Goal: Task Accomplishment & Management: Complete application form

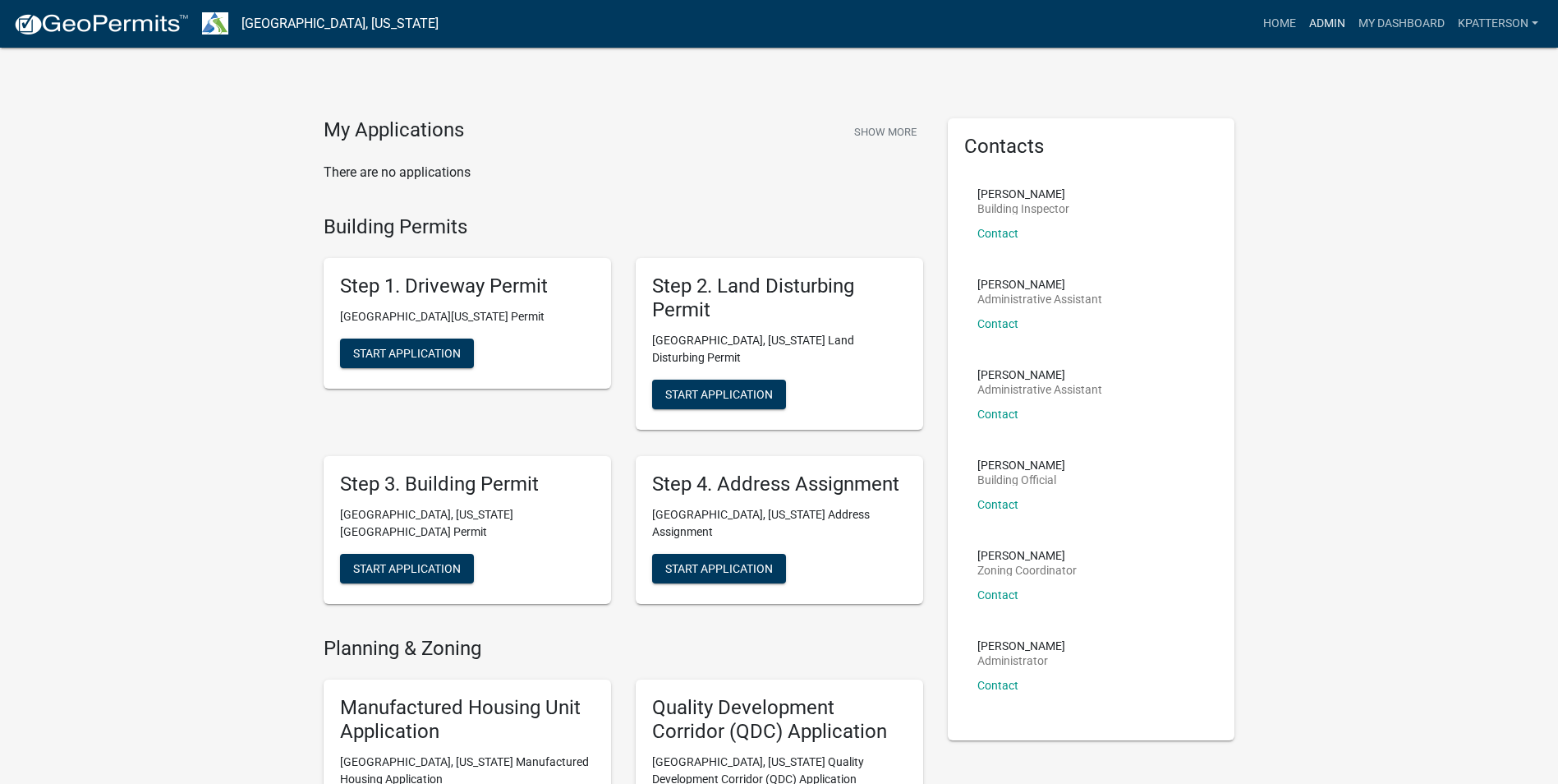
click at [1309, 32] on link "Admin" at bounding box center [1327, 24] width 49 height 31
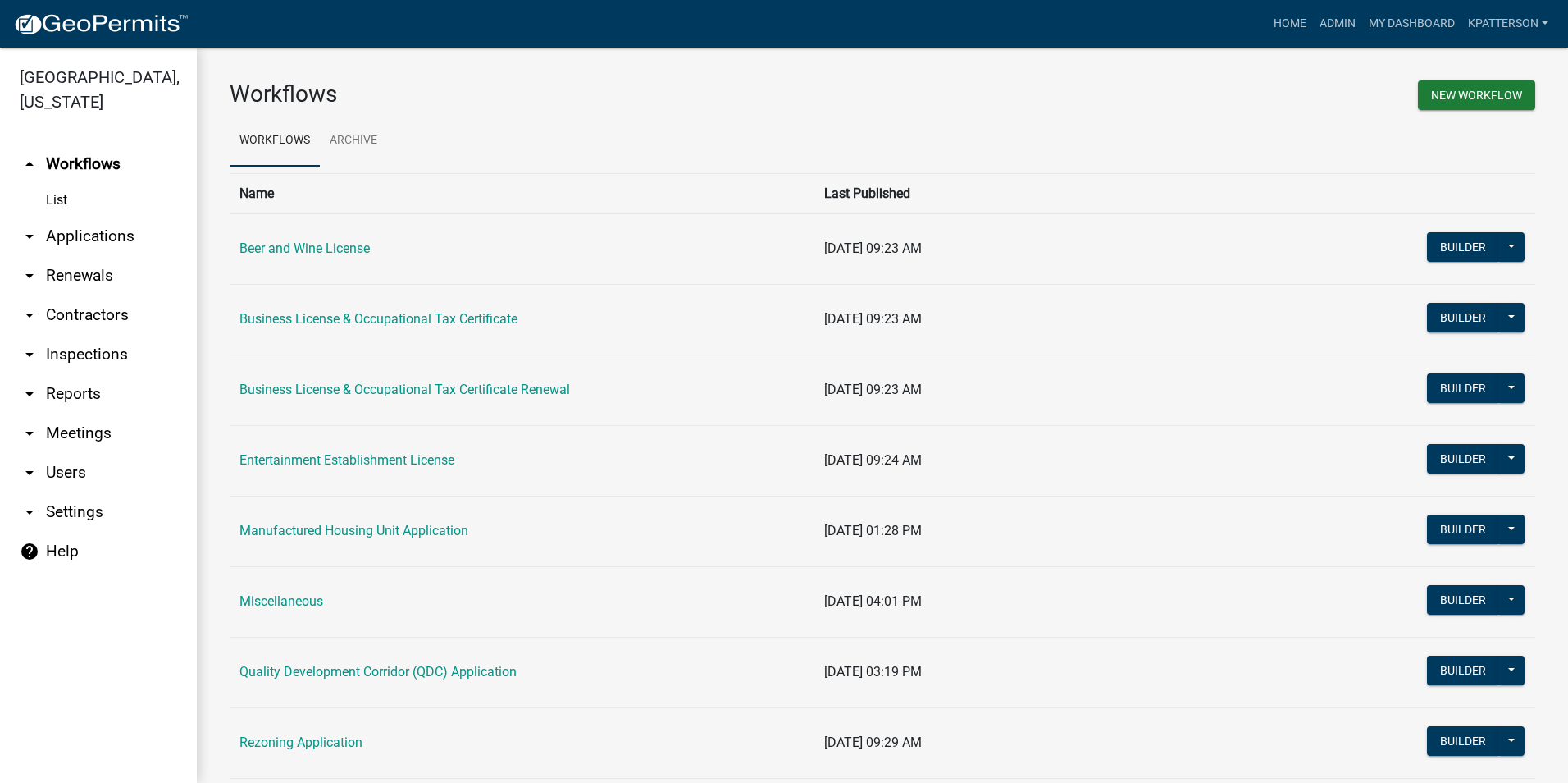
click at [120, 216] on link "arrow_drop_down Applications" at bounding box center [98, 235] width 197 height 39
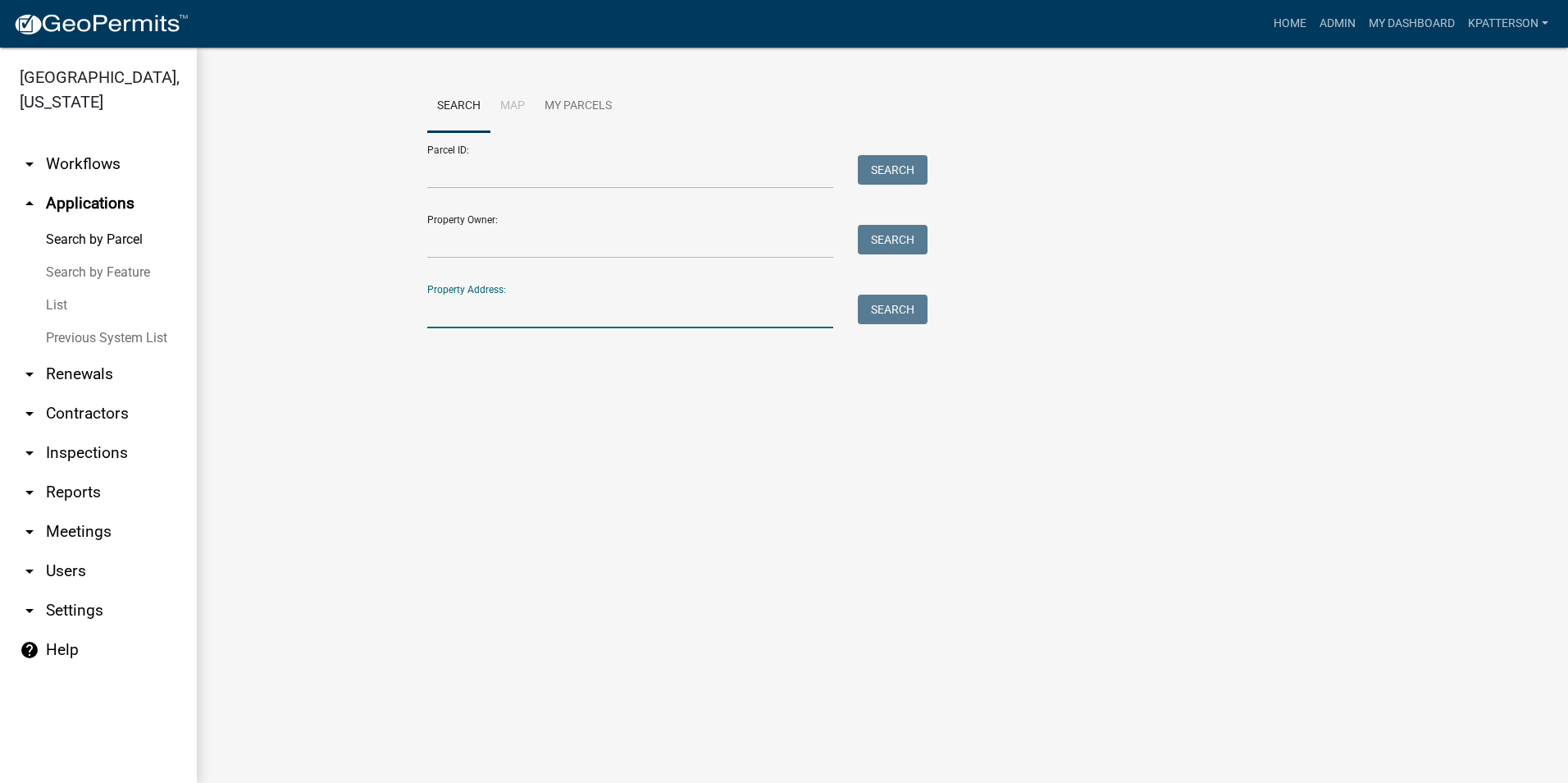
click at [488, 314] on input "Property Address:" at bounding box center [630, 311] width 406 height 34
type input "0"
type input "800 [PERSON_NAME][GEOGRAPHIC_DATA]"
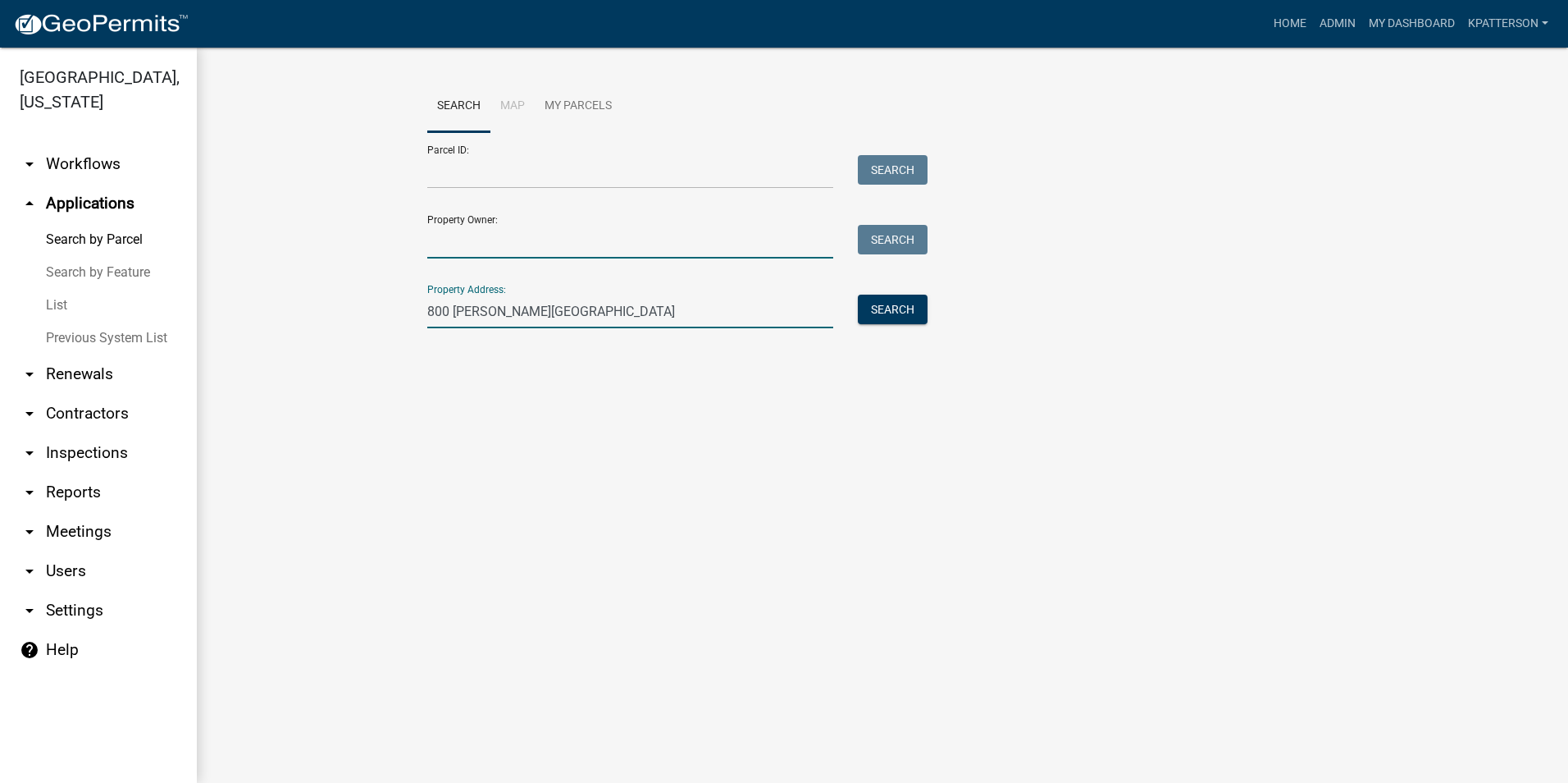
type input "[PERSON_NAME]"
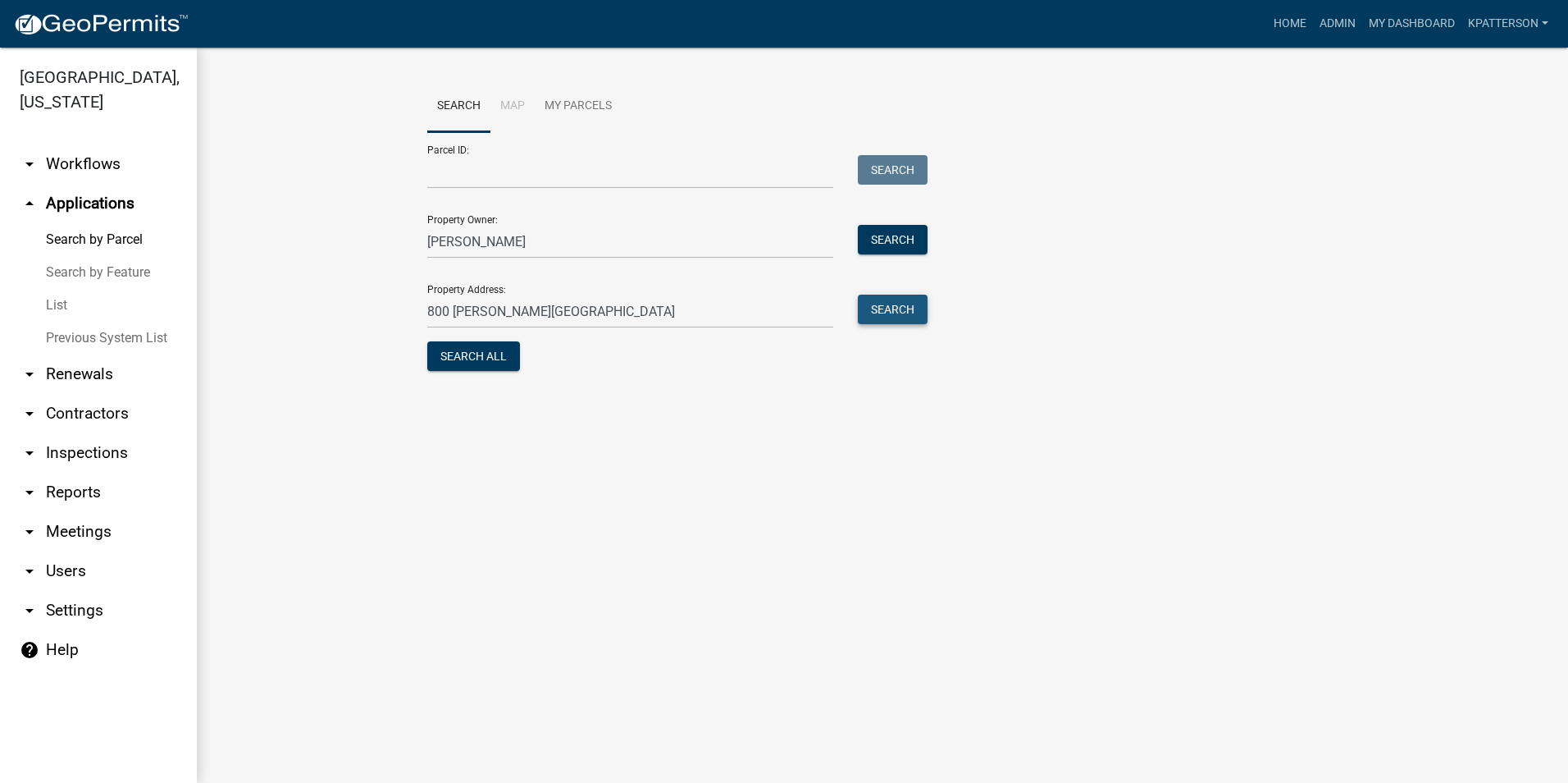
click at [869, 309] on button "Search" at bounding box center [892, 309] width 70 height 30
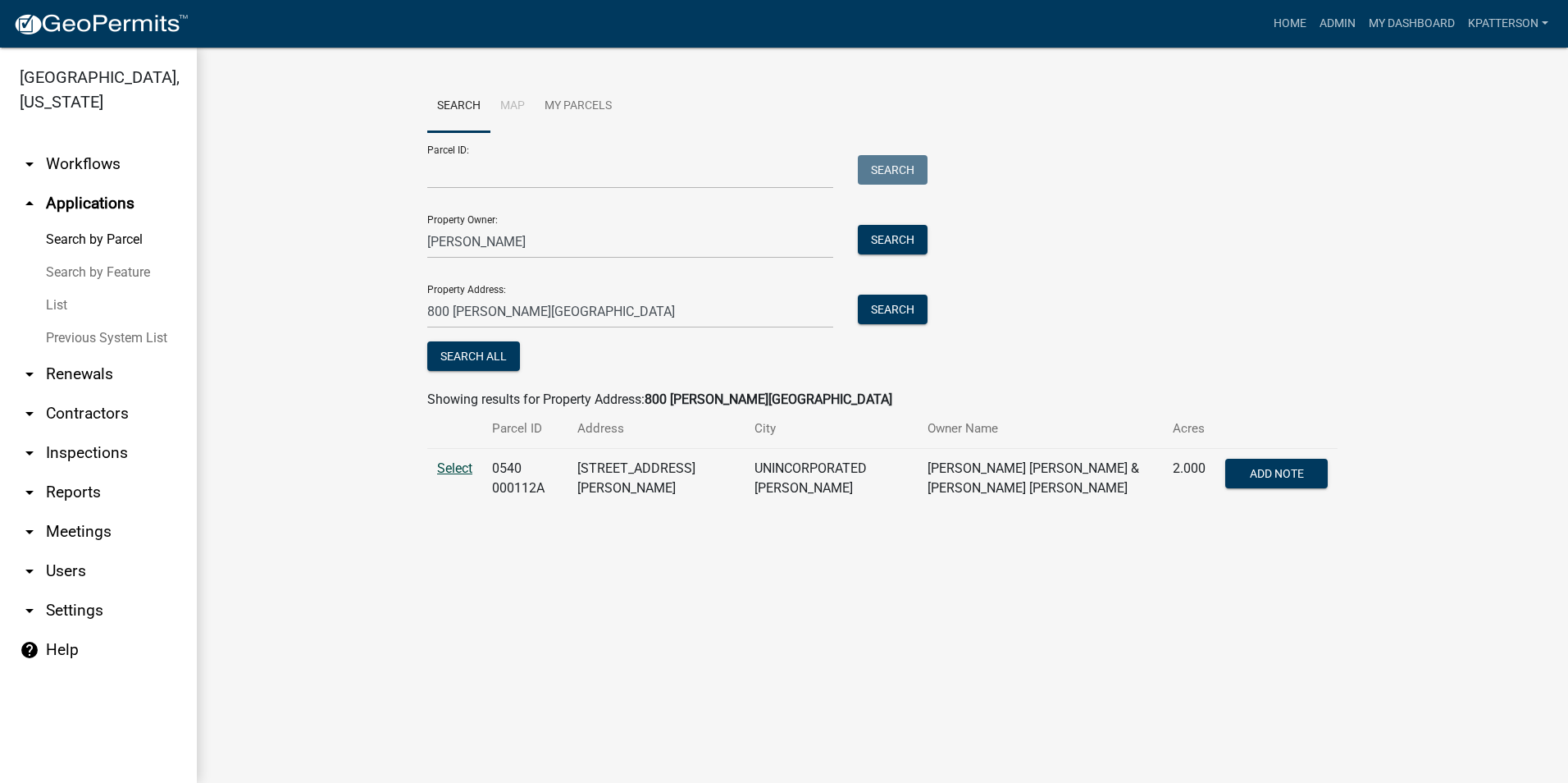
click at [445, 469] on span "Select" at bounding box center [454, 468] width 35 height 15
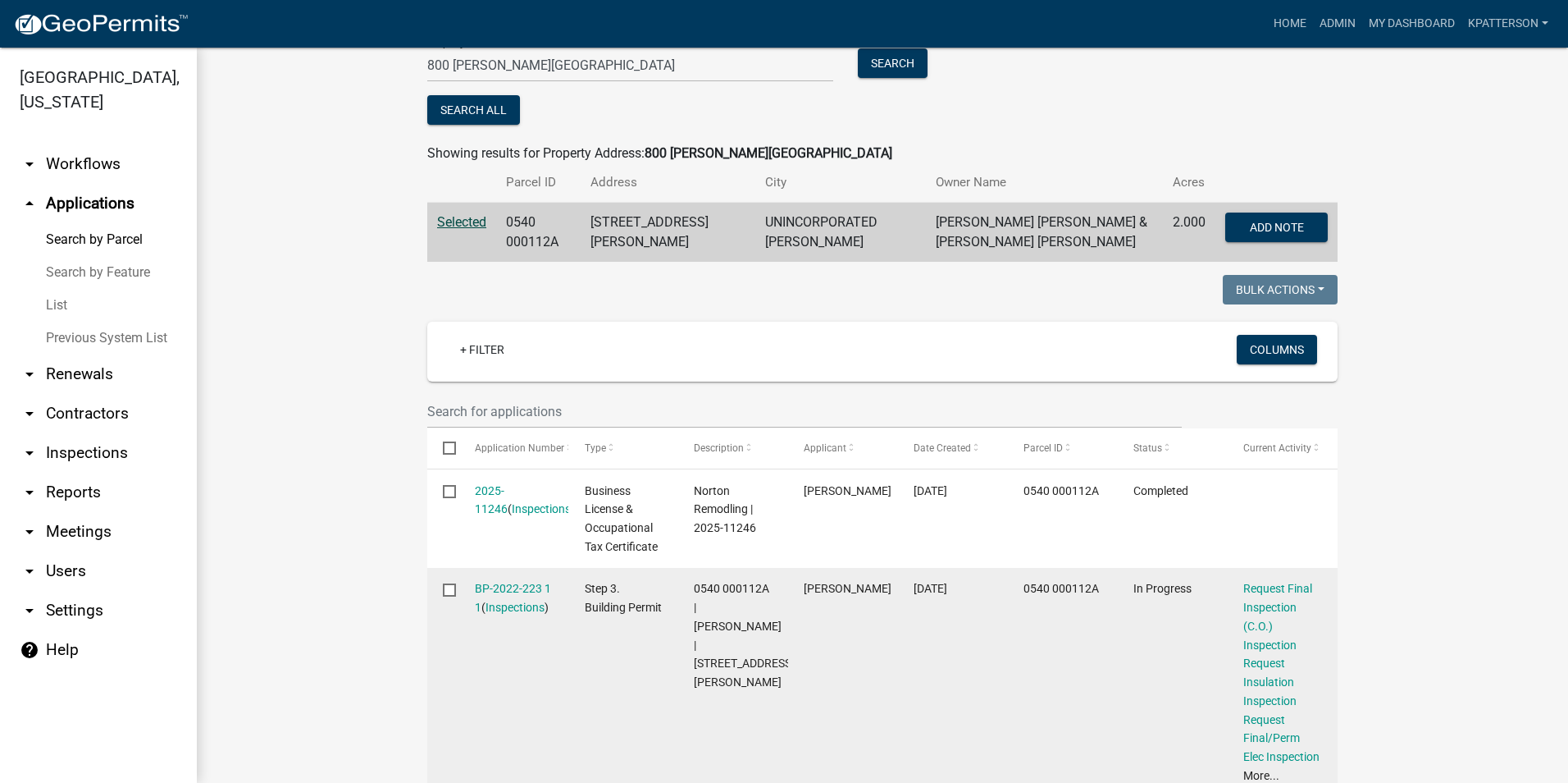
scroll to position [328, 0]
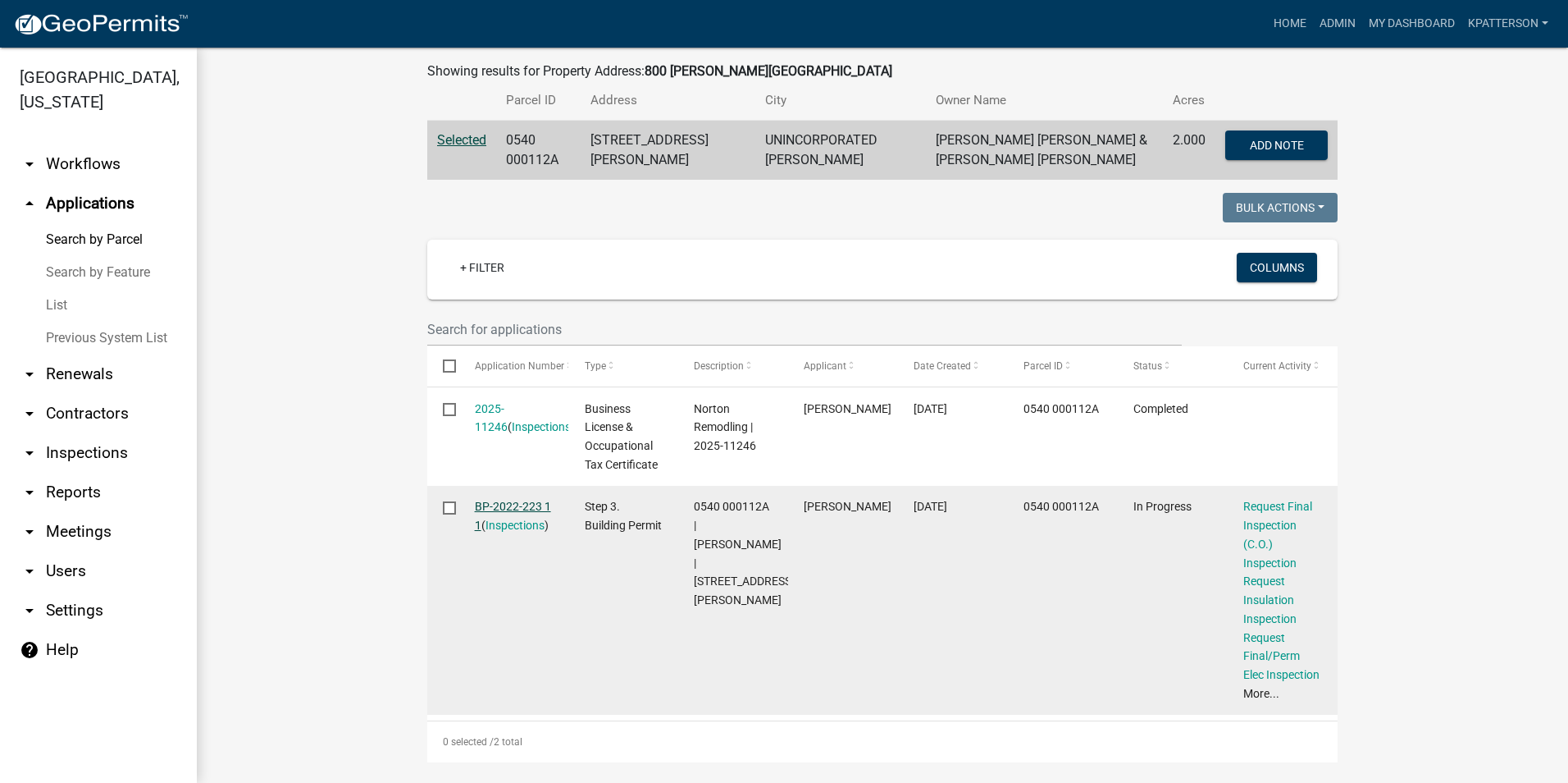
click at [513, 510] on link "BP-2022-223 1 1" at bounding box center [513, 515] width 76 height 32
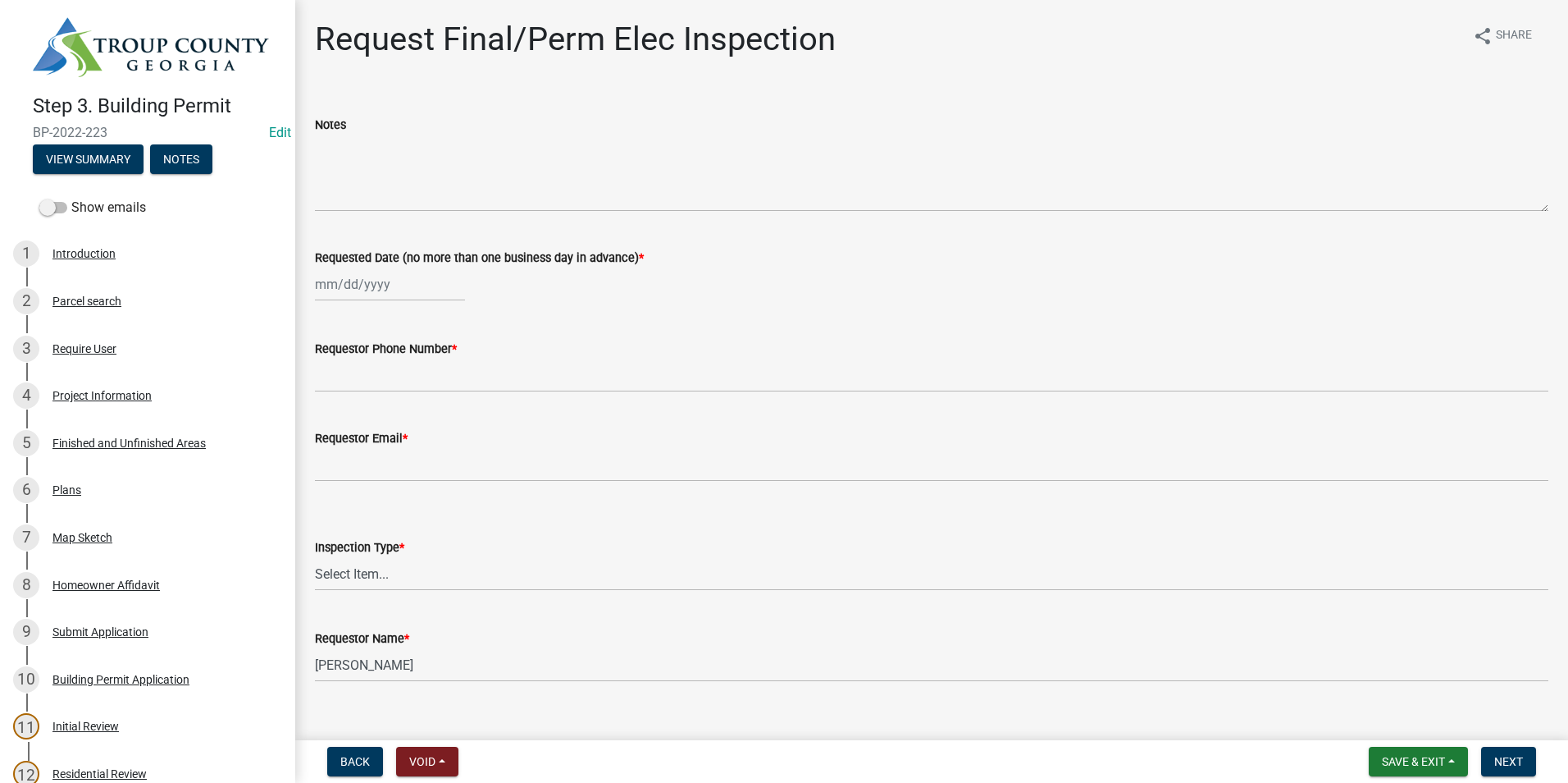
click at [398, 277] on div at bounding box center [390, 283] width 150 height 34
select select "9"
select select "2025"
click at [360, 444] on div "23" at bounding box center [357, 450] width 26 height 26
type input "09/23/2025"
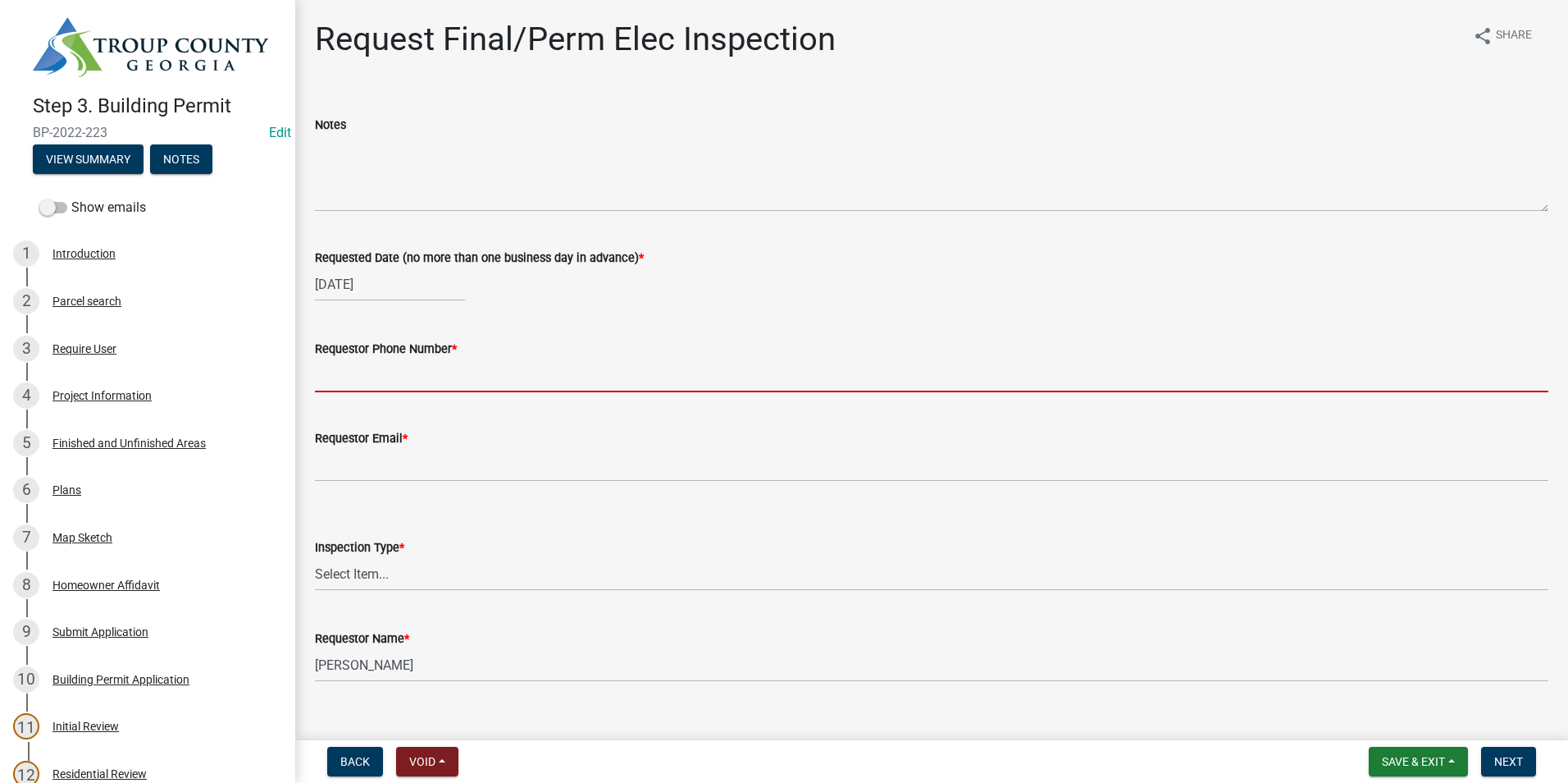
click at [370, 385] on input "Requestor Phone Number *" at bounding box center [932, 375] width 1233 height 34
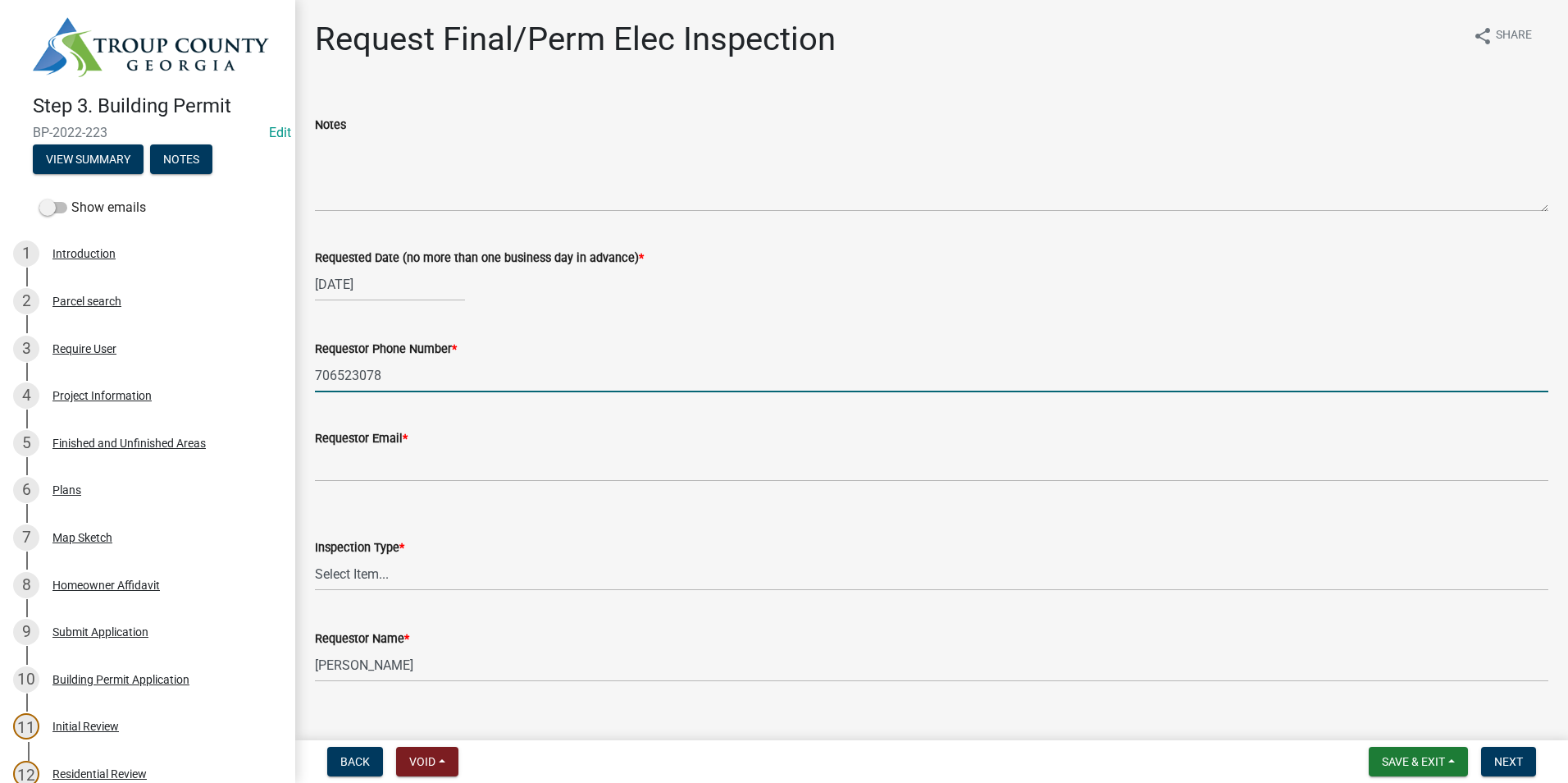
type input "7065230787"
type input "chadnorton1971@gmail.com"
type input "7065230787"
click at [394, 572] on select "Select Item... Final/Permanent Electrical" at bounding box center [932, 573] width 1233 height 34
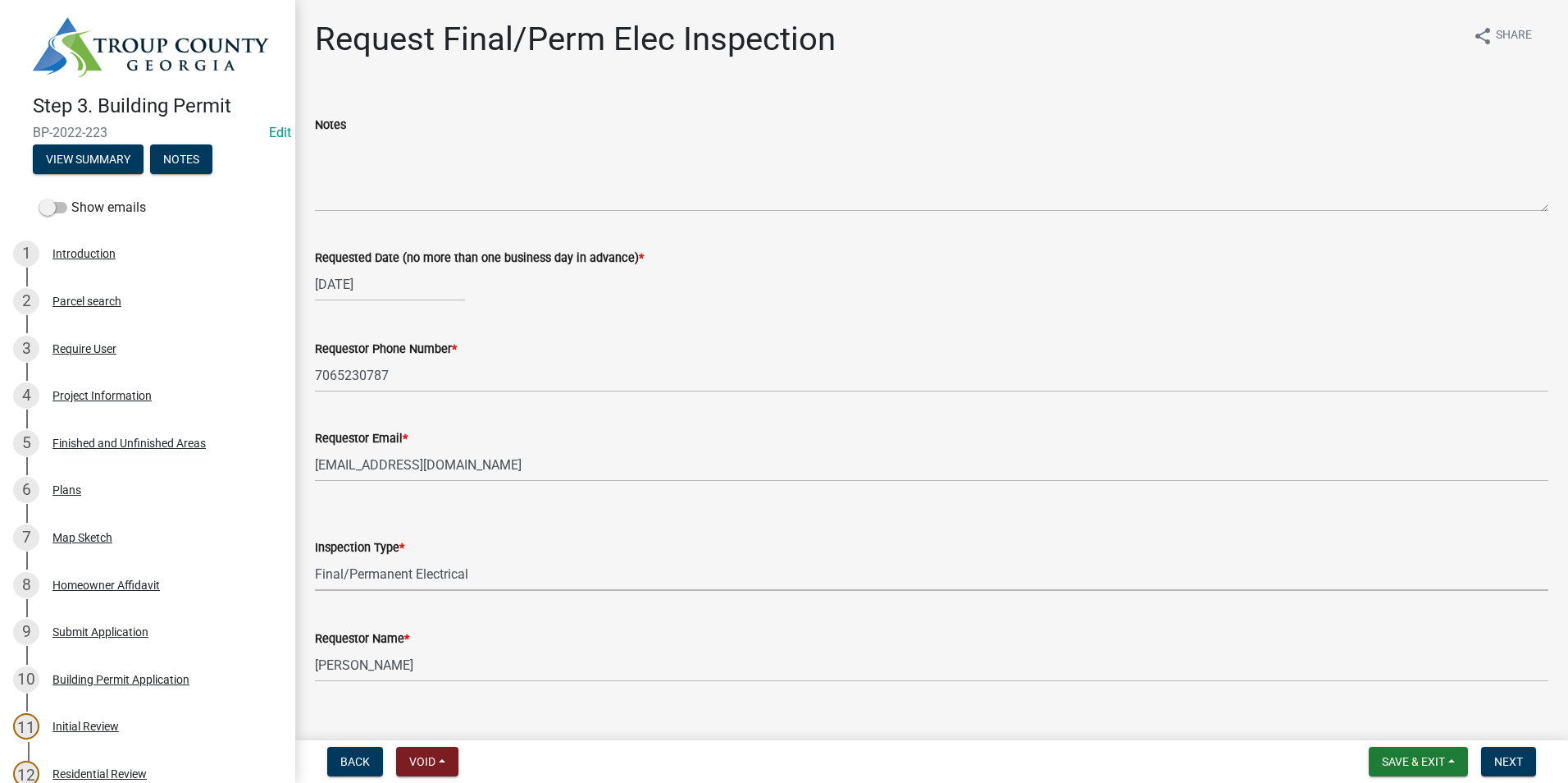
click at [315, 557] on select "Select Item... Final/Permanent Electrical" at bounding box center [932, 573] width 1233 height 34
select select "15602396-5ec3-4d50-b7ba-128f4fe7a0c1"
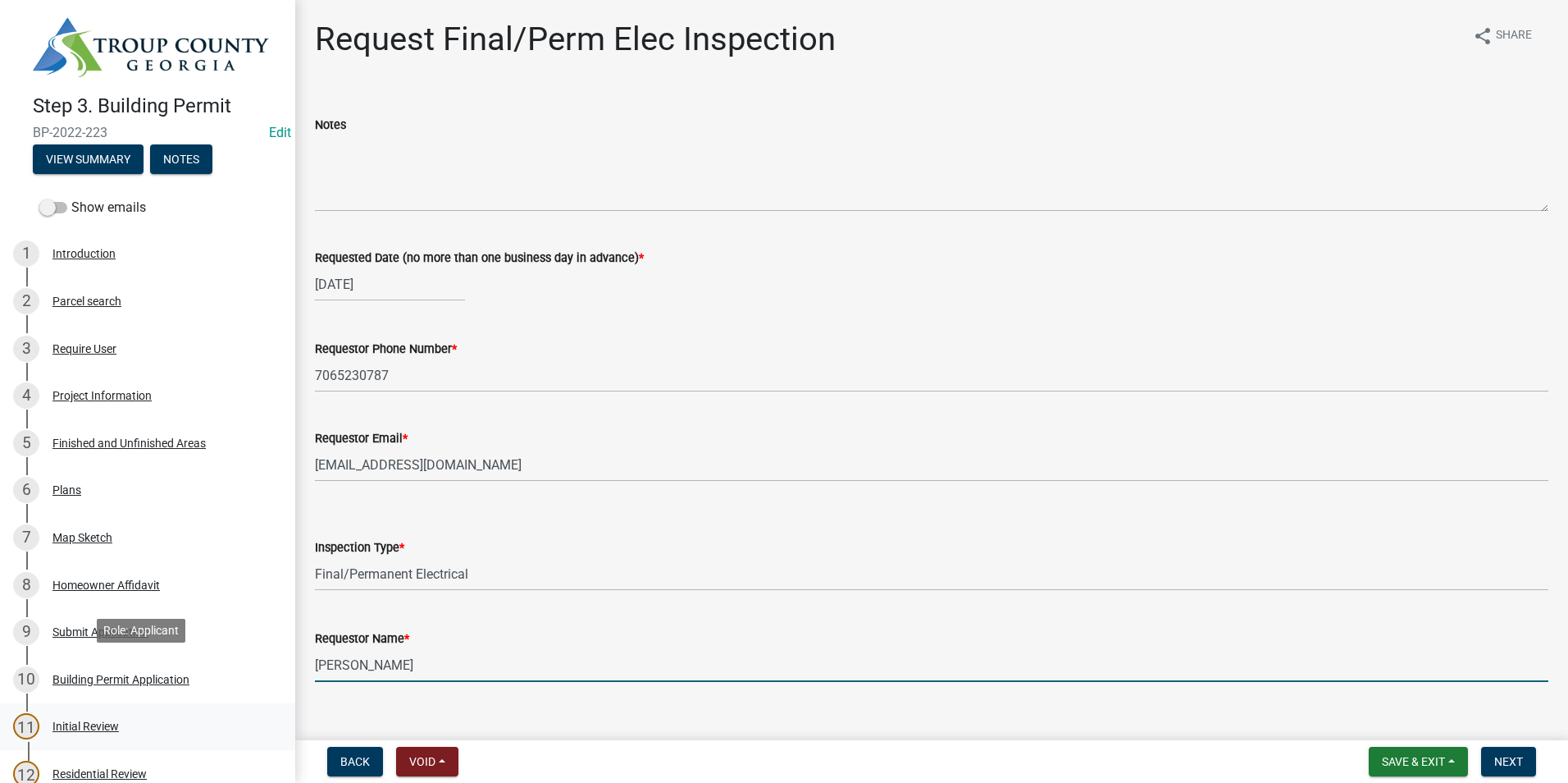
drag, startPoint x: 459, startPoint y: 663, endPoint x: 248, endPoint y: 700, distance: 214.2
click at [250, 699] on div "Step 3. Building Permit BP-2022-223 Edit View Summary Notes Show emails 1 Intro…" at bounding box center [784, 392] width 1568 height 783
type input "Chad Norton"
click at [1520, 769] on button "Next" at bounding box center [1508, 761] width 55 height 30
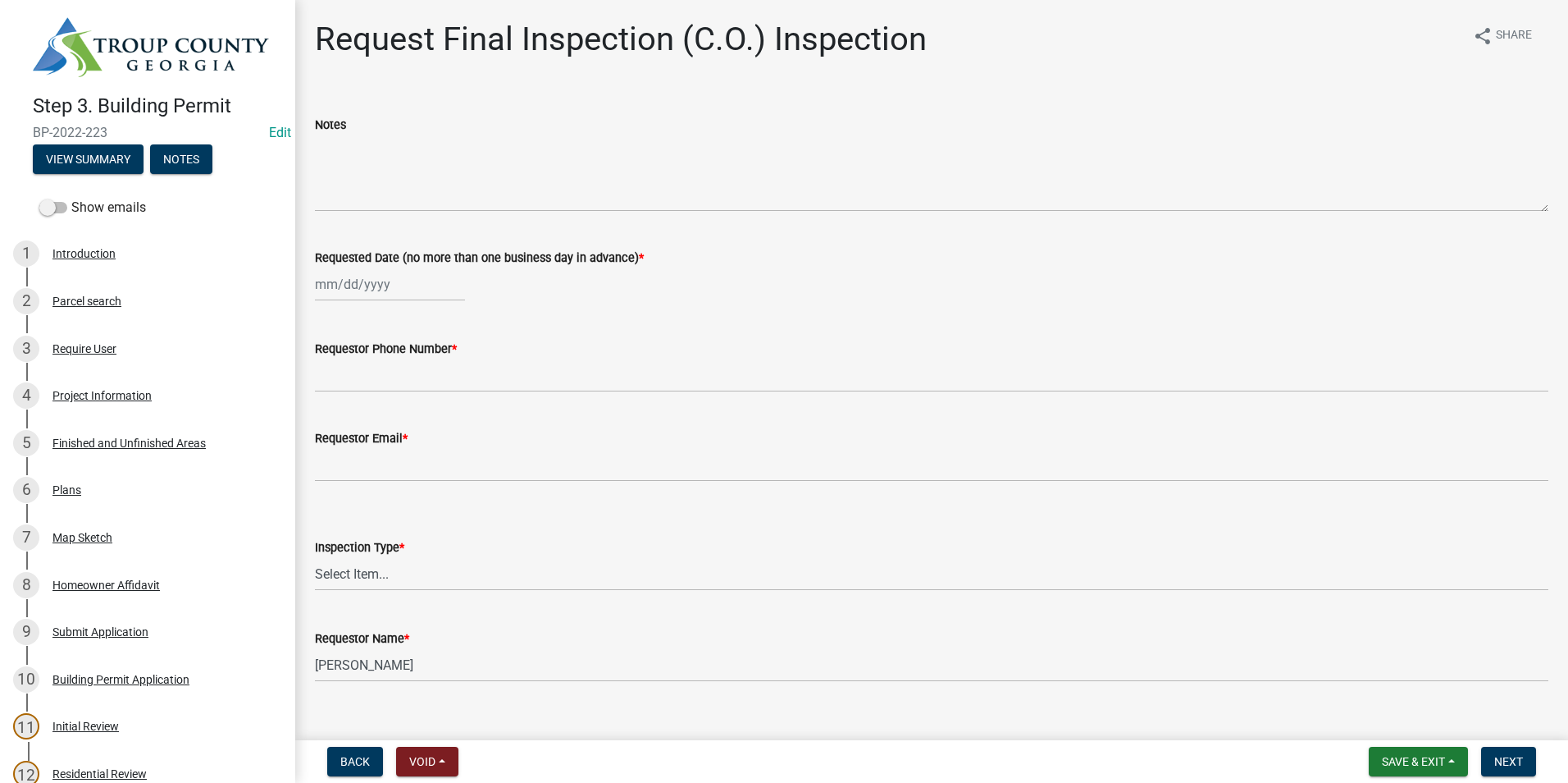
click at [141, 51] on img at bounding box center [151, 47] width 236 height 60
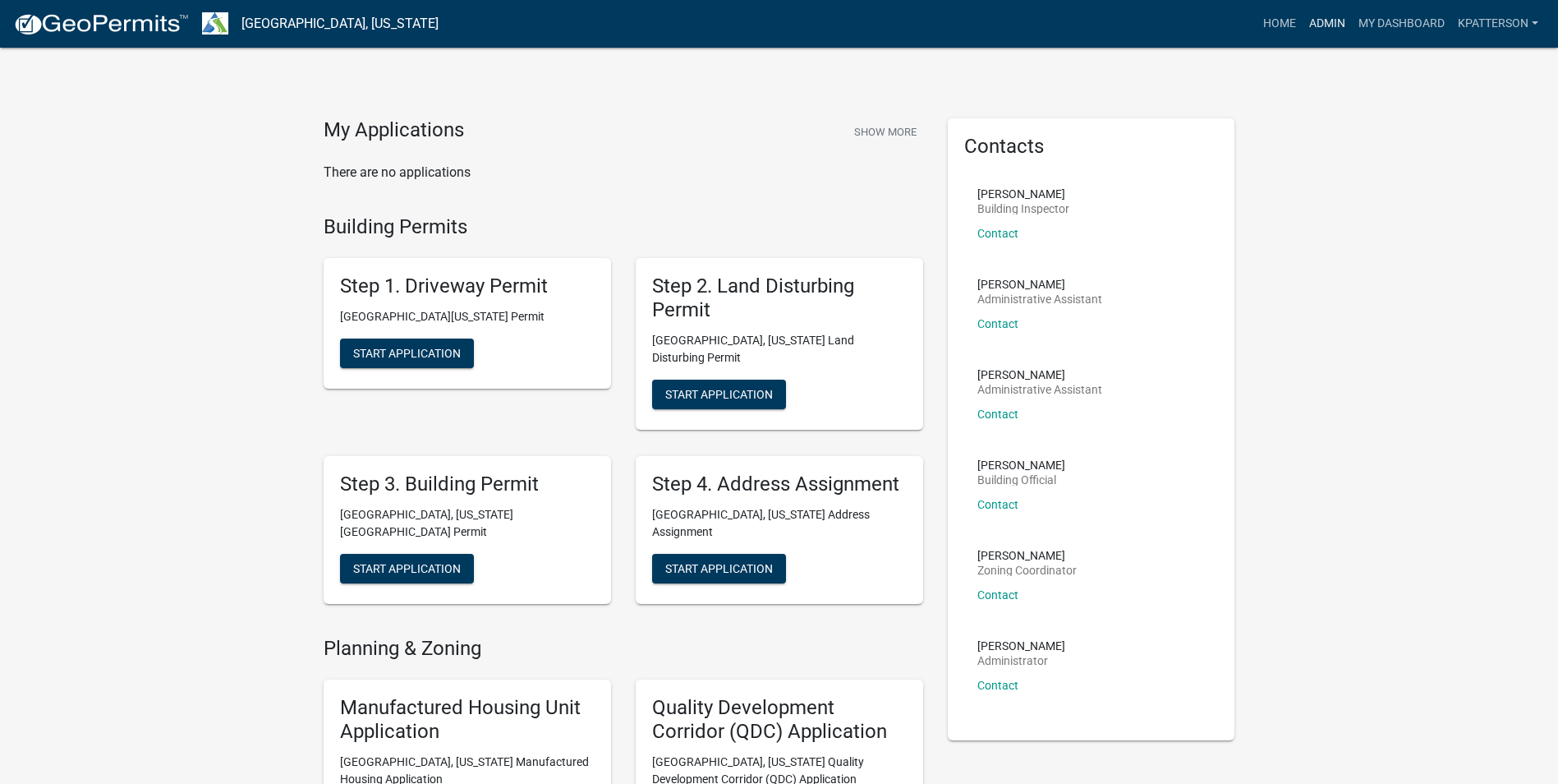
click at [1320, 25] on link "Admin" at bounding box center [1327, 24] width 49 height 31
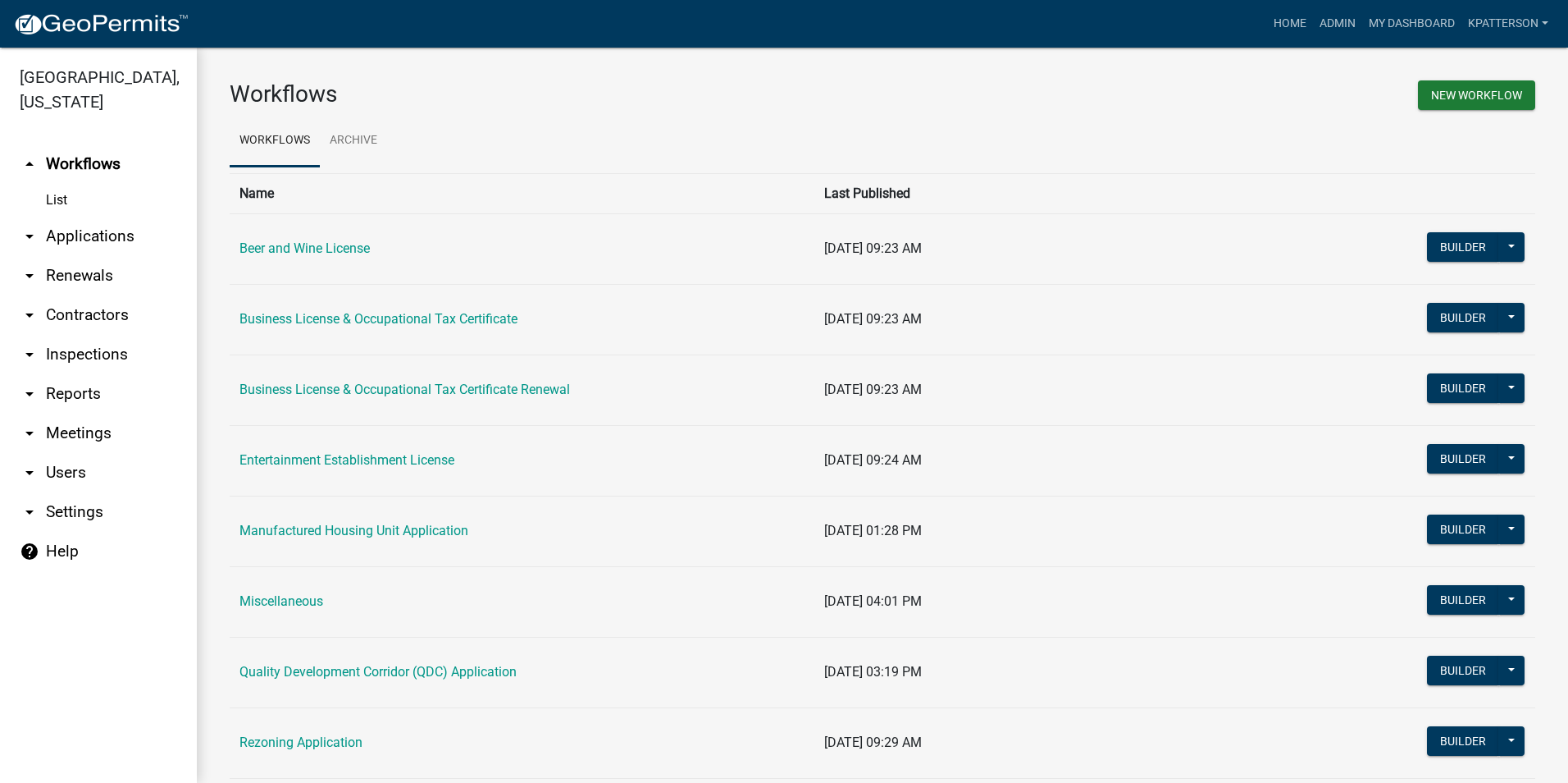
click at [111, 216] on link "arrow_drop_down Applications" at bounding box center [98, 235] width 197 height 39
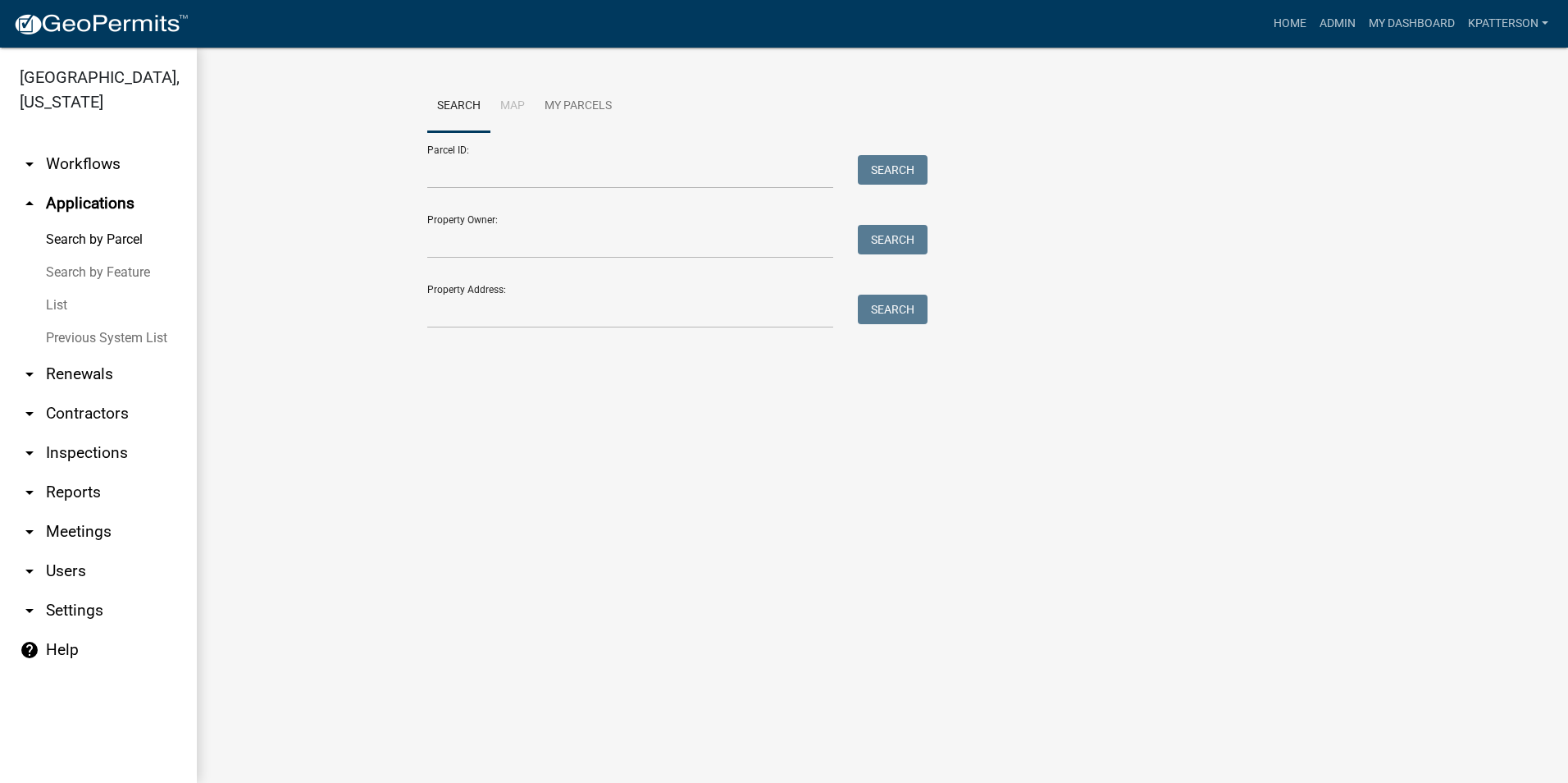
drag, startPoint x: 71, startPoint y: 342, endPoint x: 85, endPoint y: 334, distance: 16.1
click at [71, 354] on link "arrow_drop_down Renewals" at bounding box center [98, 373] width 197 height 39
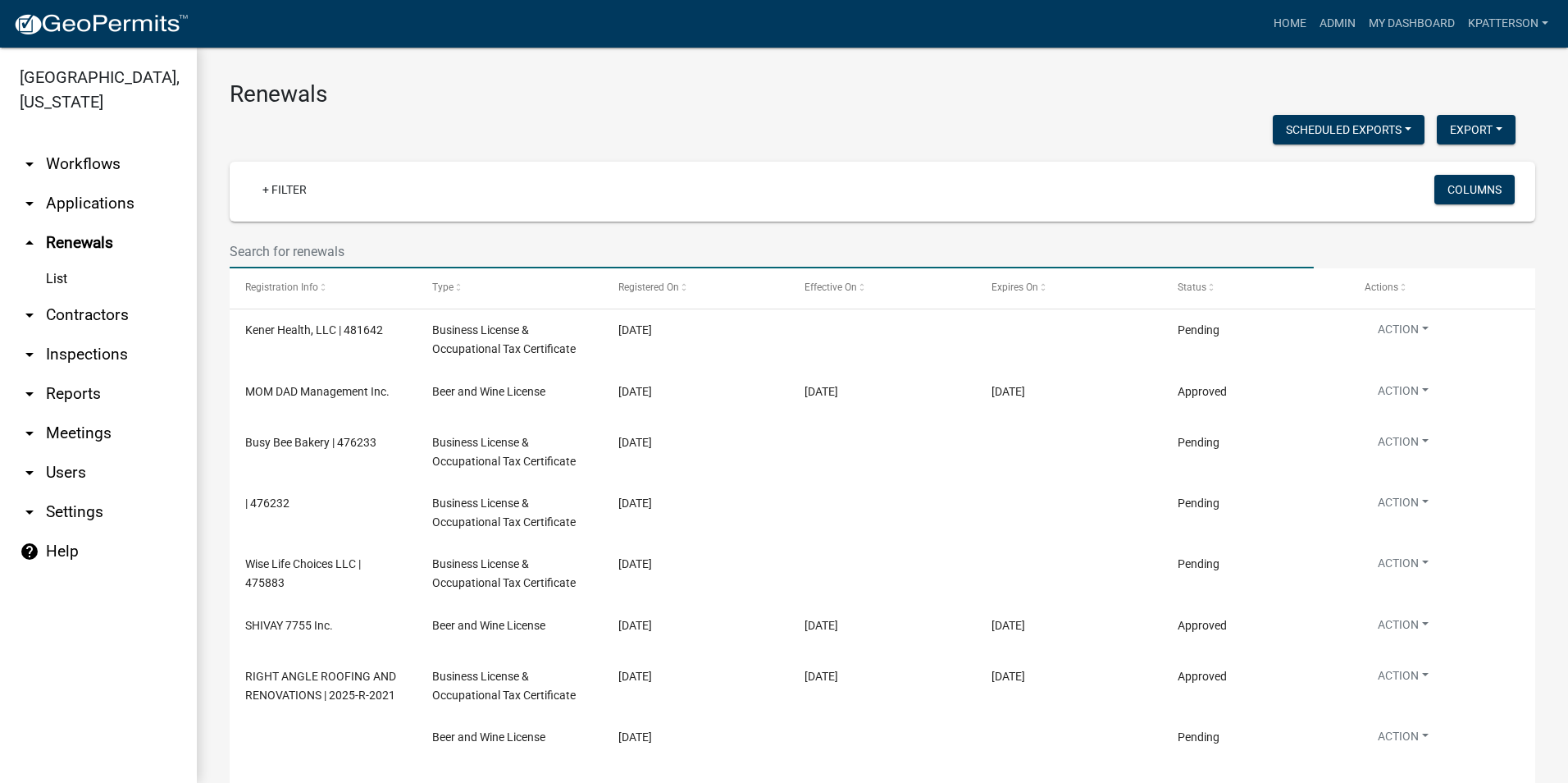
click at [439, 236] on input "text" at bounding box center [772, 251] width 1084 height 34
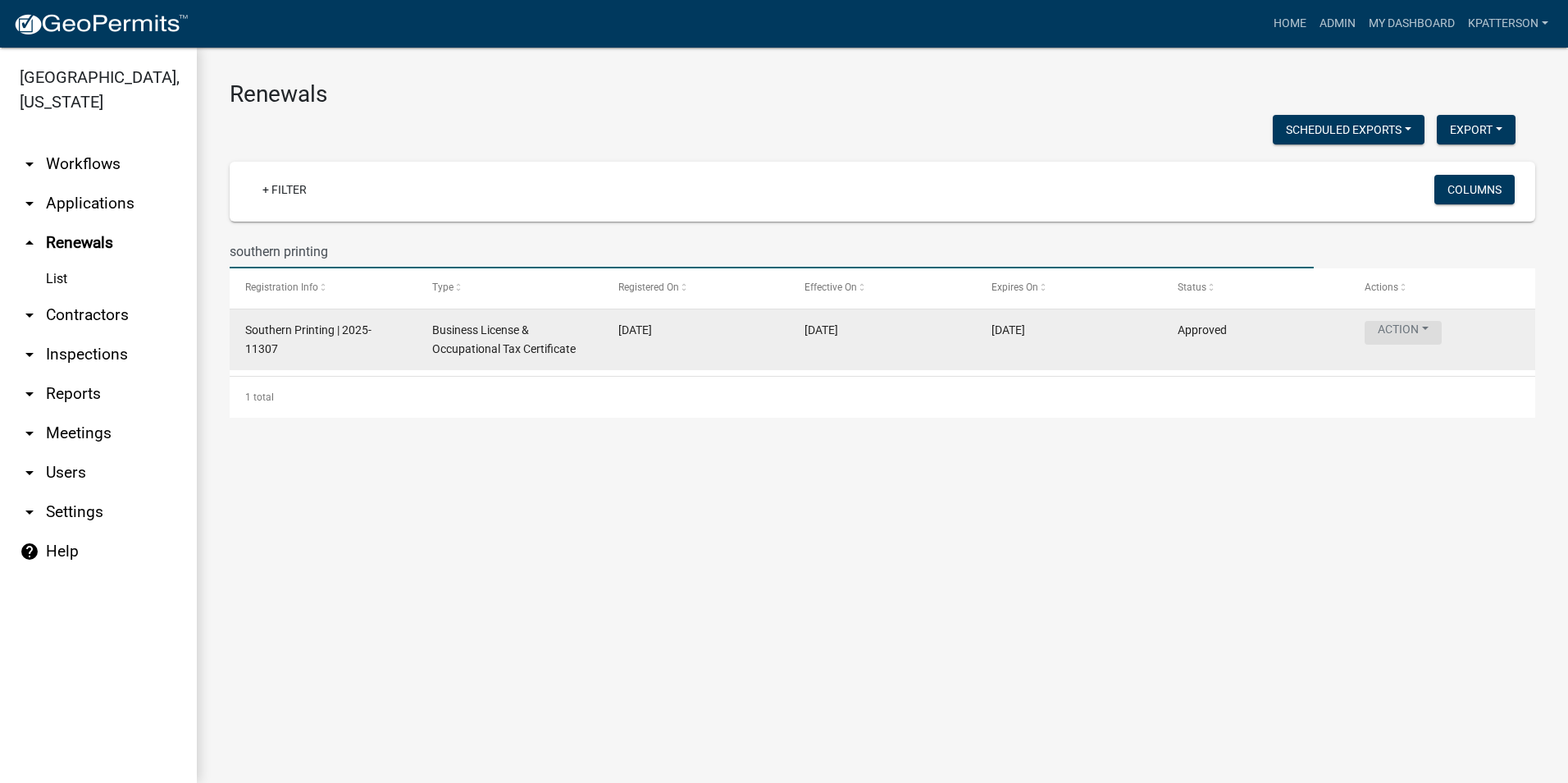
type input "southern printing"
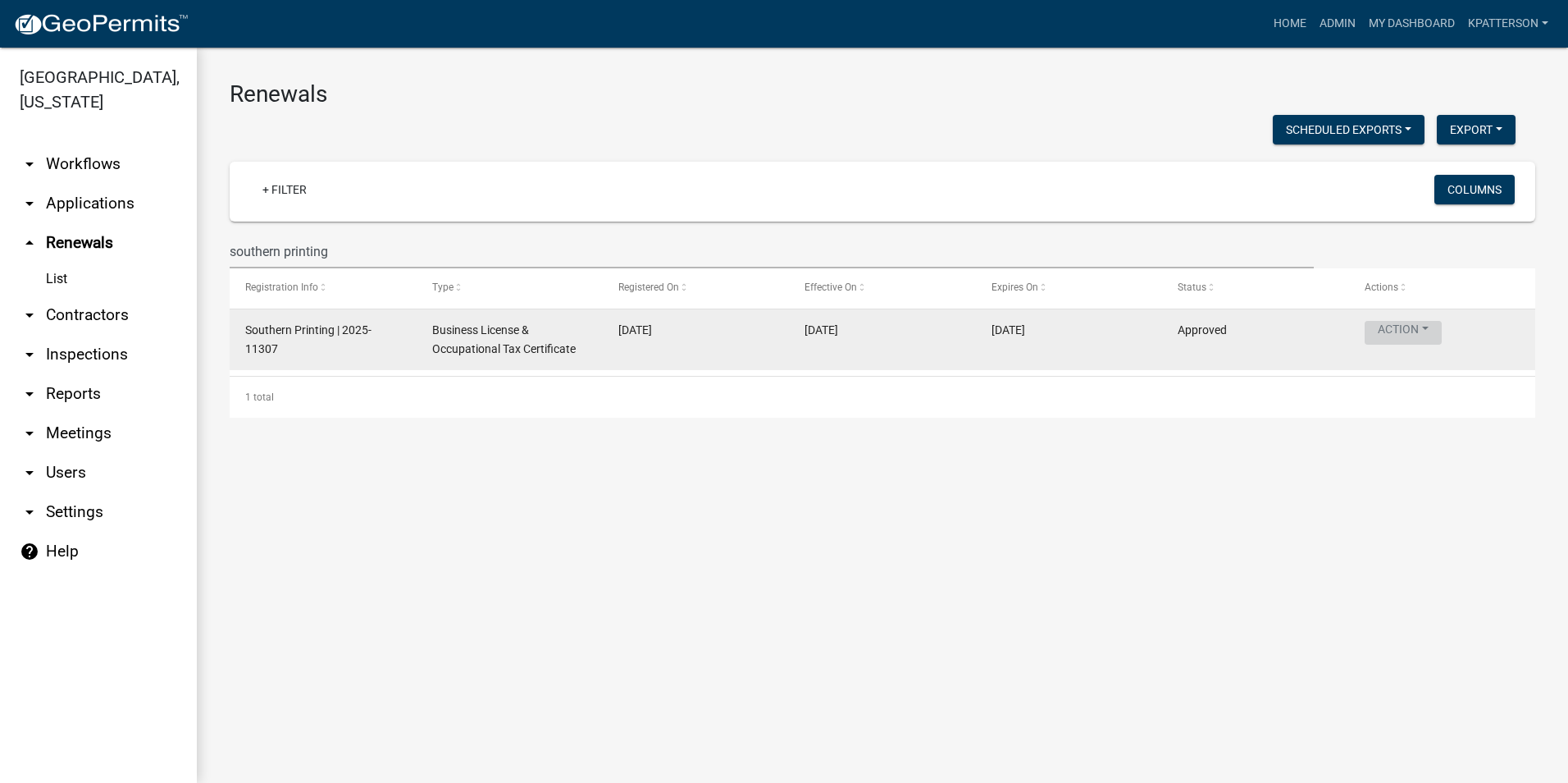
click at [1422, 329] on button "Action" at bounding box center [1403, 332] width 77 height 24
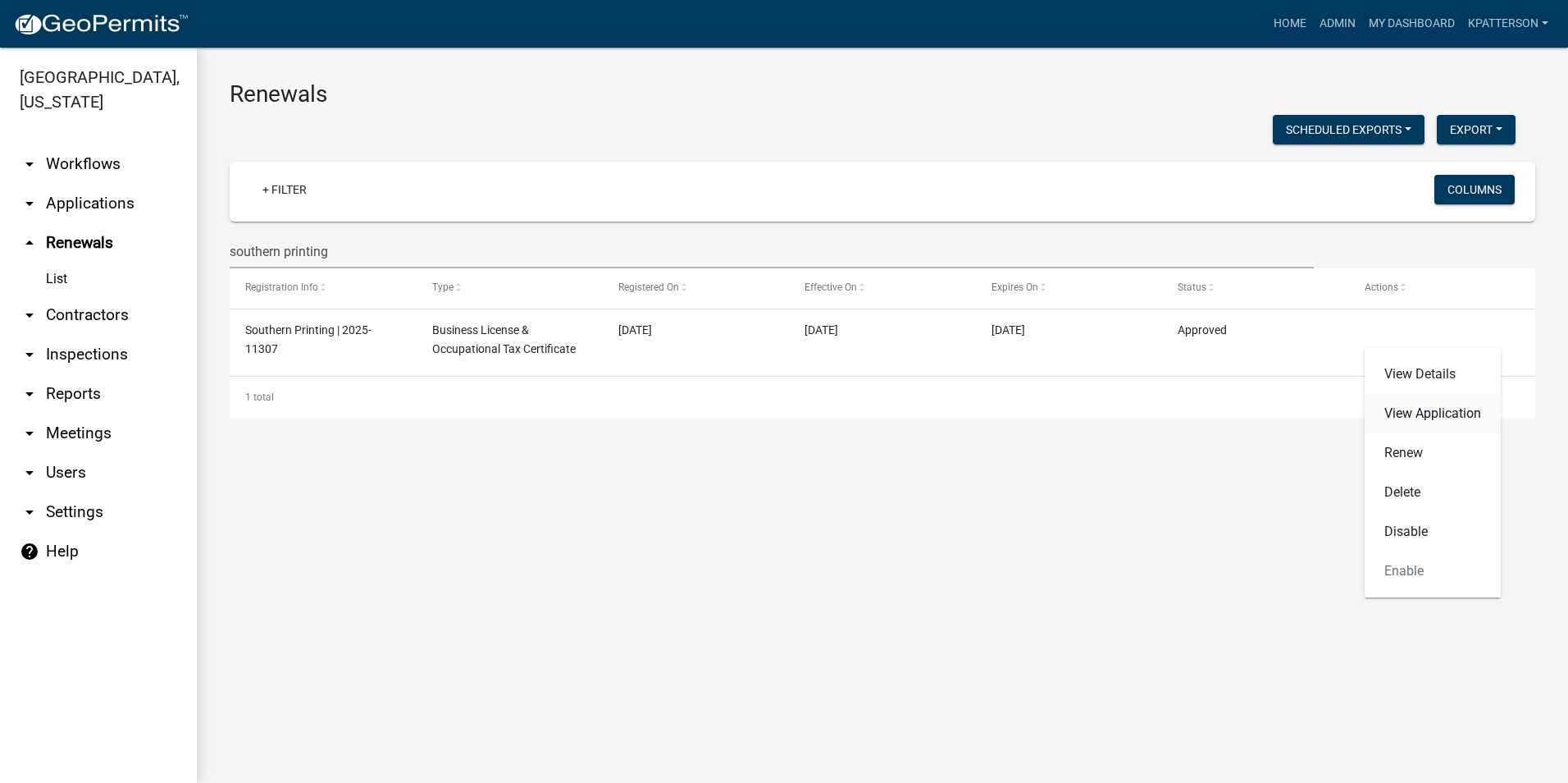
click at [1424, 408] on link "View Application" at bounding box center [1433, 412] width 136 height 39
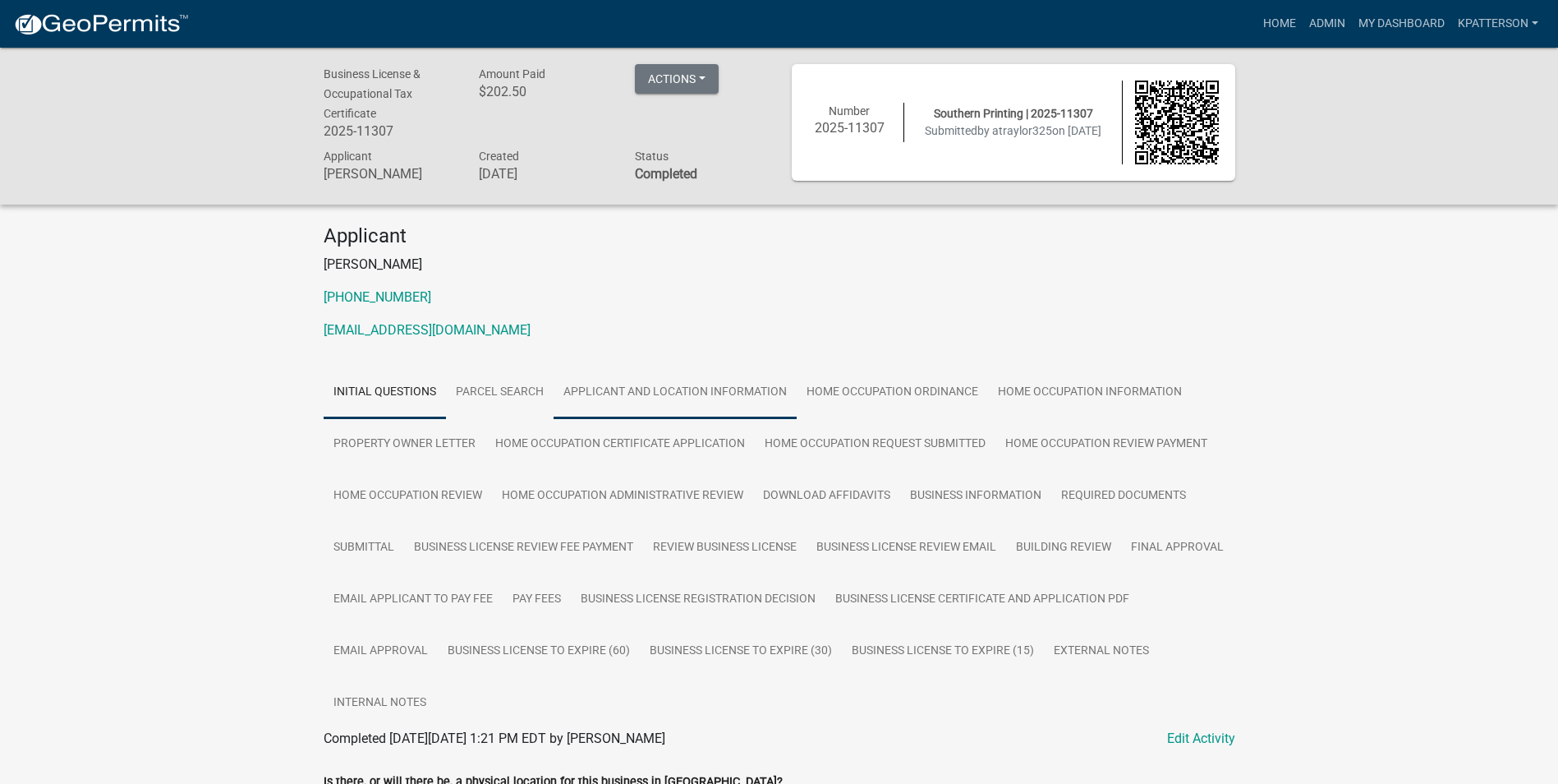
click at [688, 394] on link "Applicant and Location Information" at bounding box center [675, 393] width 243 height 53
click at [1321, 33] on link "Admin" at bounding box center [1327, 24] width 49 height 31
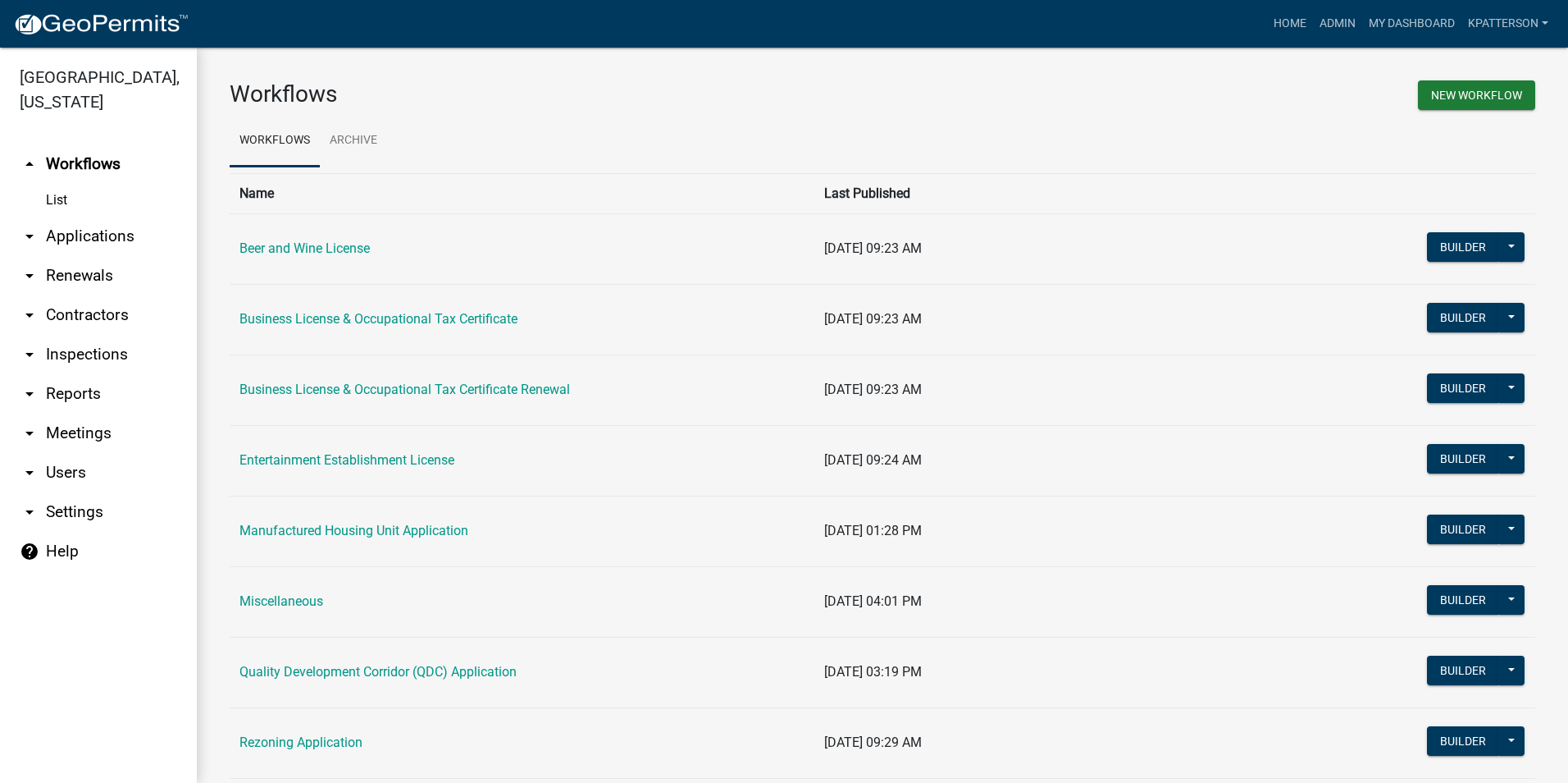
click at [73, 216] on link "arrow_drop_down Applications" at bounding box center [98, 235] width 197 height 39
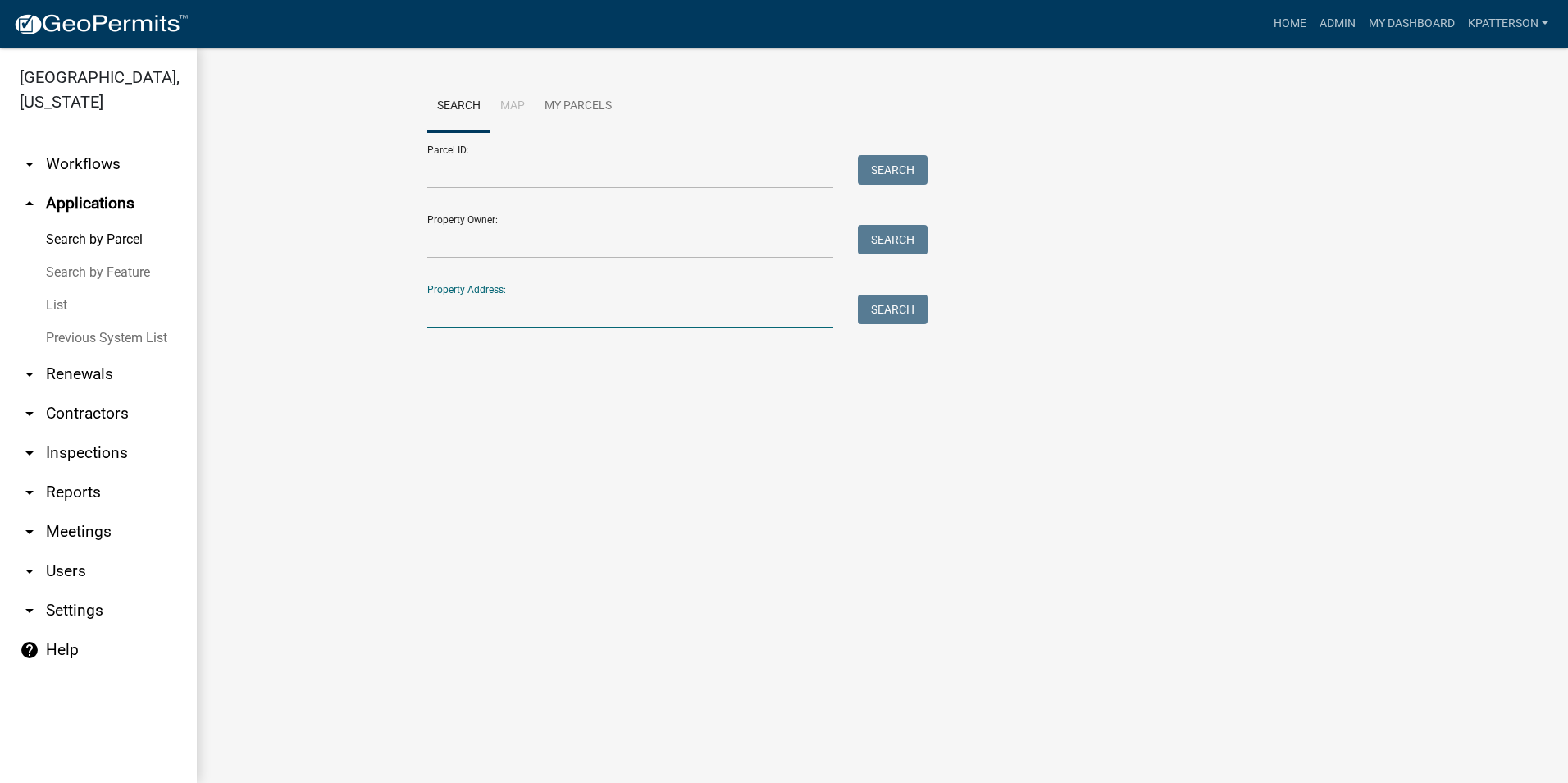
drag, startPoint x: 458, startPoint y: 310, endPoint x: 466, endPoint y: 312, distance: 8.2
click at [459, 310] on input "Property Address:" at bounding box center [630, 311] width 406 height 34
type input "350 FENWICK FARMS DR"
type input "Austin Toney"
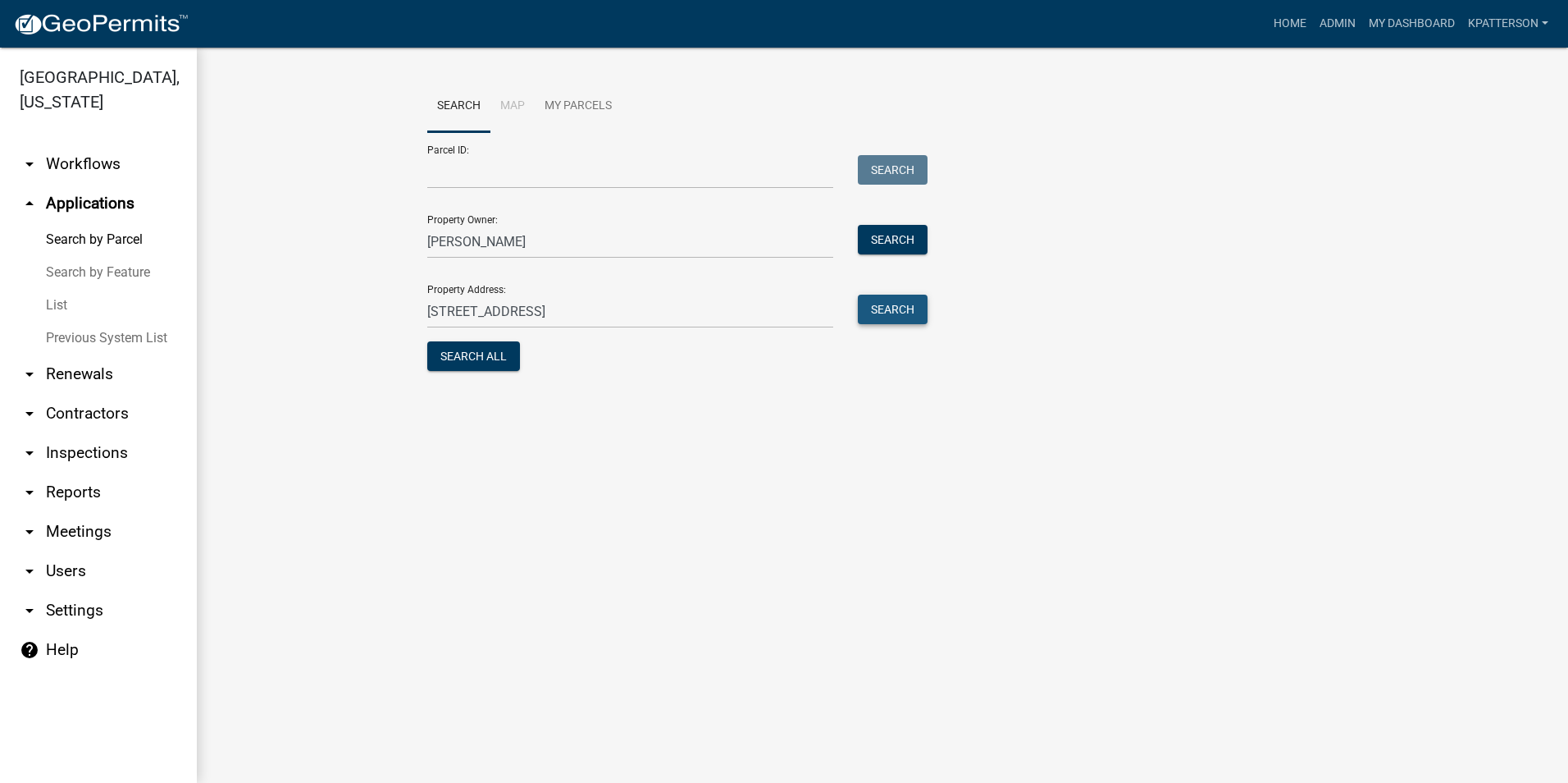
click at [912, 313] on button "Search" at bounding box center [892, 309] width 70 height 30
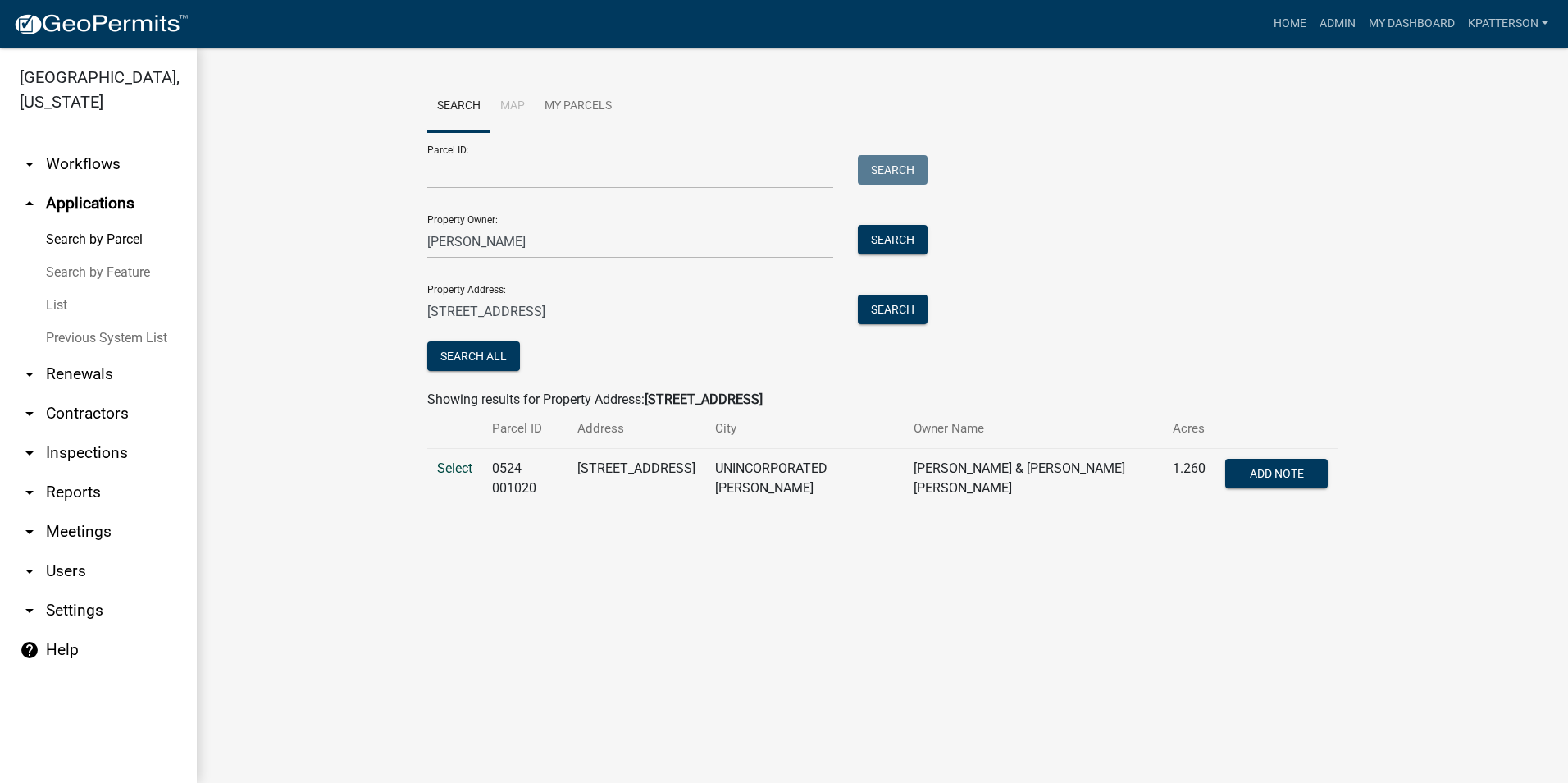
click at [440, 474] on span "Select" at bounding box center [454, 468] width 35 height 15
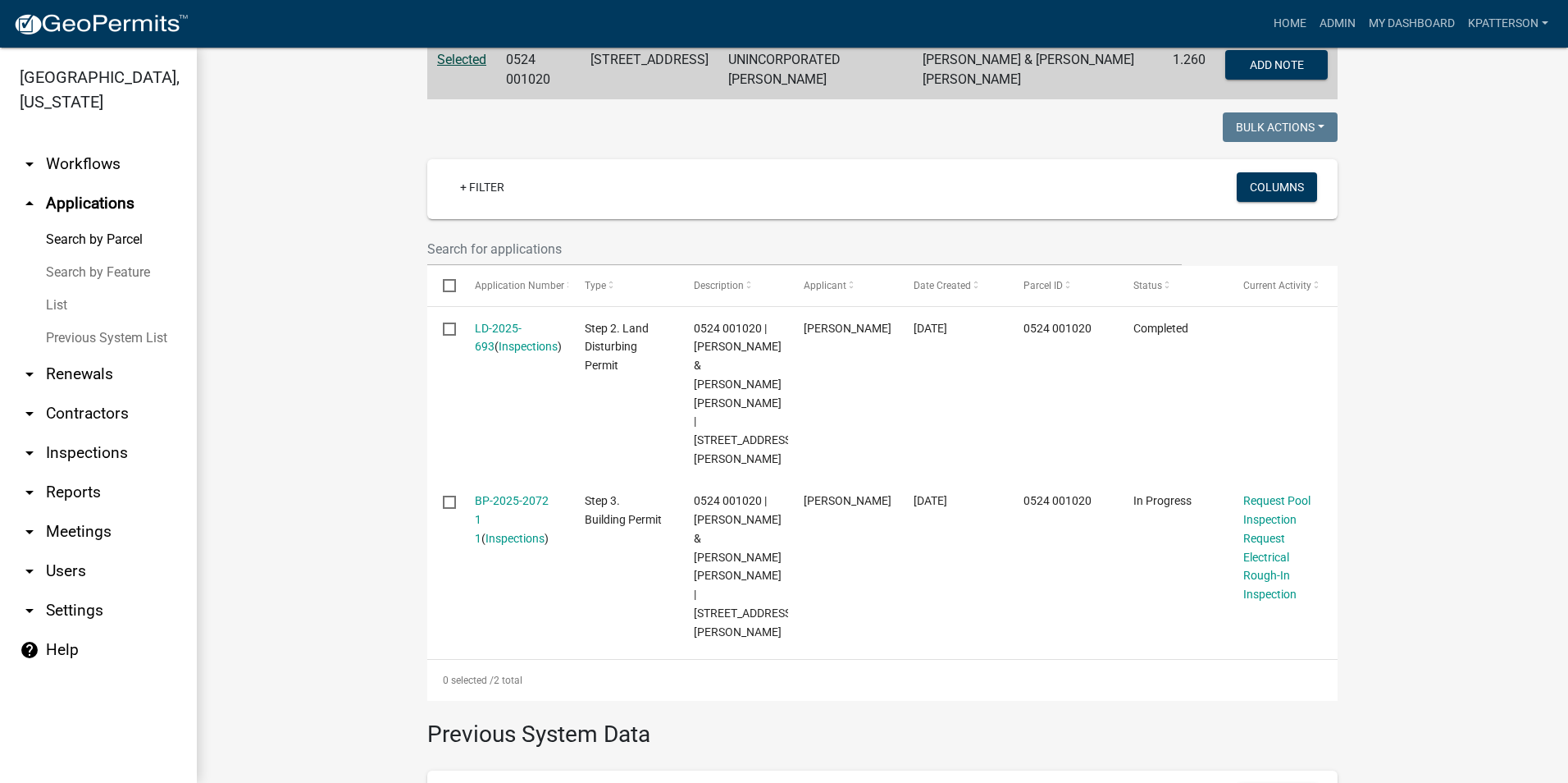
scroll to position [411, 0]
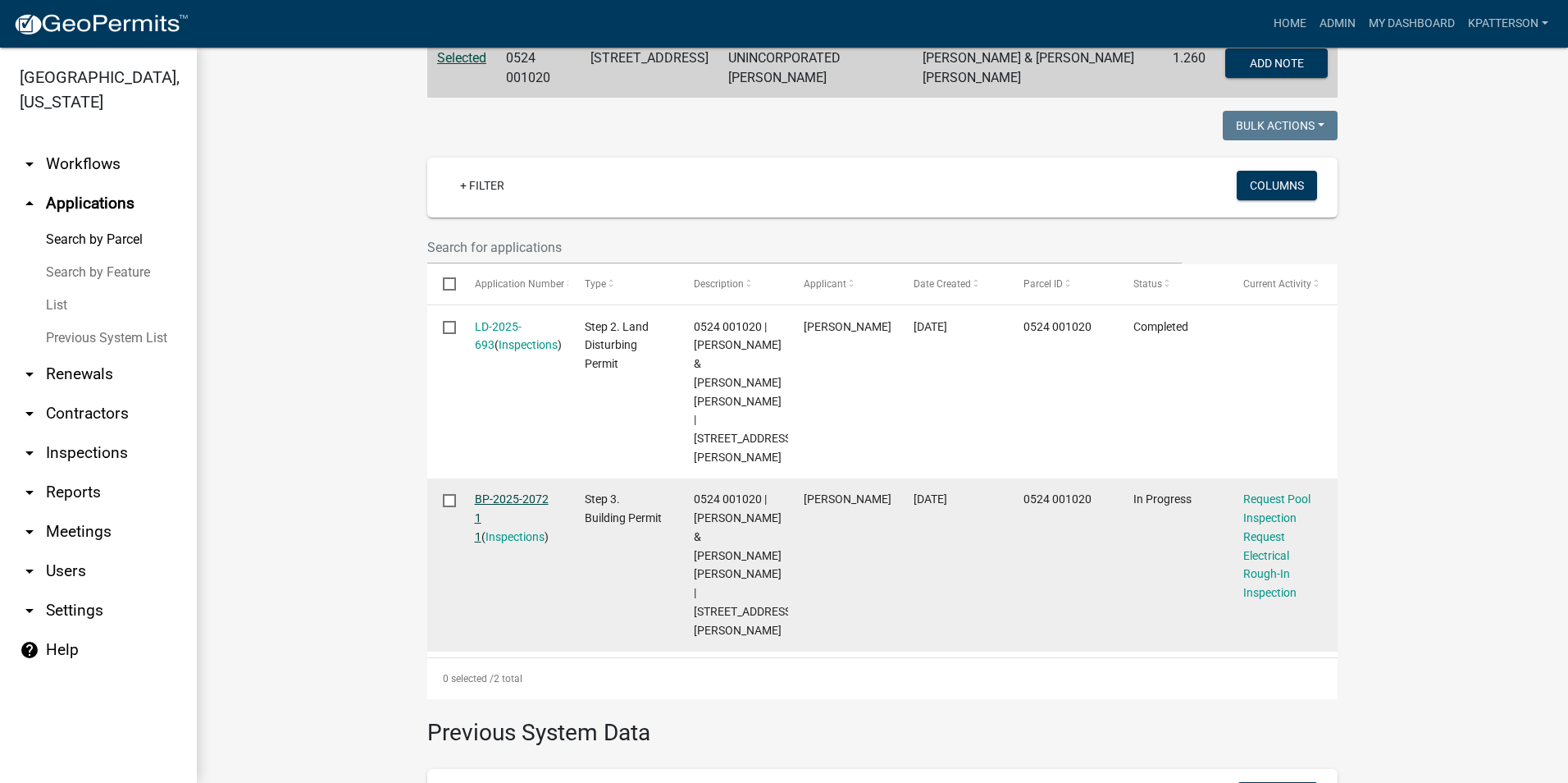
click at [483, 492] on link "BP-2025-2072 1 1" at bounding box center [511, 518] width 74 height 51
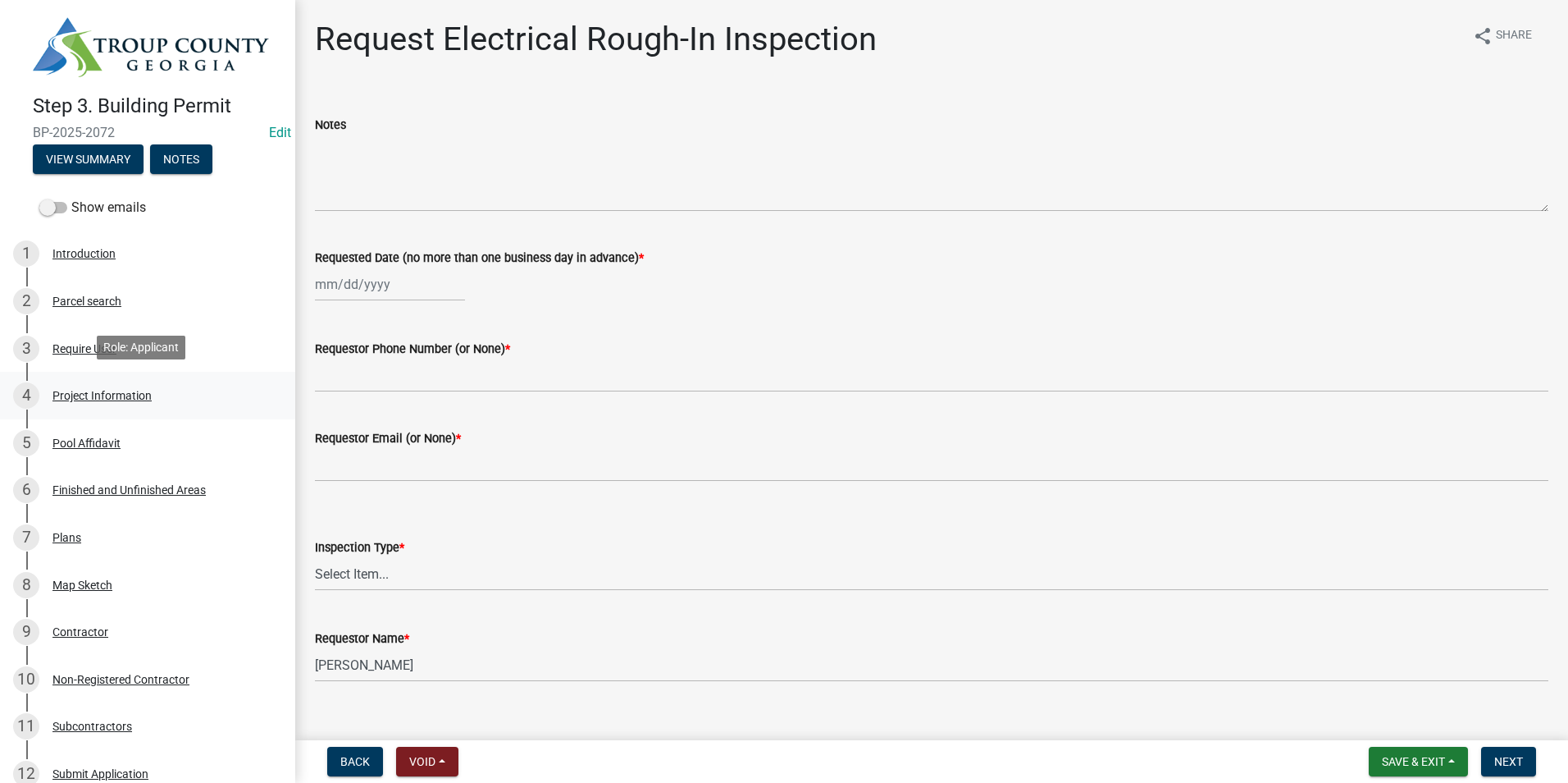
click at [197, 398] on div "4 Project Information" at bounding box center [141, 395] width 256 height 26
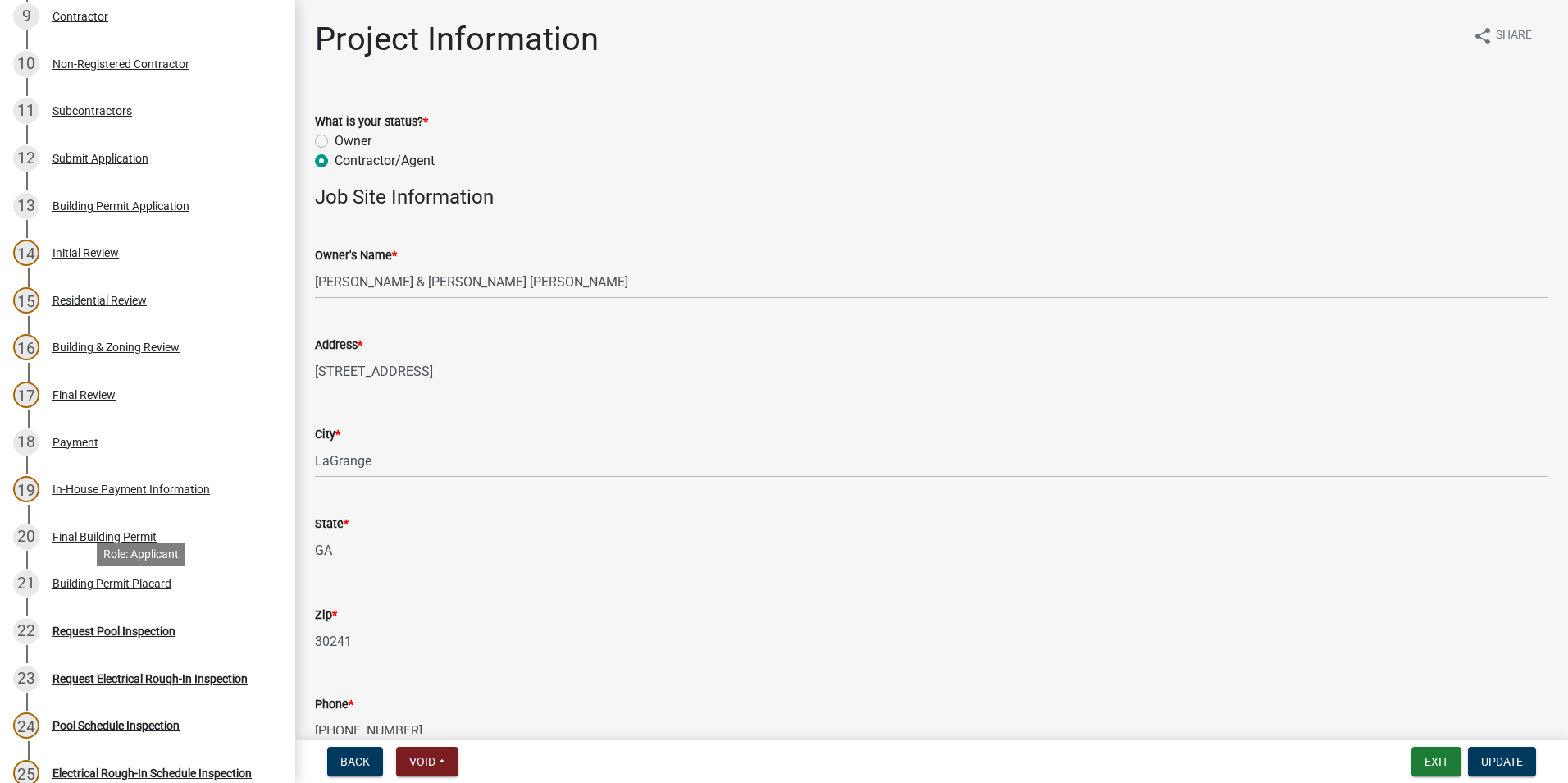
scroll to position [902, 0]
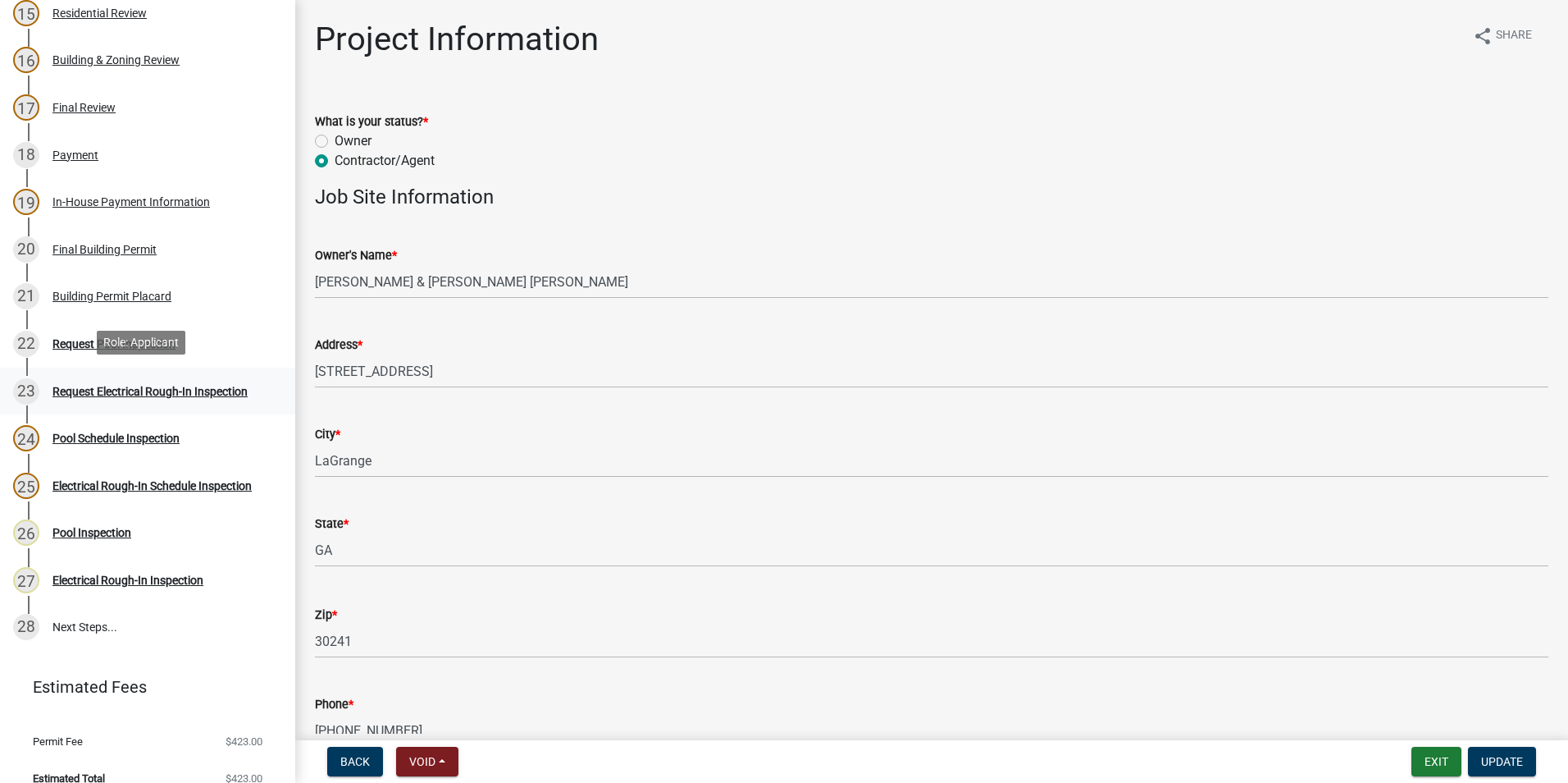
click at [118, 393] on div "Request Electrical Rough-In Inspection" at bounding box center [150, 391] width 195 height 12
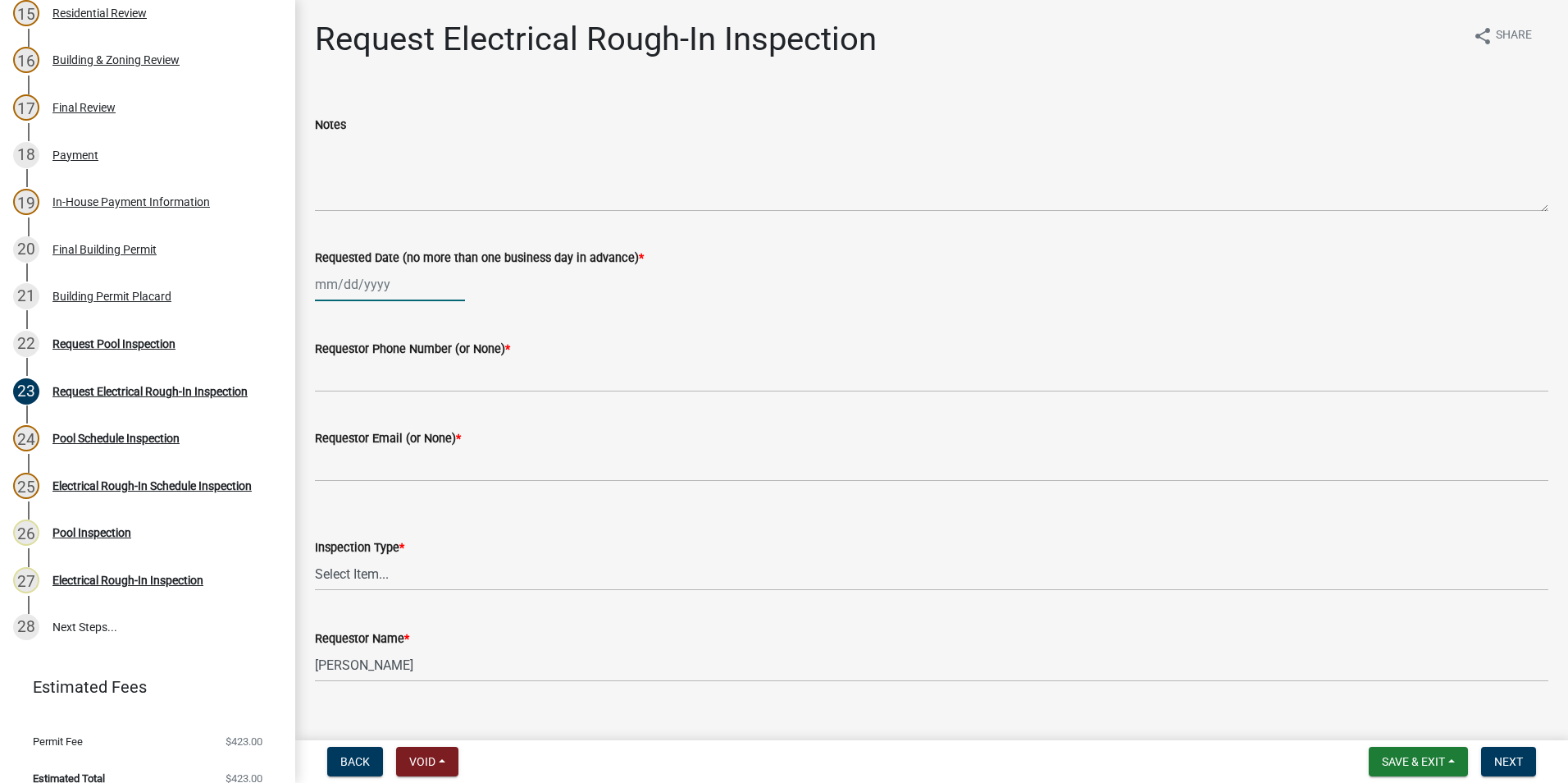
click at [333, 296] on div at bounding box center [390, 283] width 150 height 34
select select "9"
select select "2025"
click at [362, 443] on div "23" at bounding box center [357, 450] width 26 height 26
type input "09/23/2025"
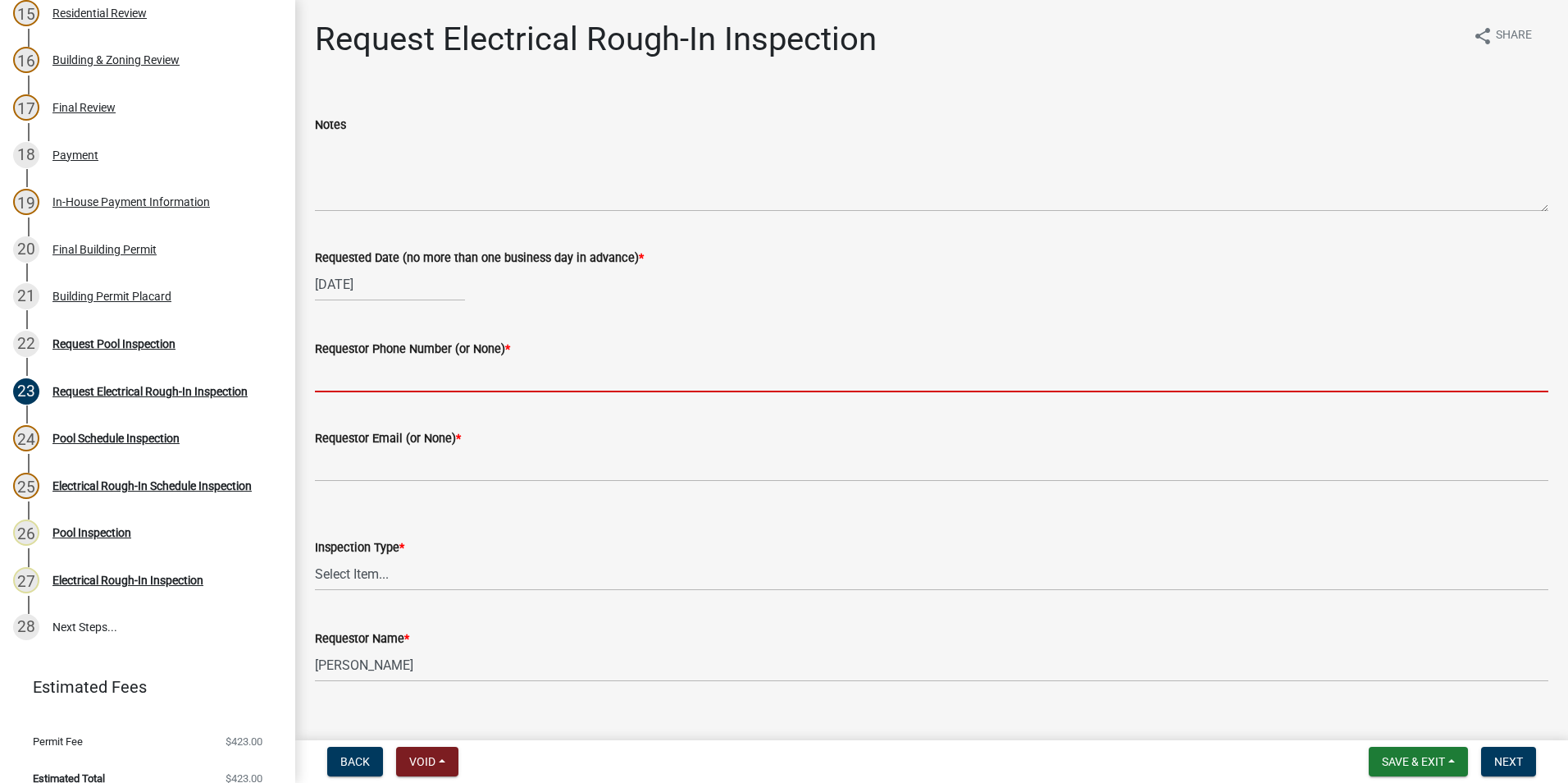
click at [357, 389] on input "Requestor Phone Number (or None) *" at bounding box center [932, 375] width 1233 height 34
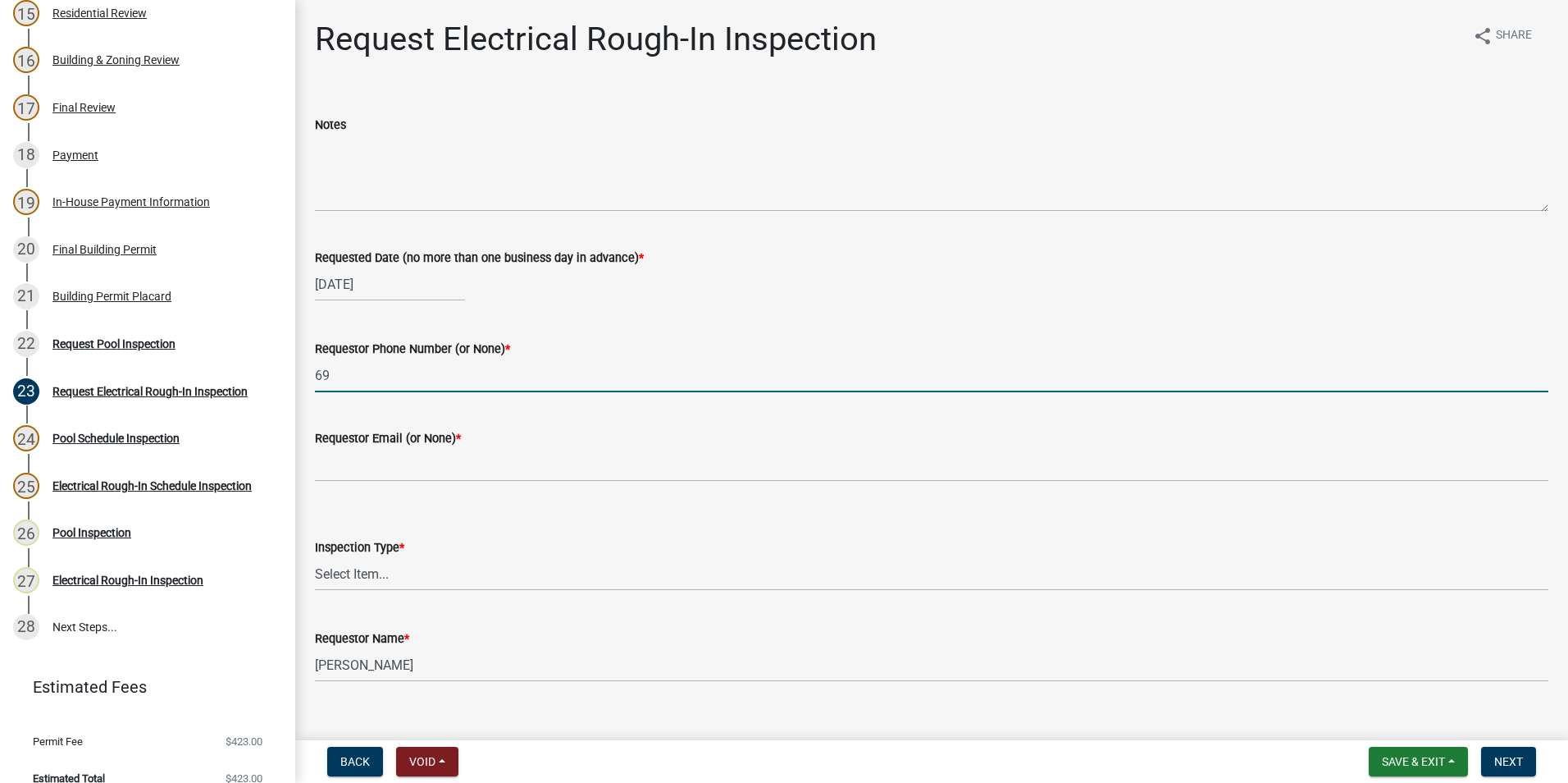
type input "6"
type input "678-552-8406"
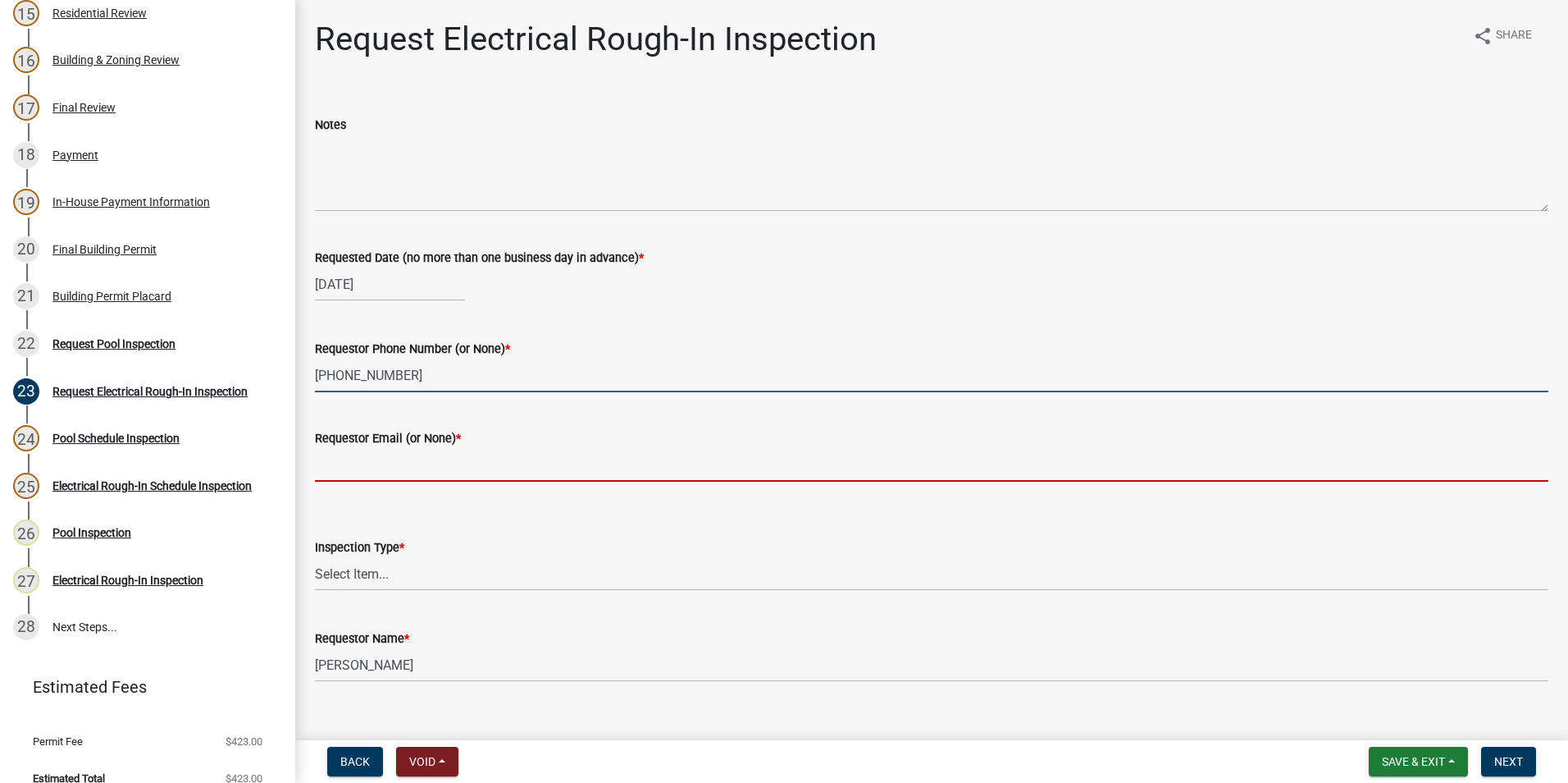
click at [409, 471] on input "Requestor Email (or None) *" at bounding box center [932, 464] width 1233 height 34
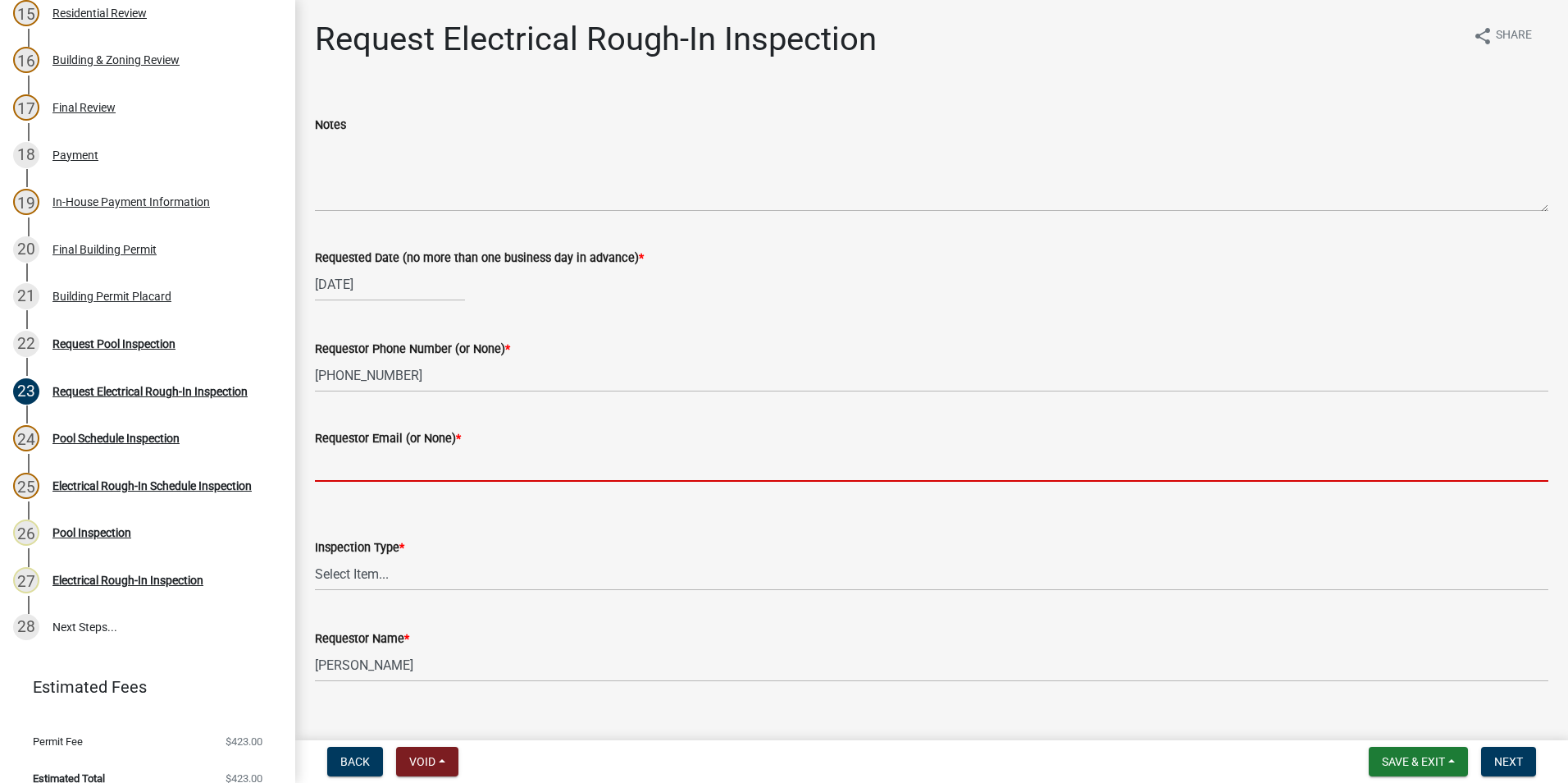
type input "none"
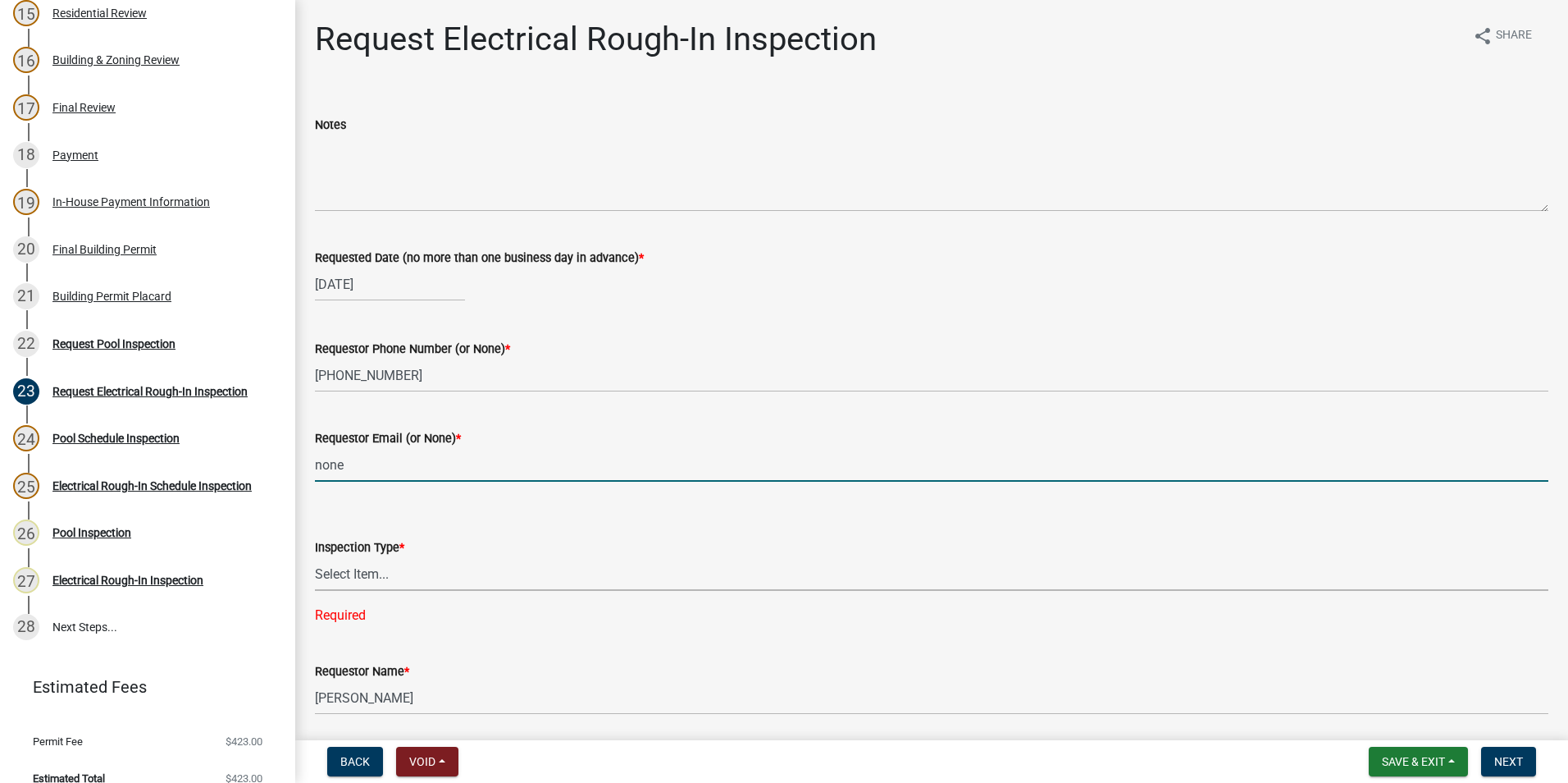
click at [419, 583] on select "Select Item... Electrical Rough-In" at bounding box center [932, 573] width 1233 height 34
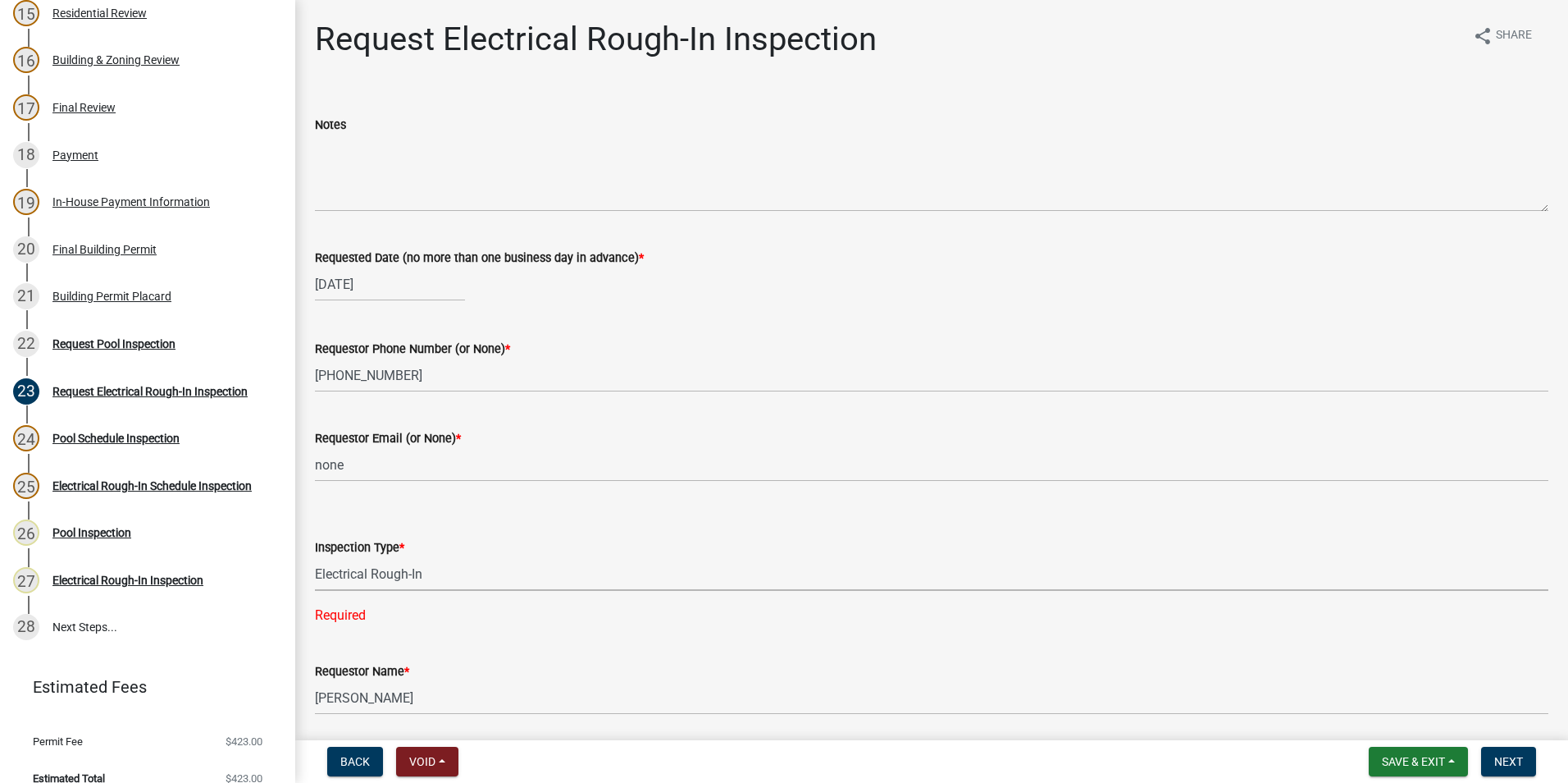
click at [315, 557] on select "Select Item... Electrical Rough-In" at bounding box center [932, 573] width 1233 height 34
select select "67548d0d-90c3-4d72-82f5-40817f841add"
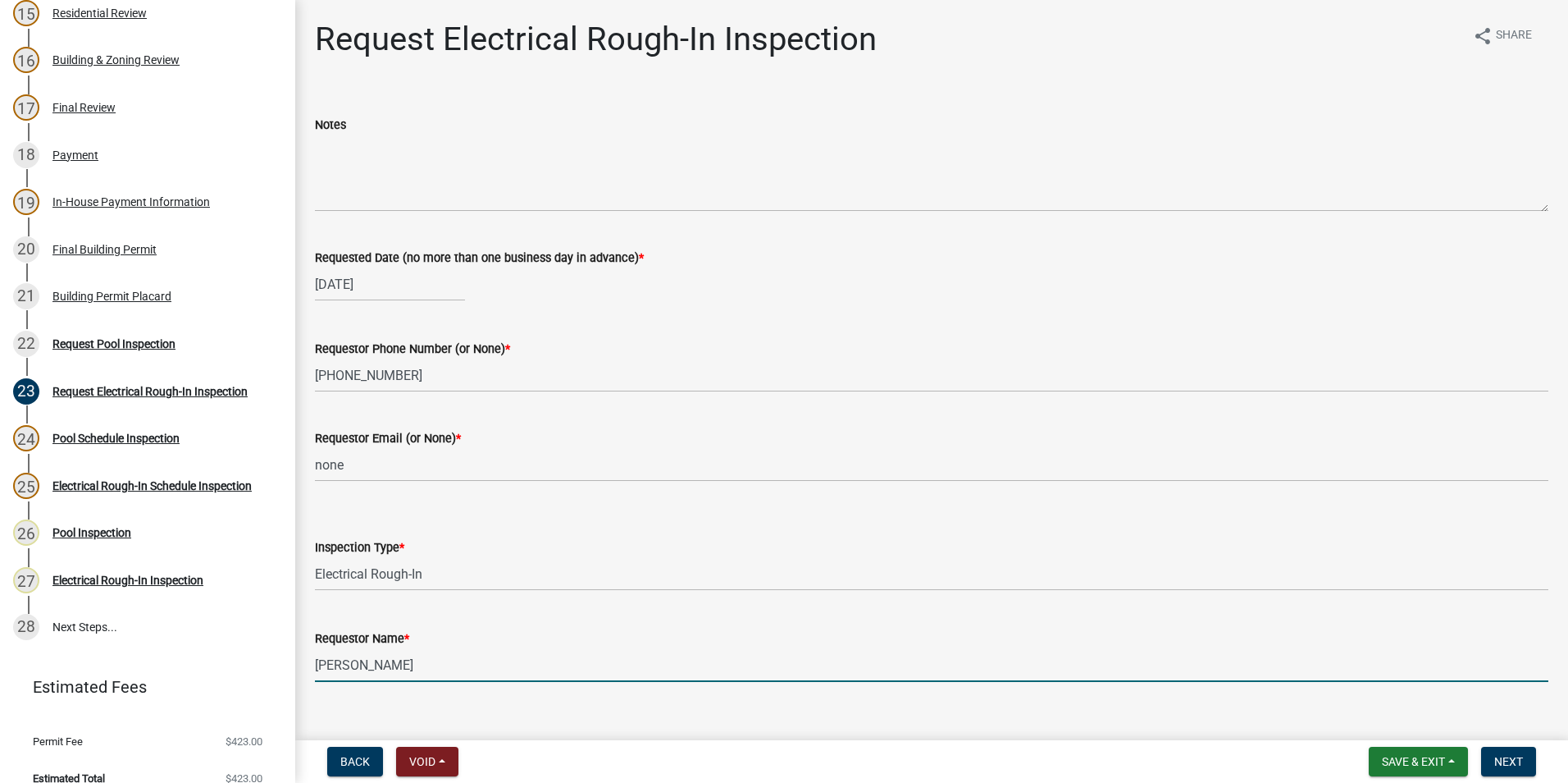
drag, startPoint x: 440, startPoint y: 664, endPoint x: 258, endPoint y: 690, distance: 183.8
click at [258, 690] on div "Step 3. Building Permit BP-2025-2072 Edit View Summary Notes Show emails 1 Intr…" at bounding box center [784, 392] width 1568 height 783
type input "west ga pools"
click at [1519, 766] on span "Next" at bounding box center [1508, 761] width 29 height 13
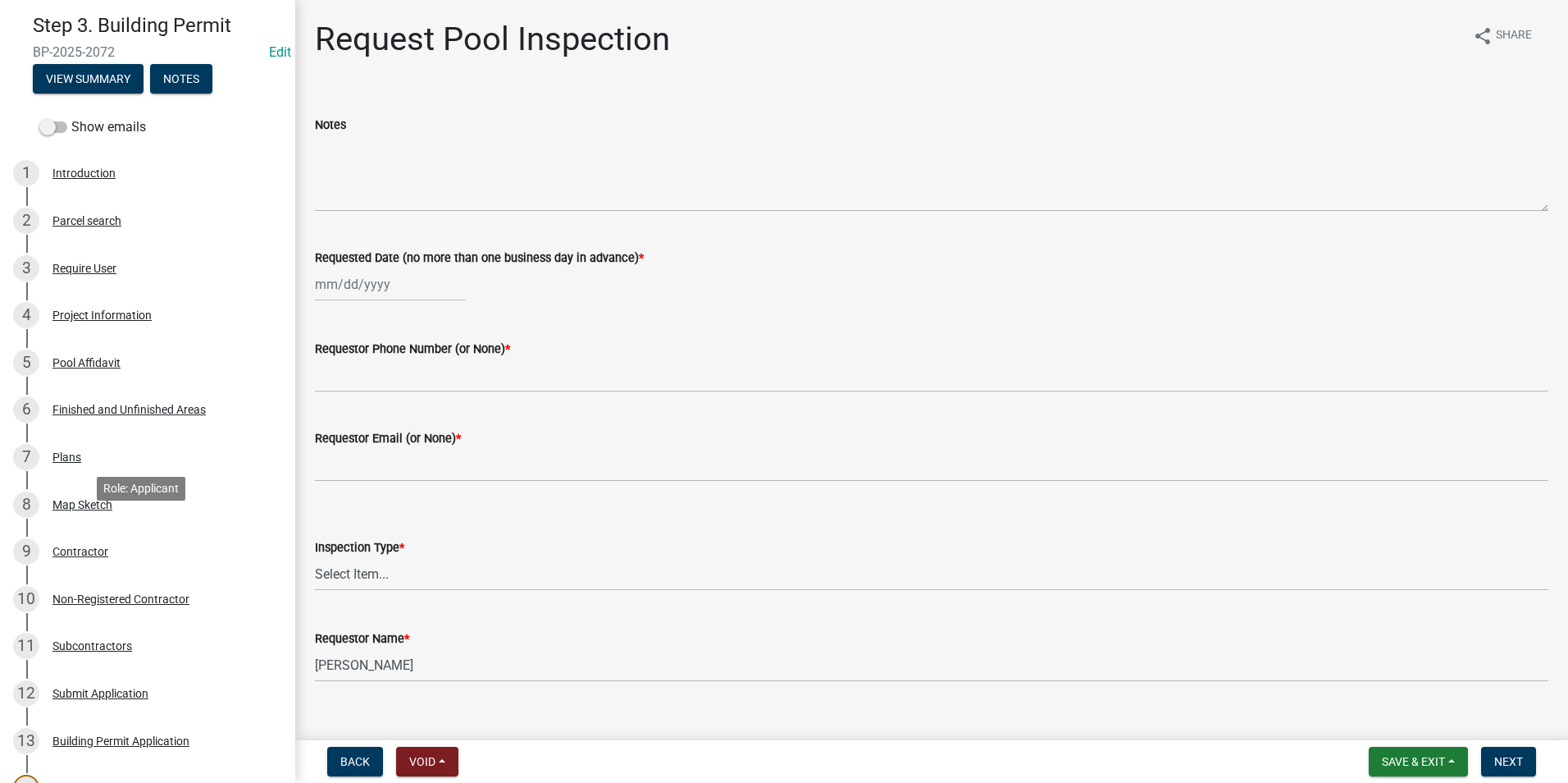
scroll to position [0, 0]
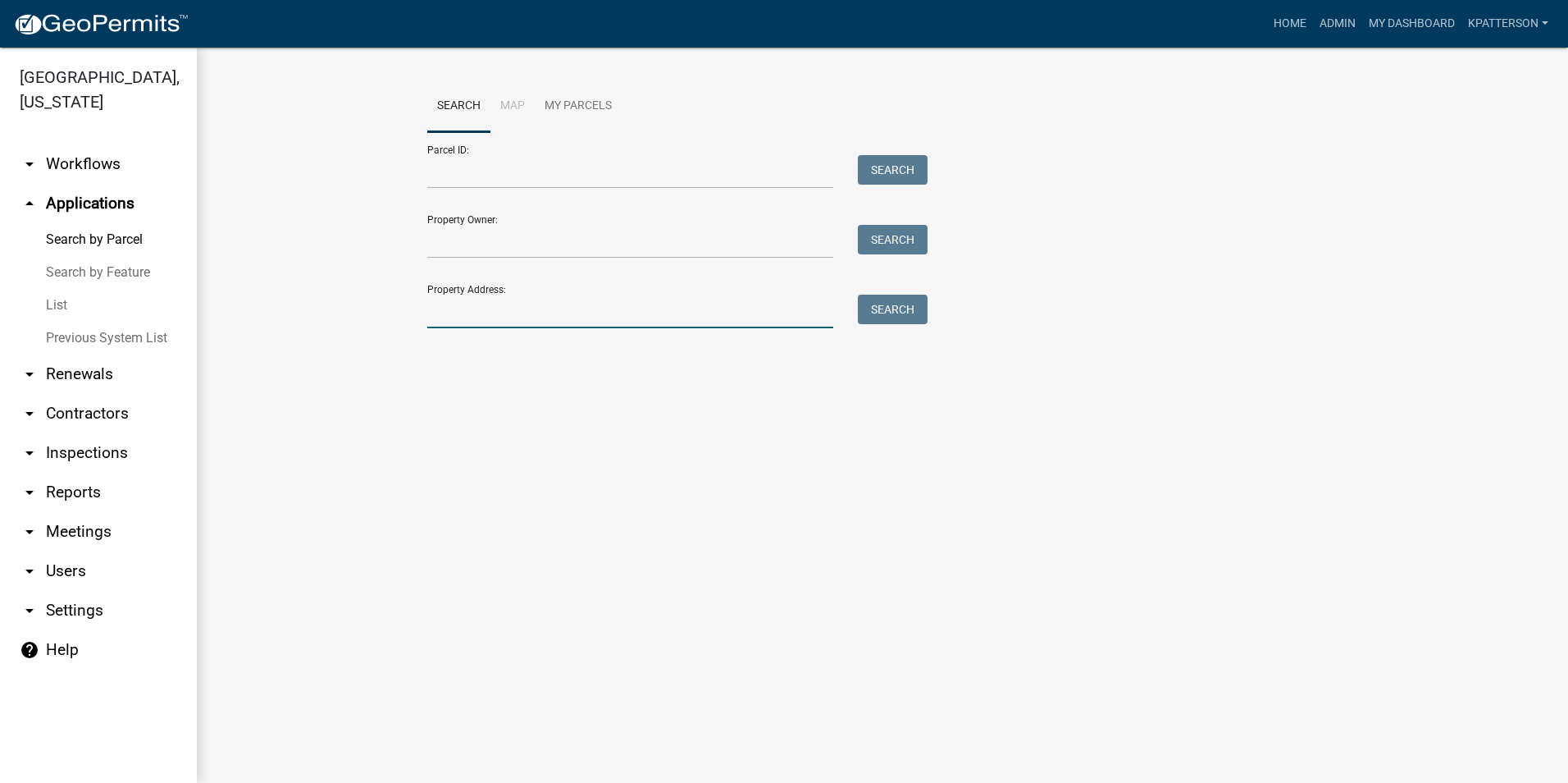
click at [478, 319] on input "Property Address:" at bounding box center [630, 311] width 406 height 34
type input "1491 OLD CHIPLEY RD"
click at [923, 312] on button "Search" at bounding box center [892, 309] width 70 height 30
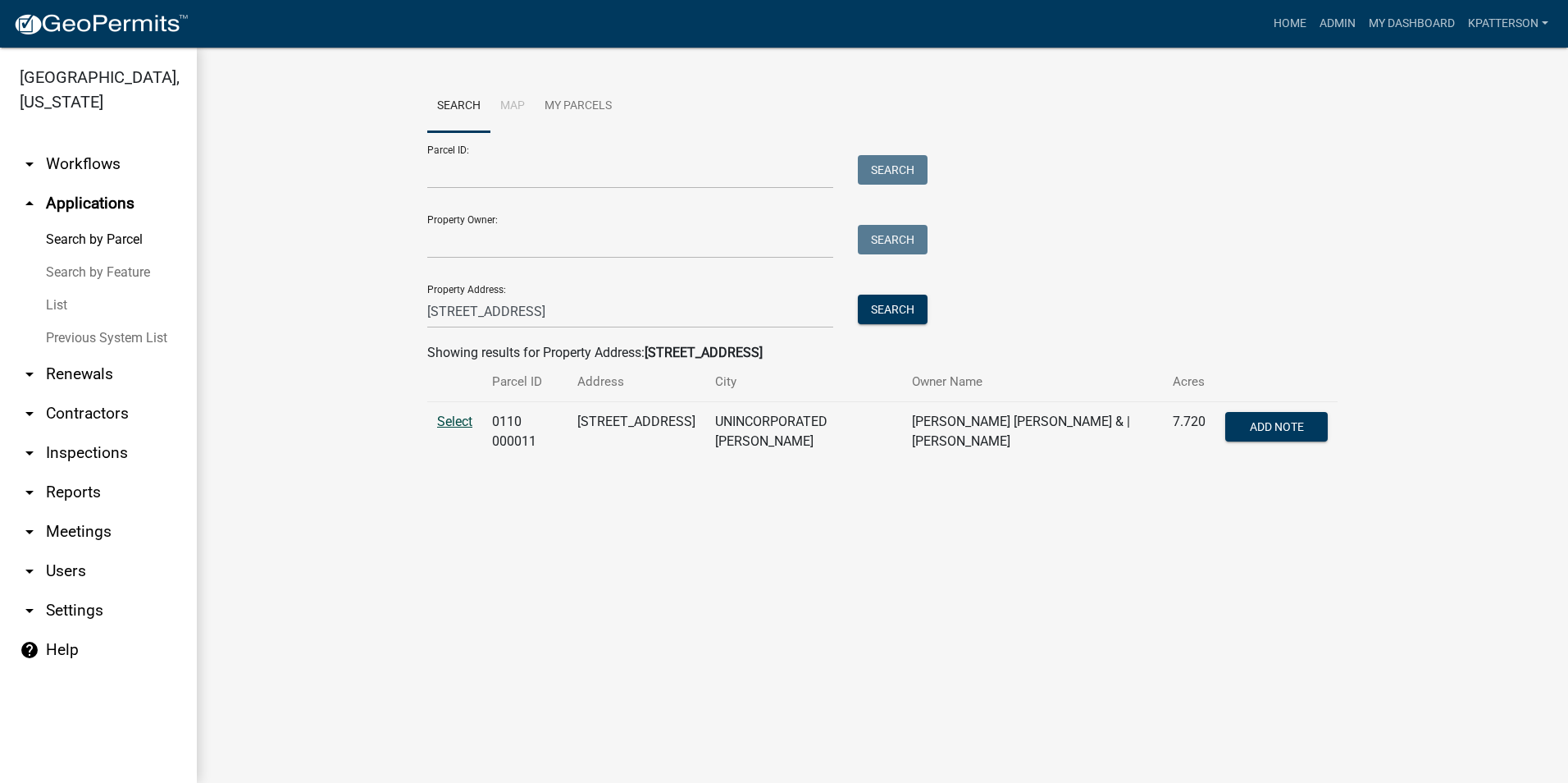
click at [446, 421] on span "Select" at bounding box center [454, 421] width 35 height 15
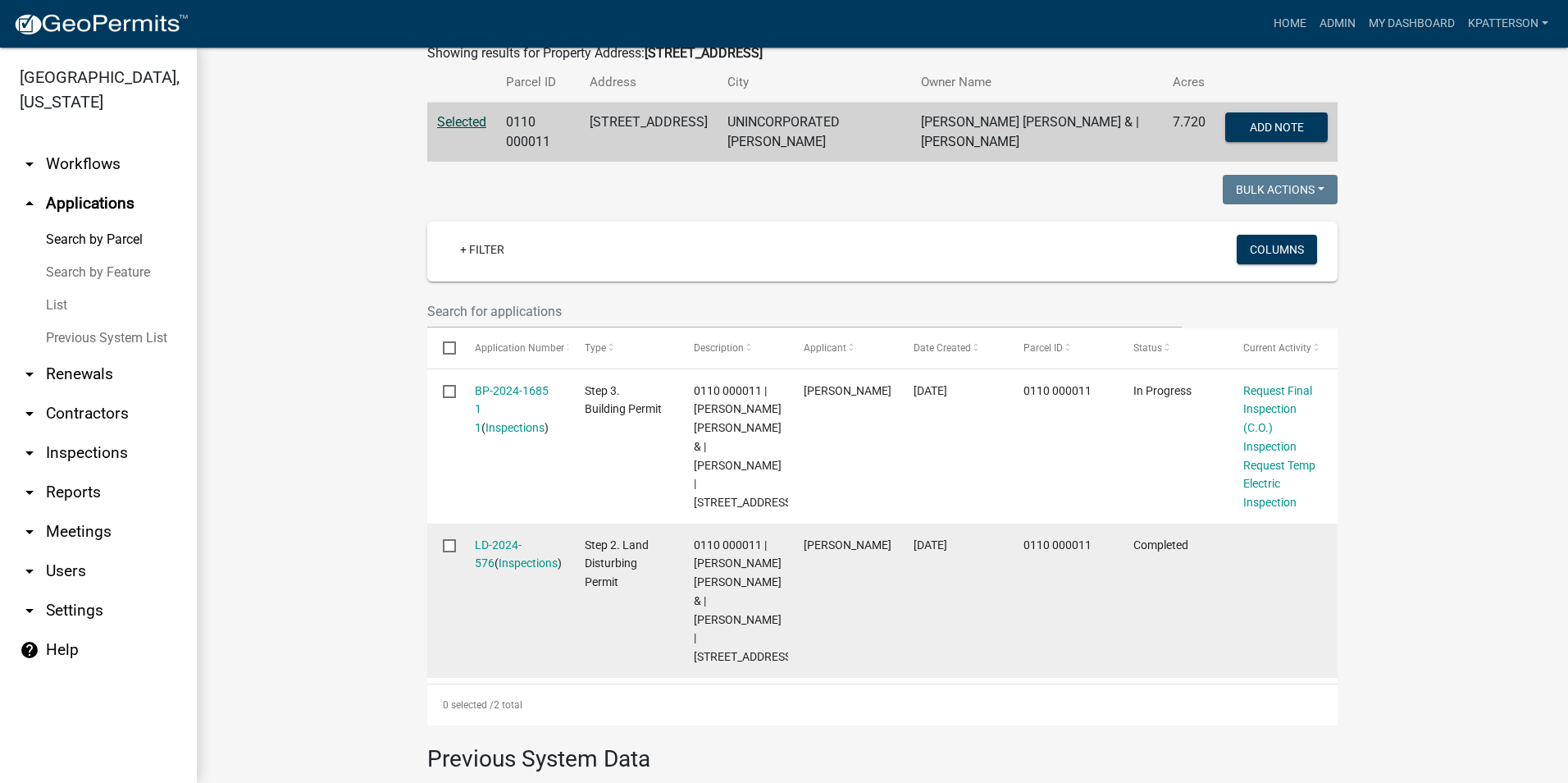
scroll to position [328, 0]
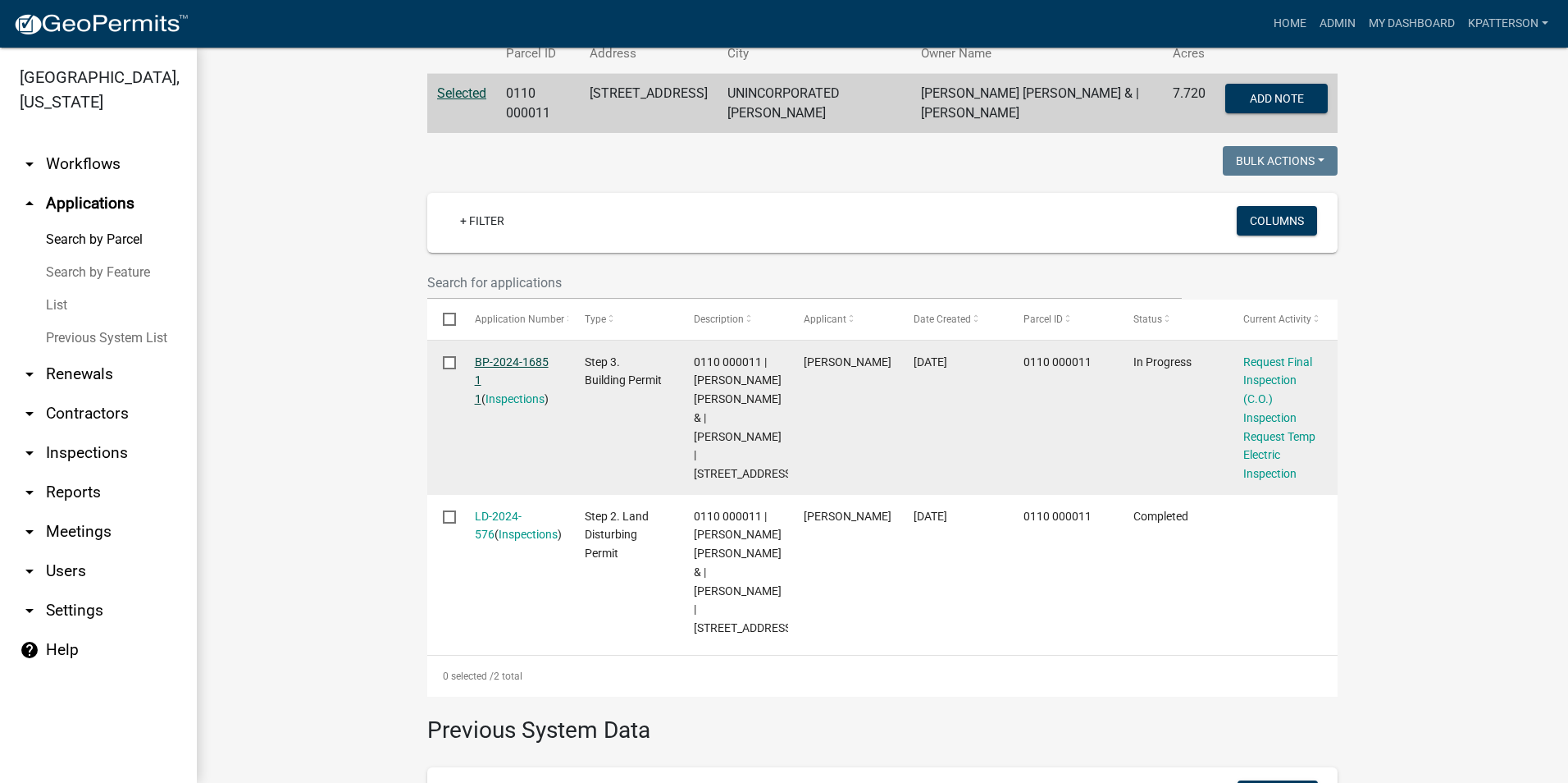
click at [505, 357] on link "BP-2024-1685 1 1" at bounding box center [511, 381] width 74 height 51
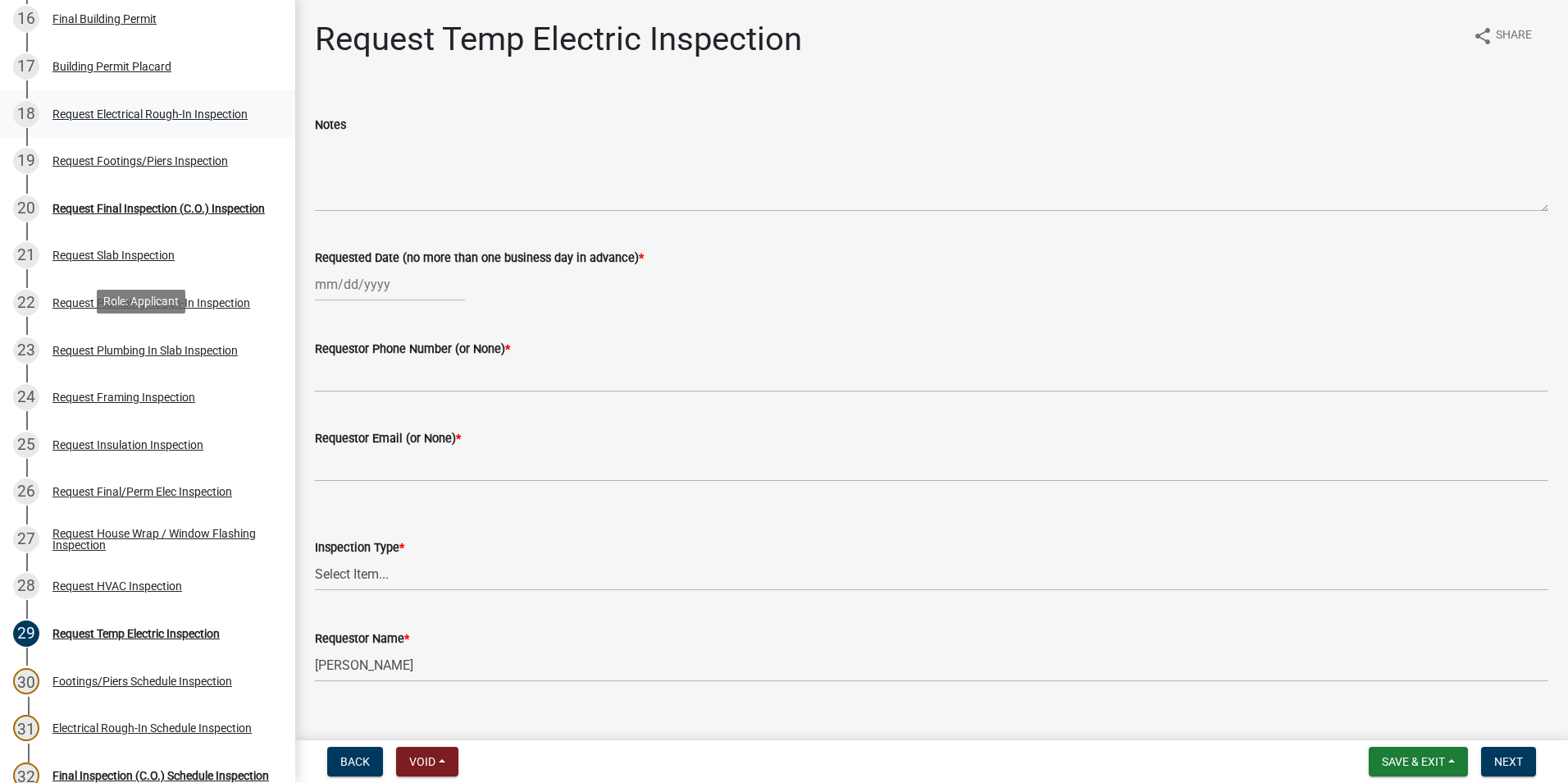
scroll to position [902, 0]
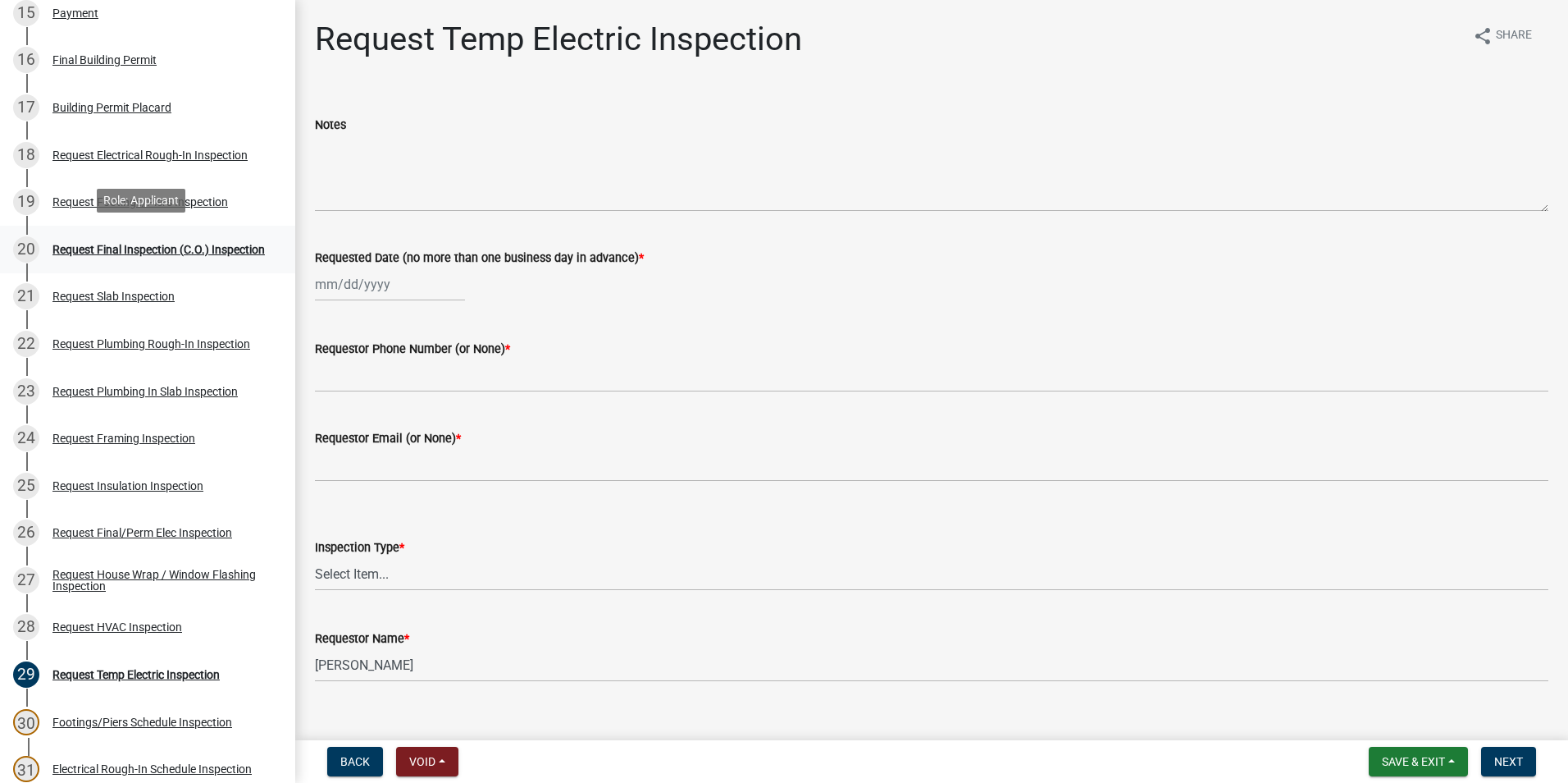
click at [91, 243] on div "Request Final Inspection (C.O.) Inspection" at bounding box center [159, 249] width 212 height 12
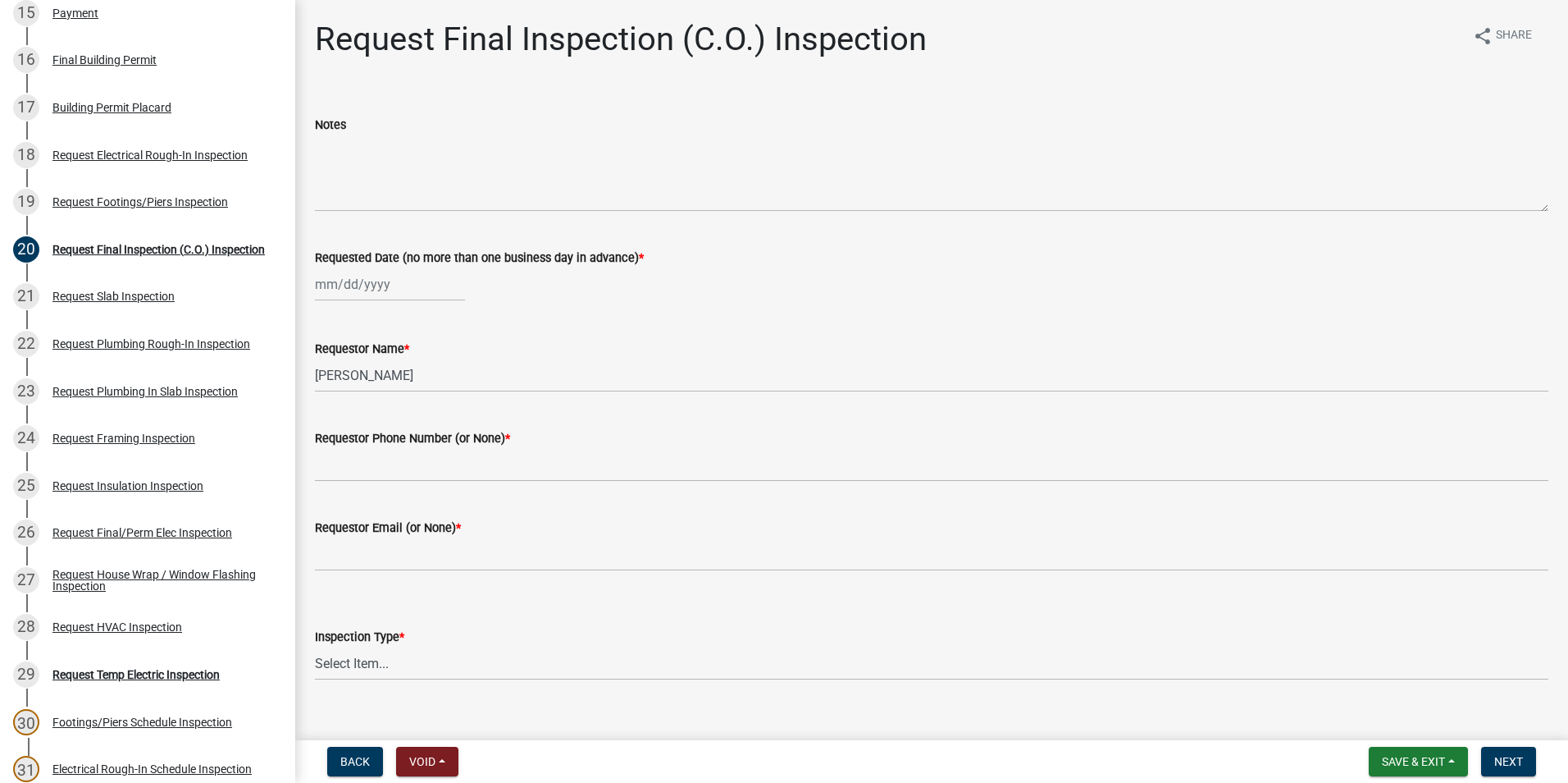
click at [393, 292] on div at bounding box center [390, 283] width 150 height 34
select select "9"
select select "2025"
click at [345, 447] on div "23" at bounding box center [357, 450] width 26 height 26
type input "09/23/2025"
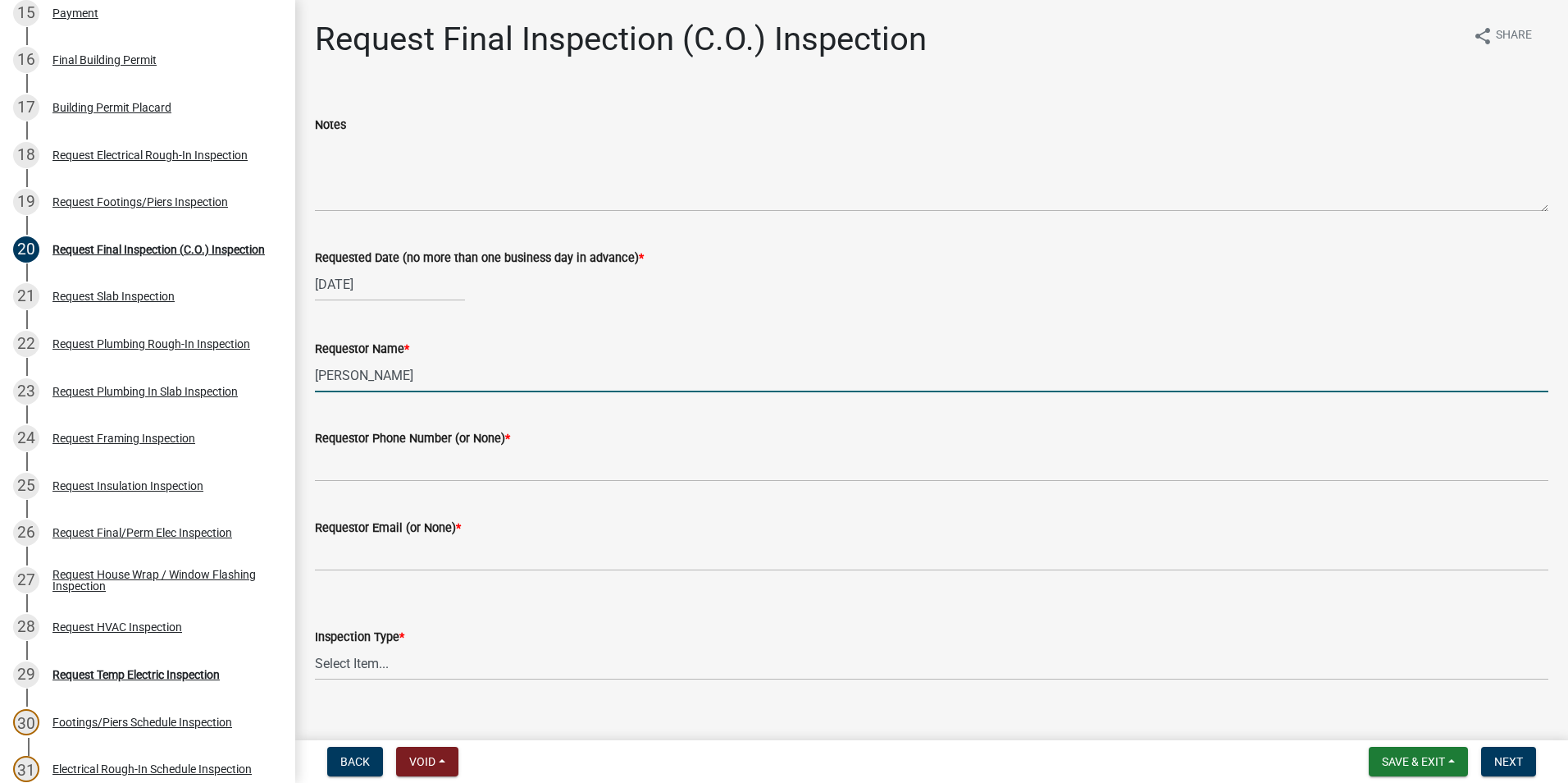
click at [338, 382] on input "William Huff" at bounding box center [932, 375] width 1233 height 34
drag, startPoint x: 394, startPoint y: 377, endPoint x: 276, endPoint y: 385, distance: 118.3
click at [276, 385] on div "Step 3. Building Permit BP-2024-1685 Edit View Summary Notes Show emails 1 Intr…" at bounding box center [784, 392] width 1568 height 783
type input "hayden"
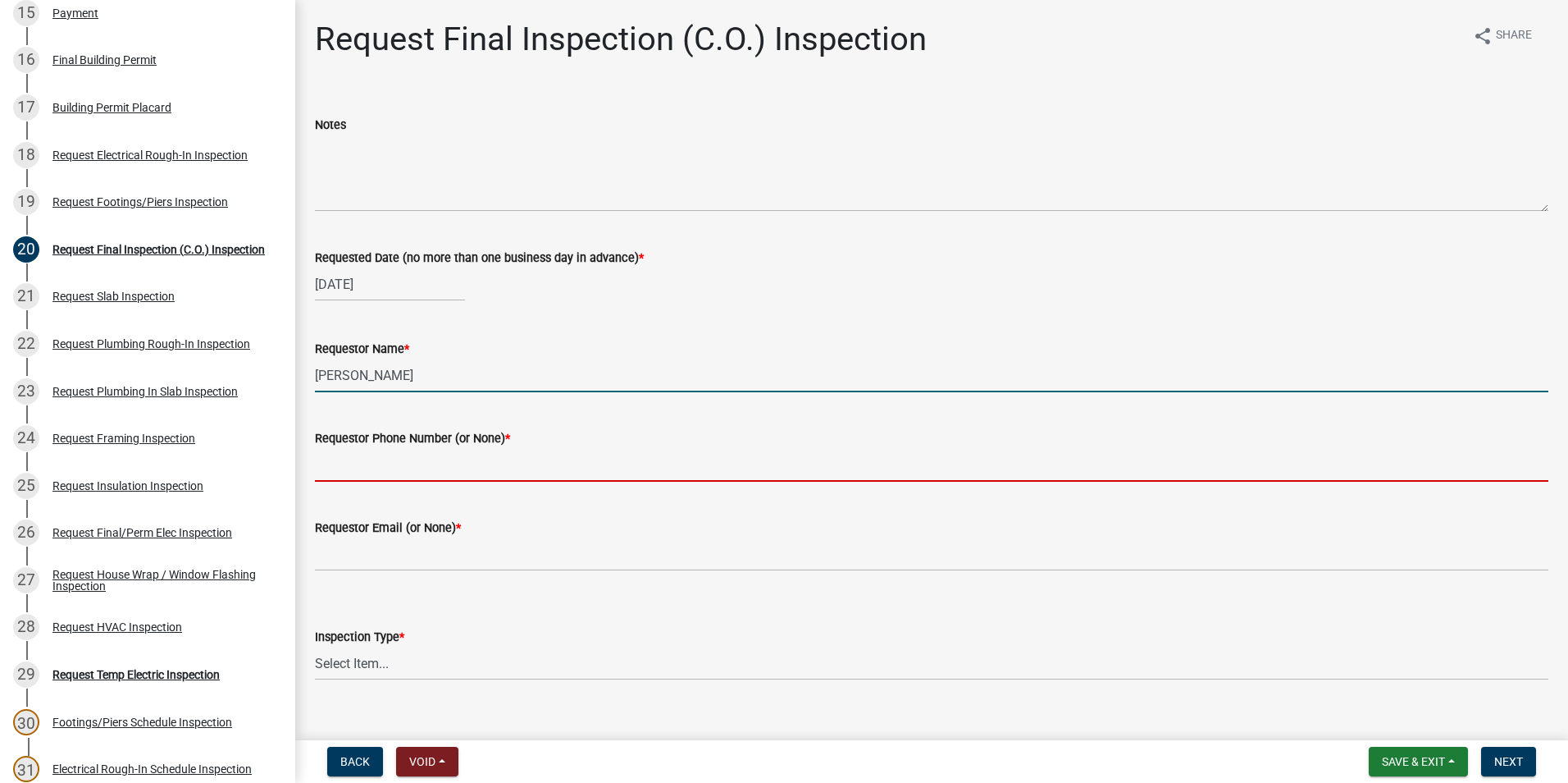
click at [413, 456] on input "Requestor Phone Number (or None) *" at bounding box center [932, 464] width 1233 height 34
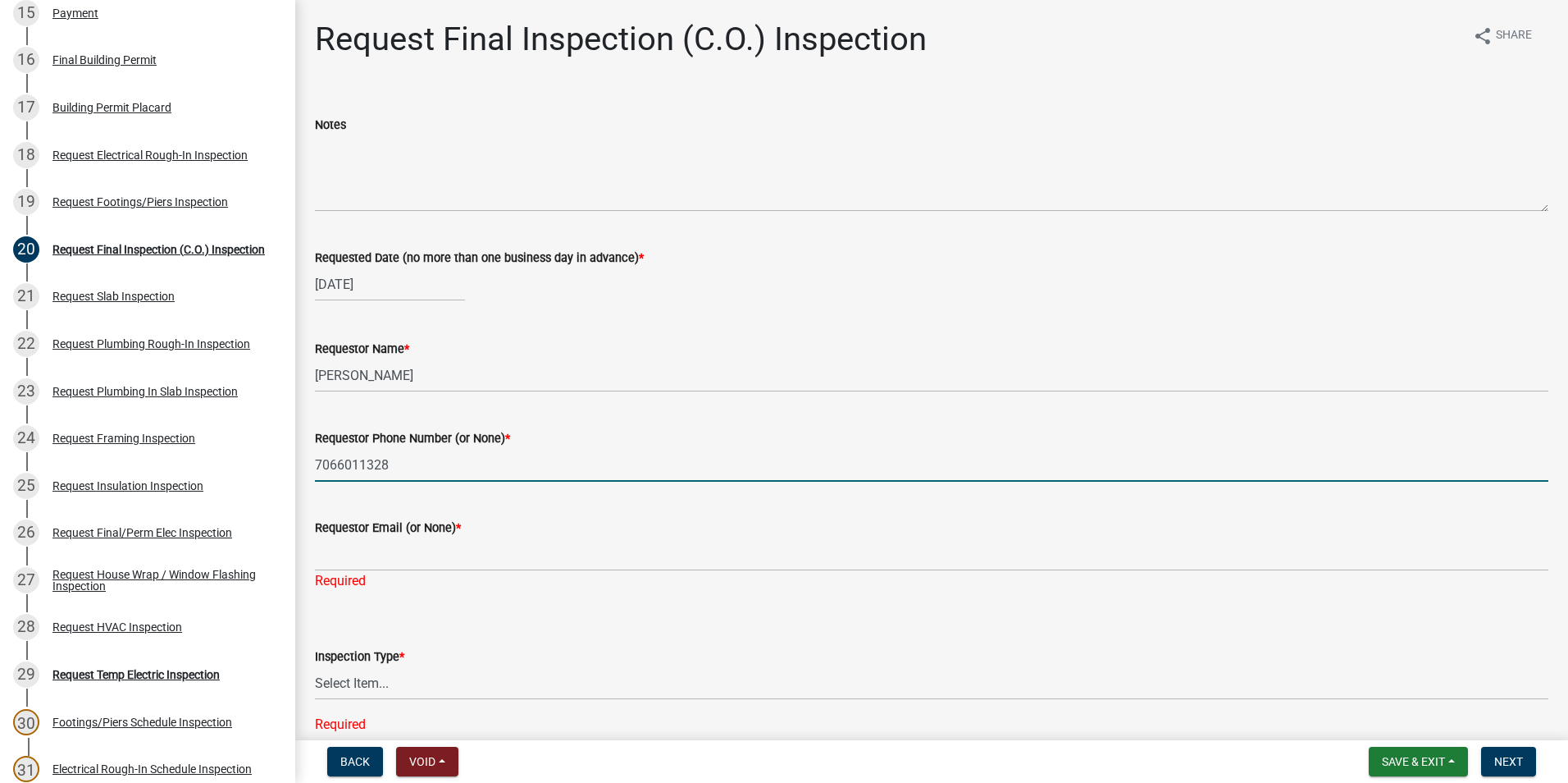
type input "7066011328"
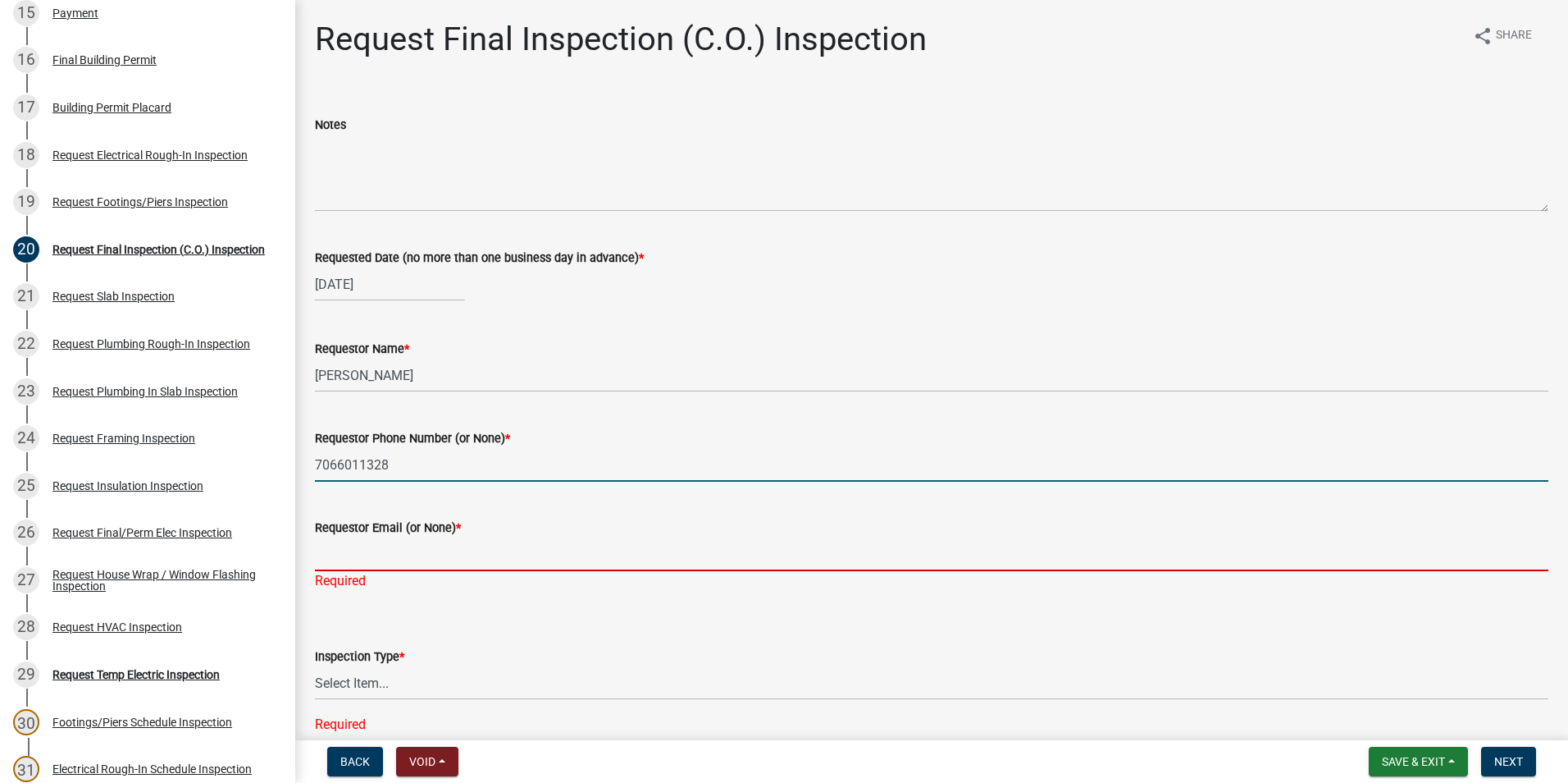
click at [390, 540] on input "Requestor Email (or None) *" at bounding box center [932, 554] width 1233 height 34
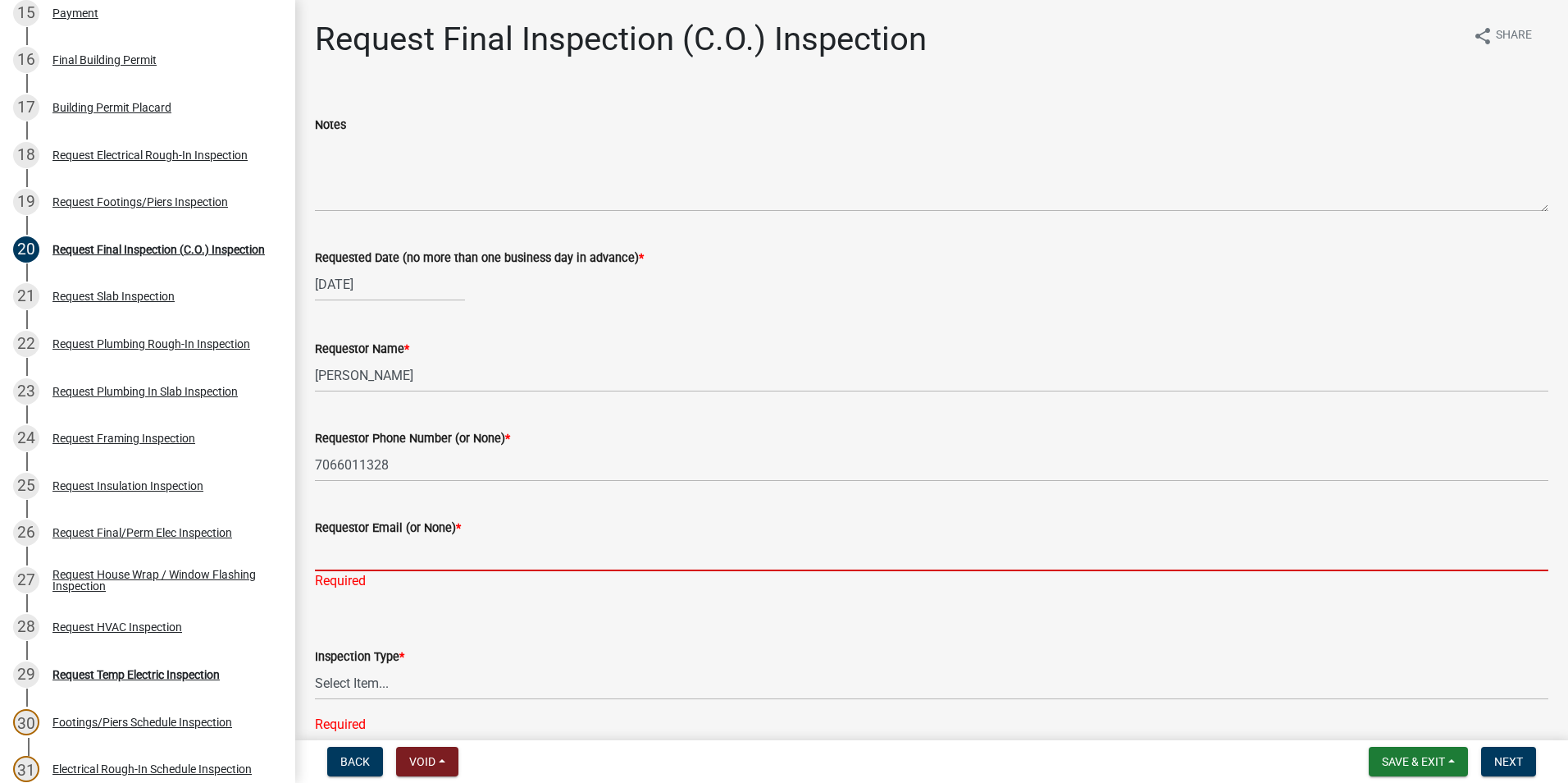
type input "none"
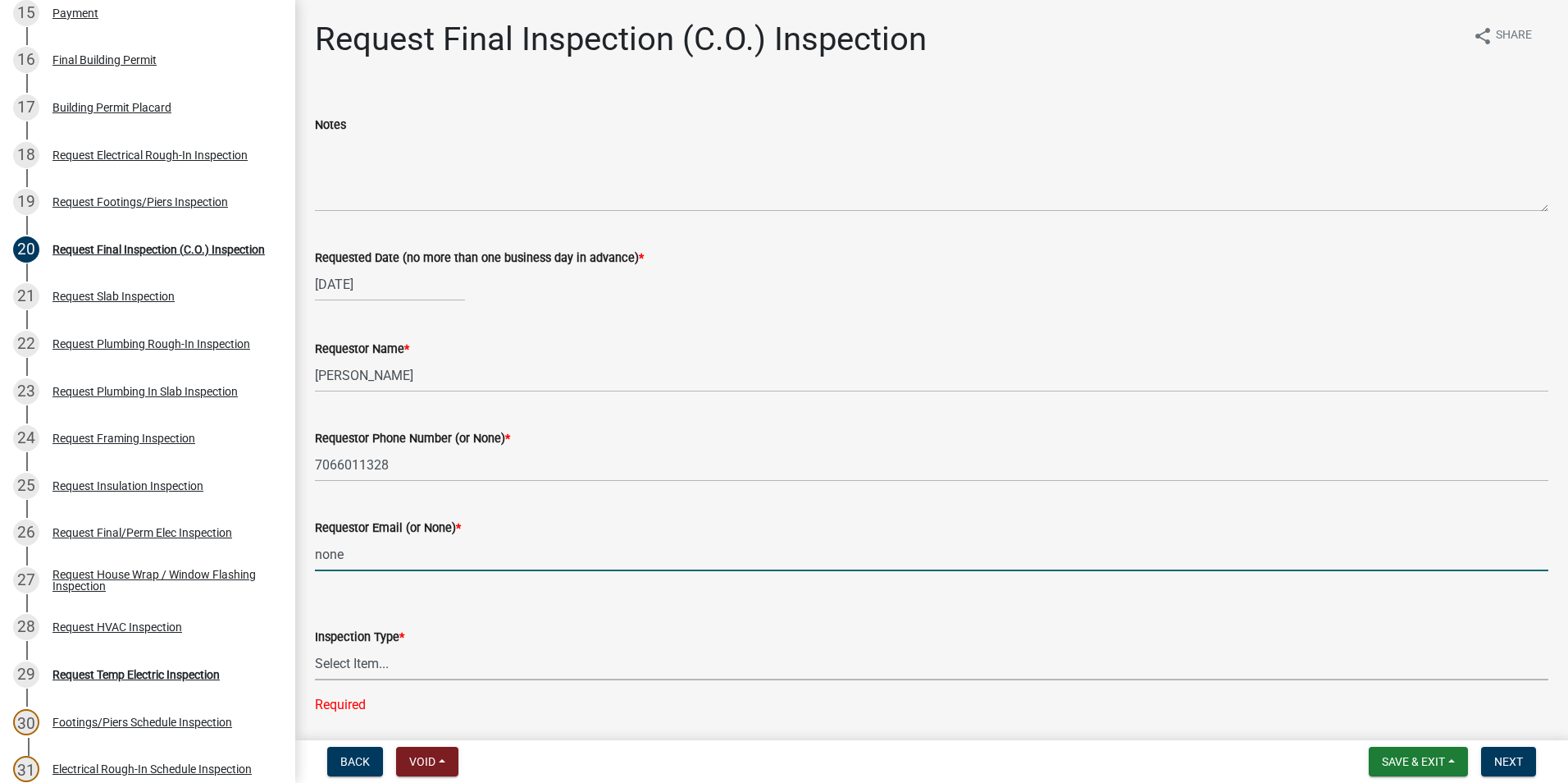
click at [405, 660] on select "Select Item... Final Inspection (C.O.)" at bounding box center [932, 663] width 1233 height 34
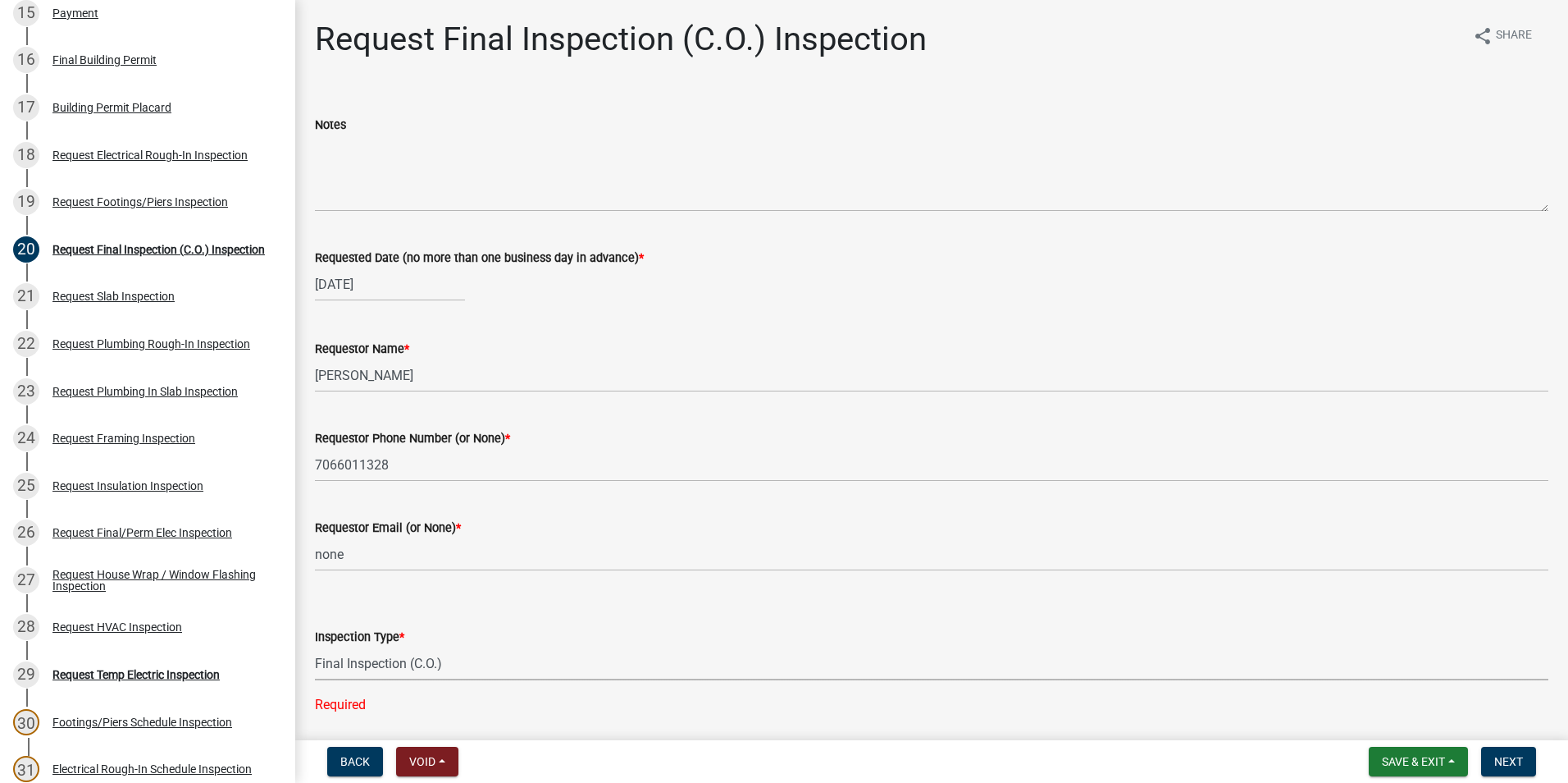
click at [315, 647] on select "Select Item... Final Inspection (C.O.)" at bounding box center [932, 663] width 1233 height 34
select select "6c928486-1faa-4d04-9598-905eebfdff84"
click at [1520, 768] on span "Next" at bounding box center [1508, 761] width 29 height 13
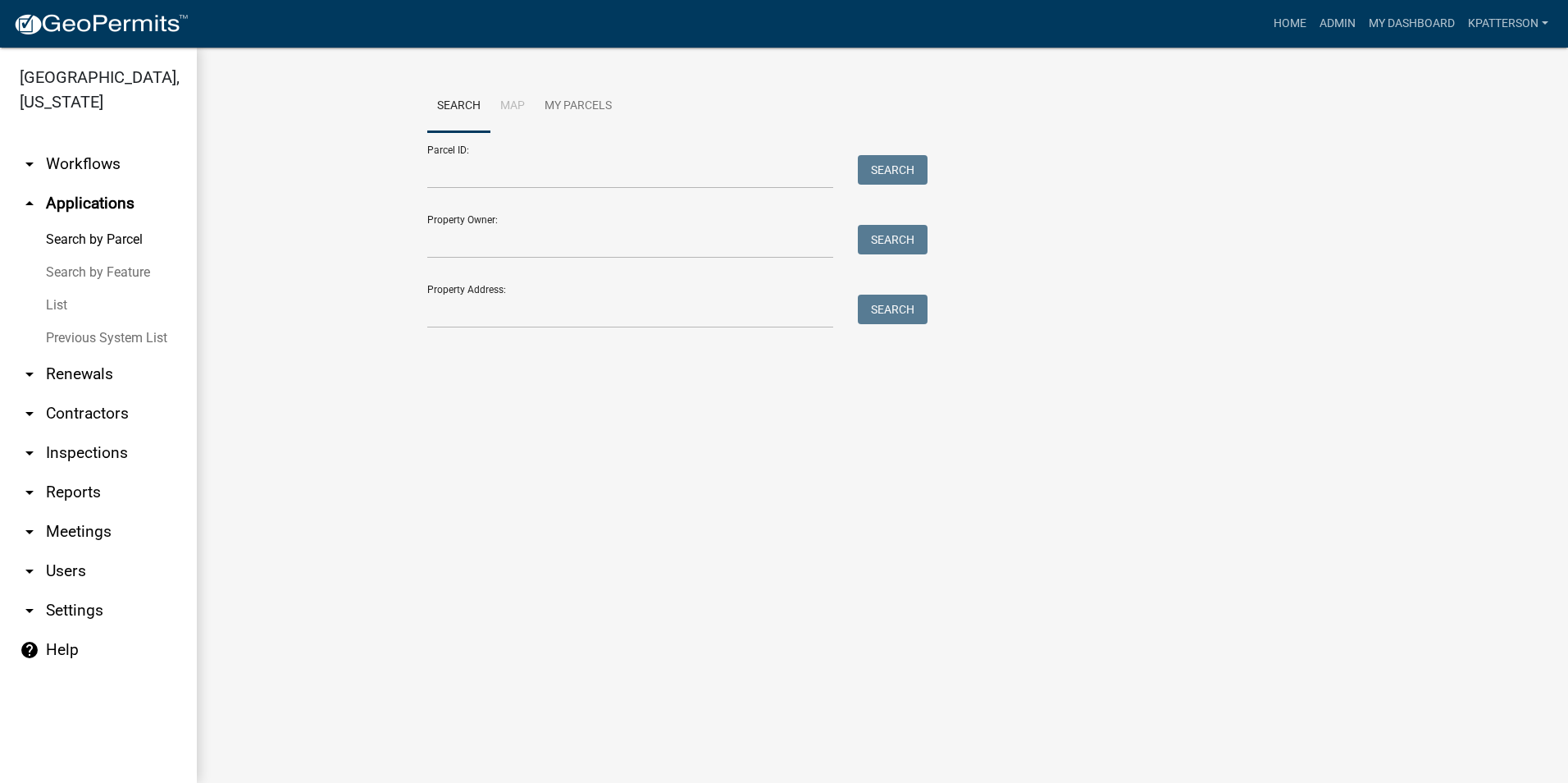
click at [89, 144] on link "arrow_drop_down Workflows" at bounding box center [98, 164] width 197 height 39
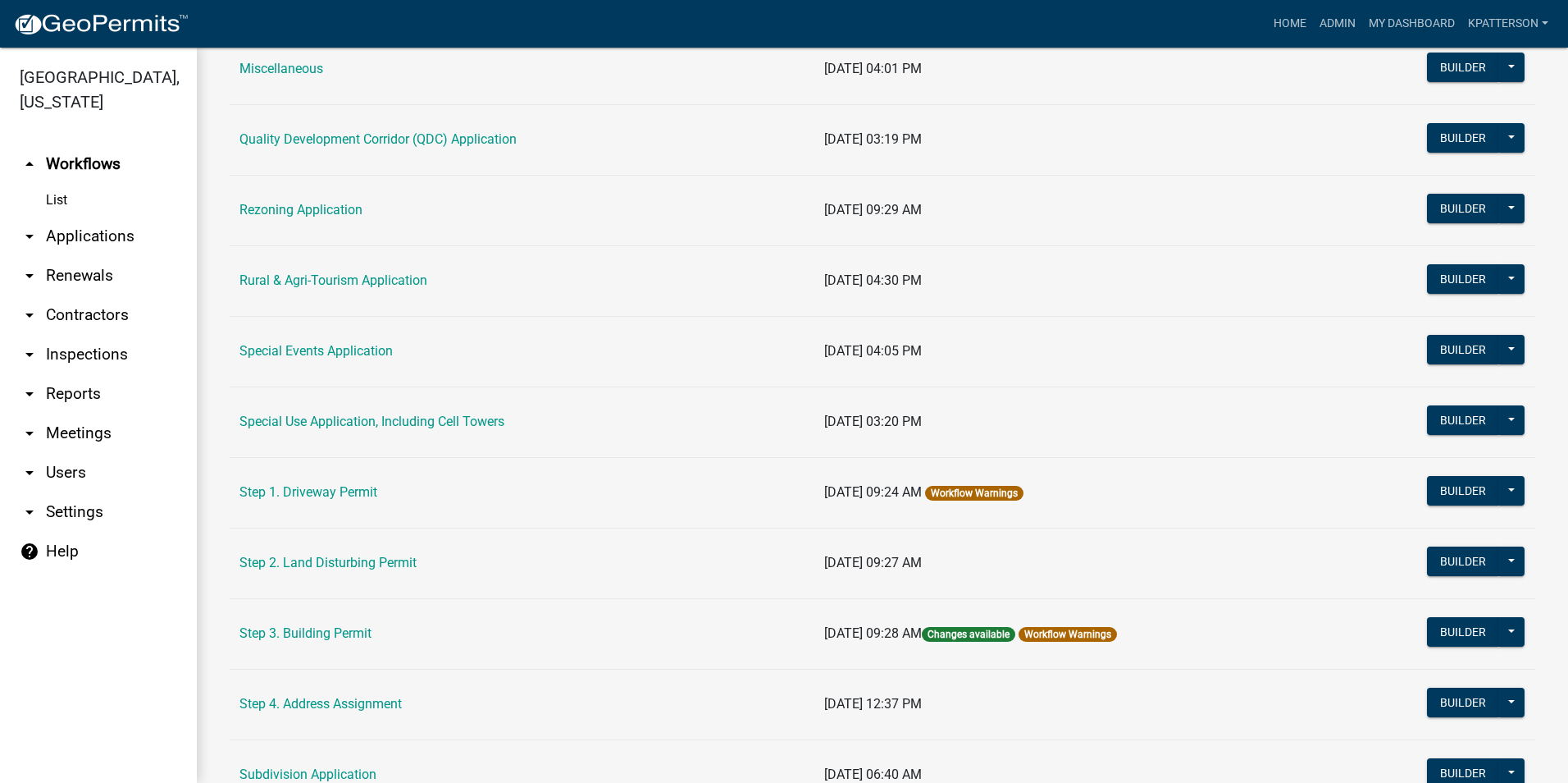
scroll to position [574, 0]
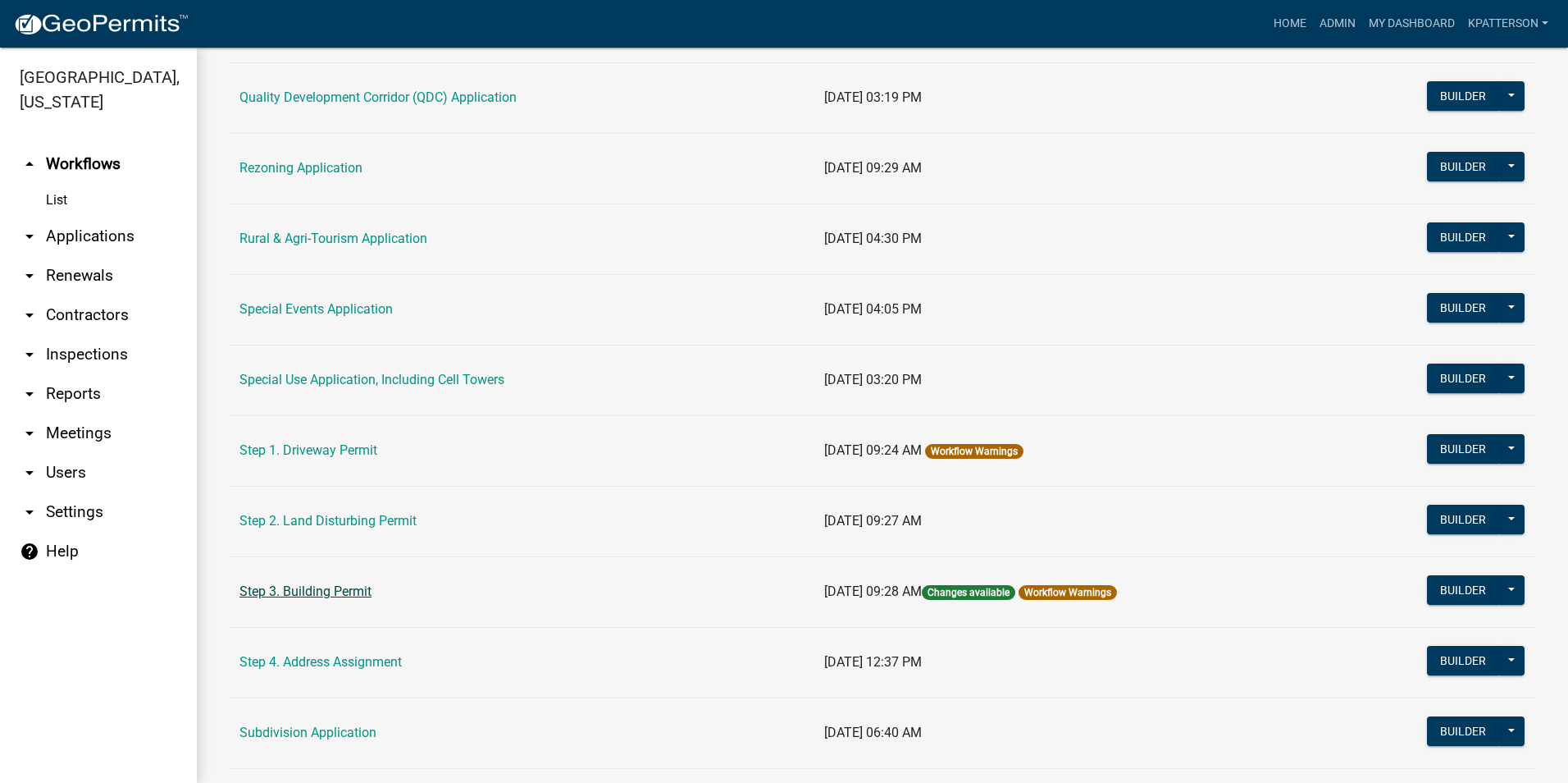
click at [342, 593] on link "Step 3. Building Permit" at bounding box center [305, 590] width 132 height 15
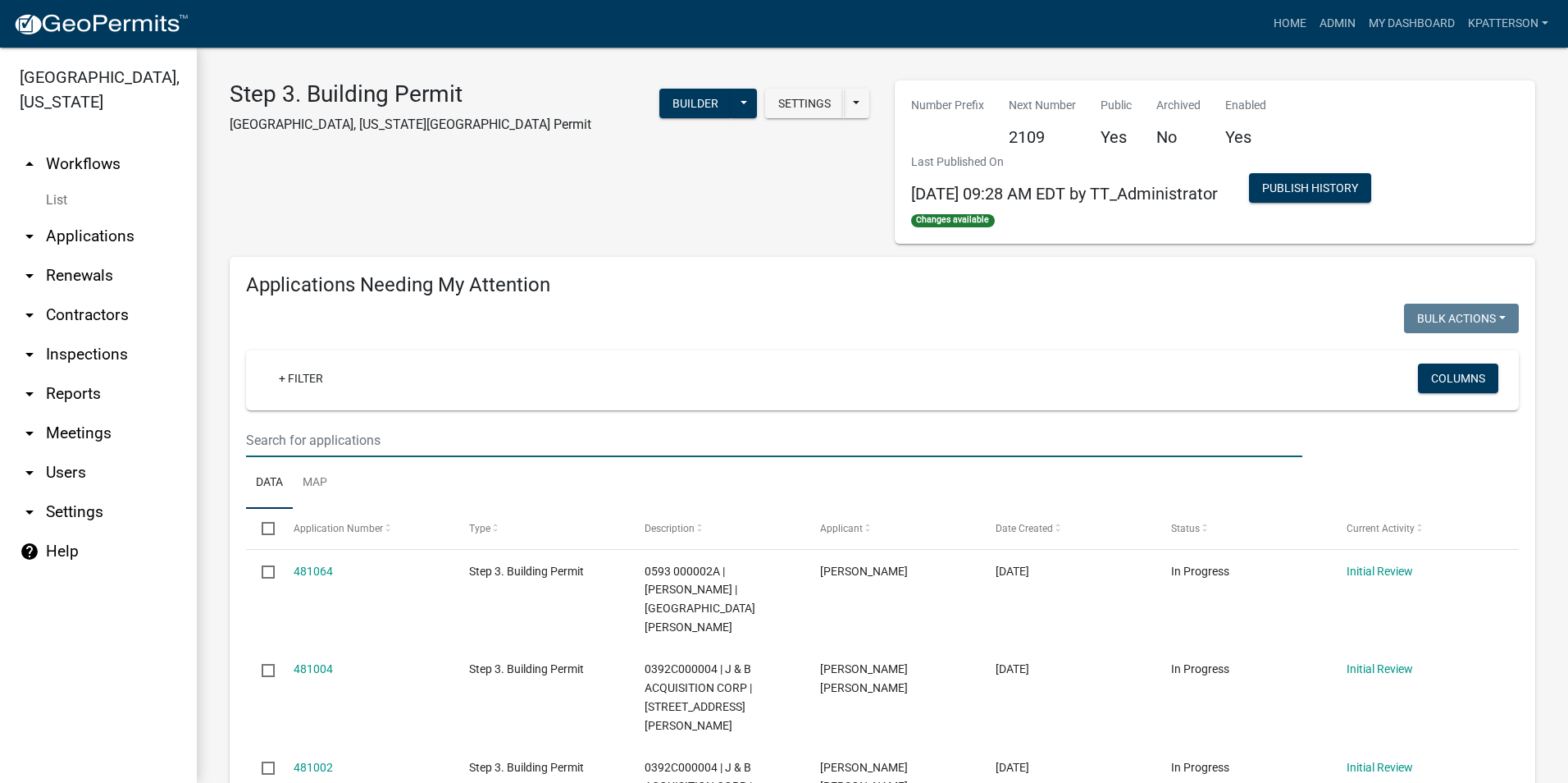
paste input "Jarrell Hogg Rd"
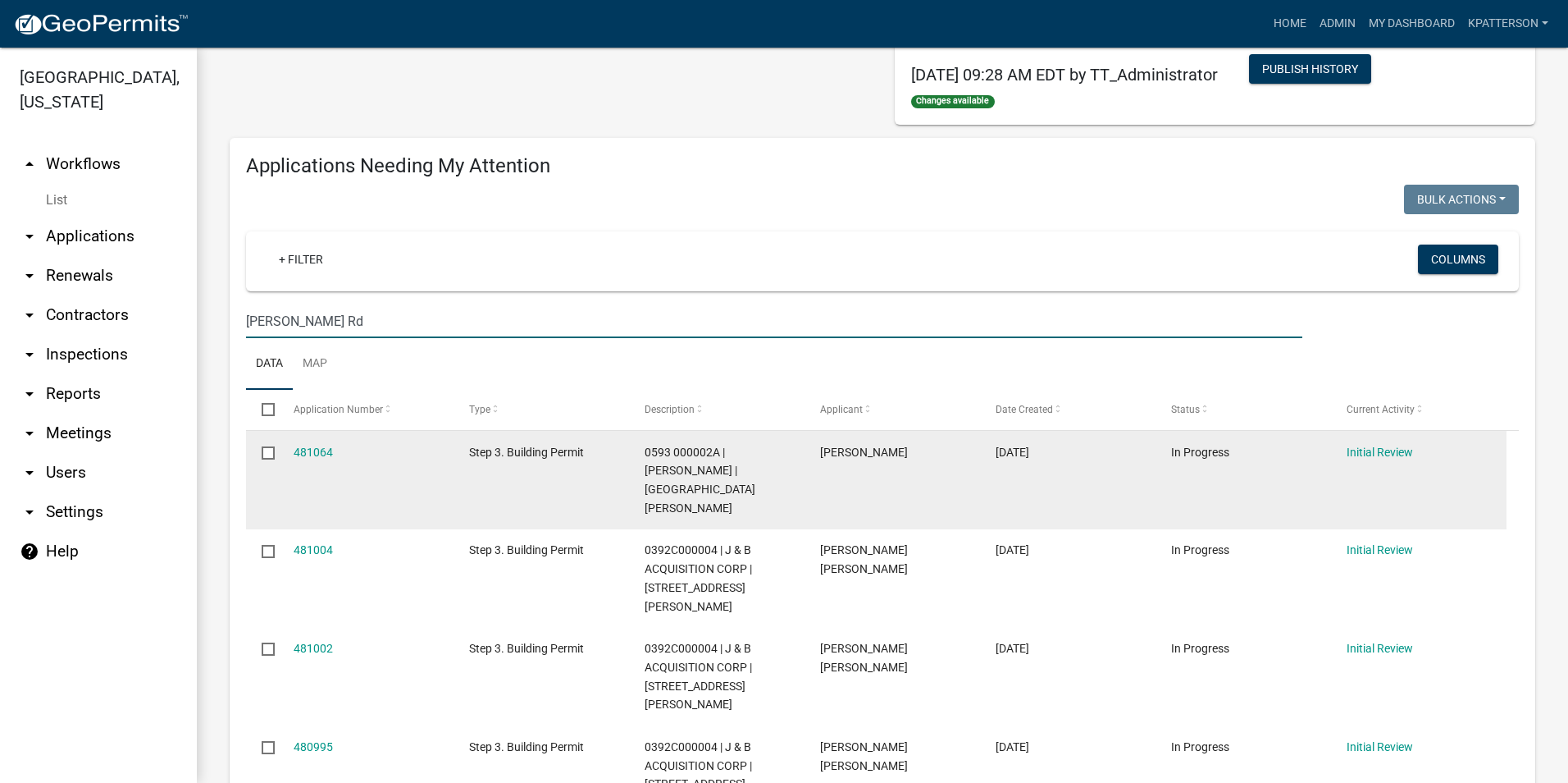
scroll to position [164, 0]
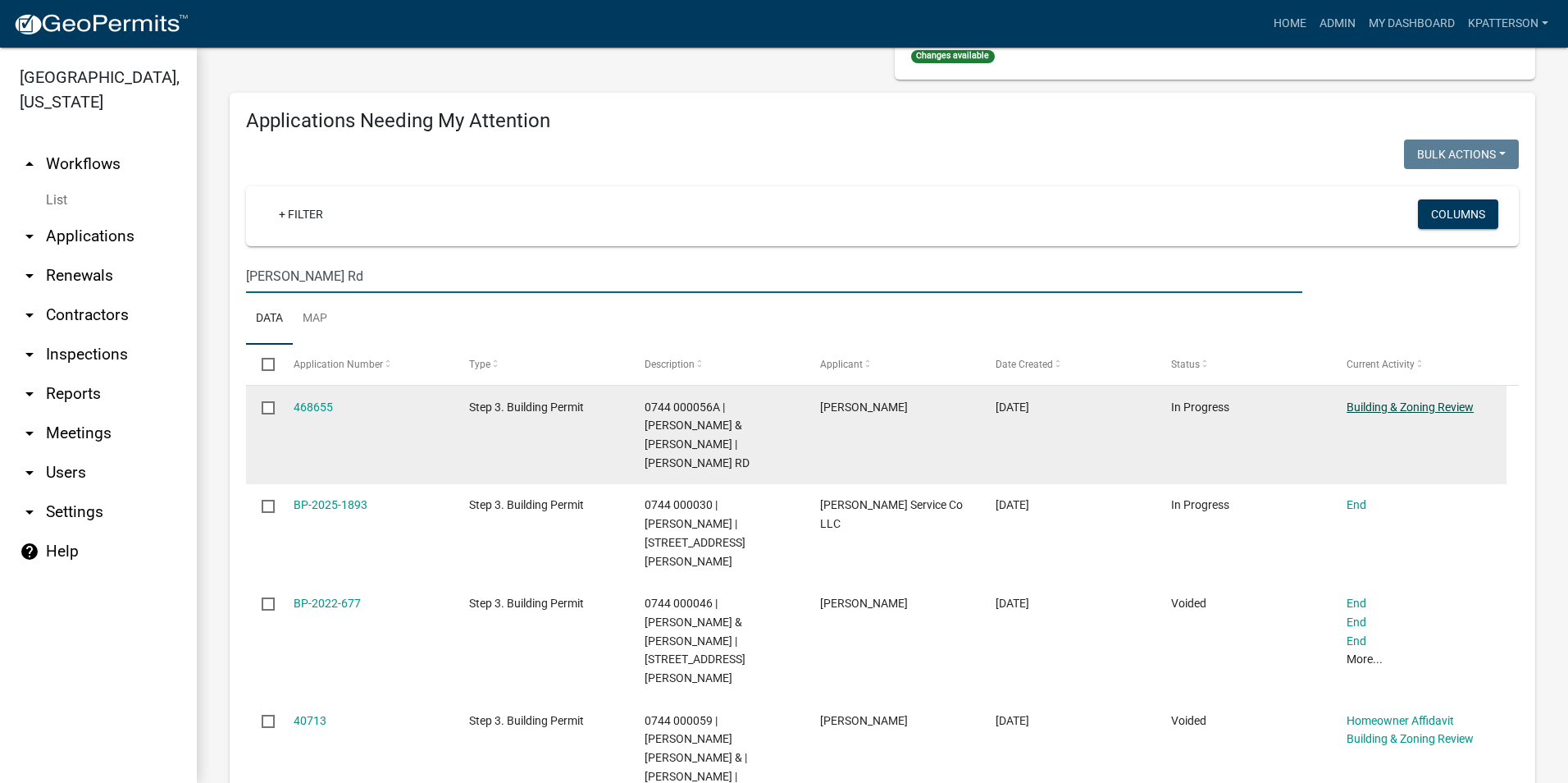
type input "Jarrell Hogg Rd"
click at [1407, 406] on link "Building & Zoning Review" at bounding box center [1410, 407] width 127 height 13
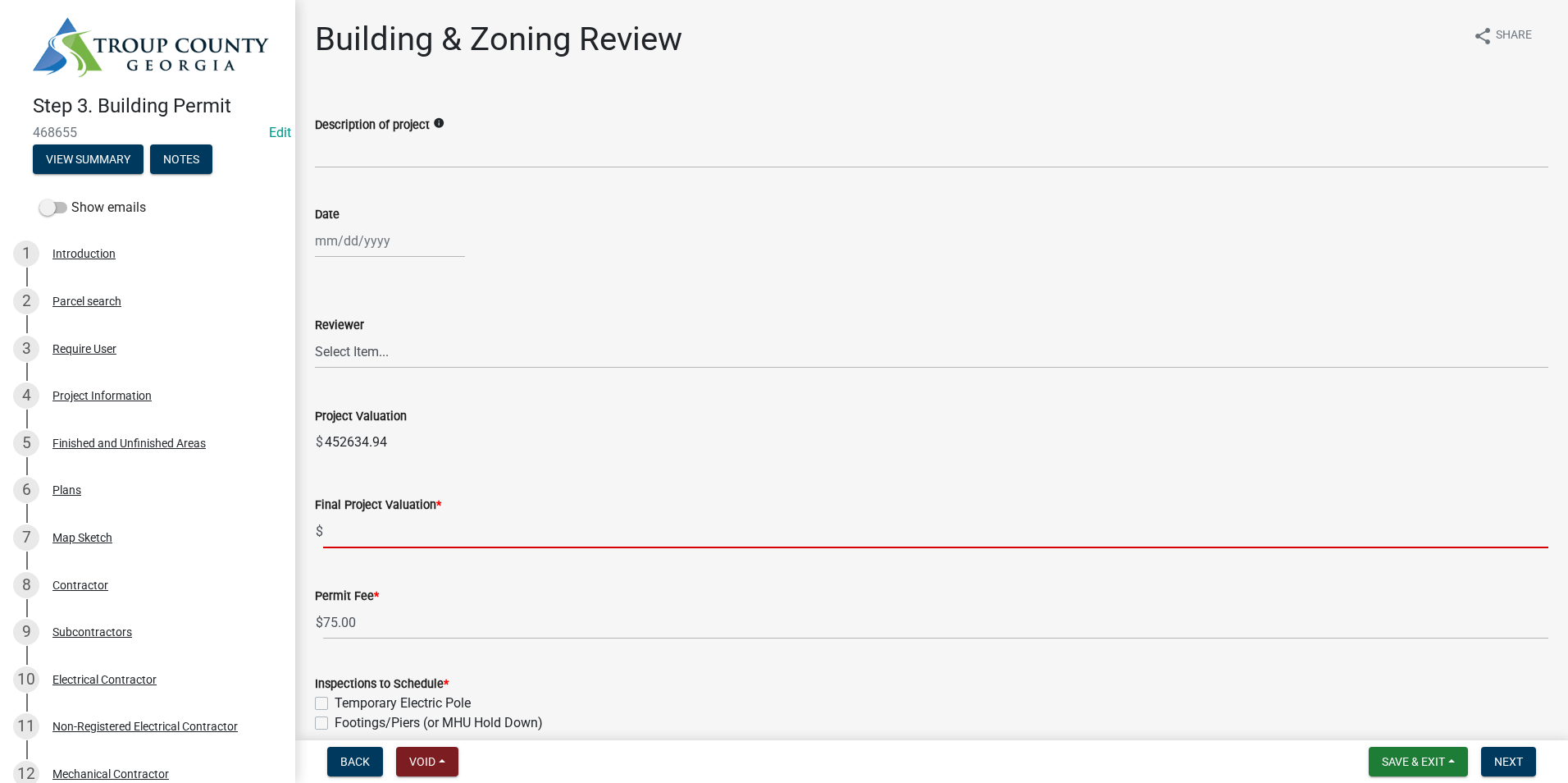
click at [350, 522] on input "text" at bounding box center [935, 530] width 1225 height 34
click at [576, 481] on div "Final Project Valuation * $" at bounding box center [932, 510] width 1233 height 76
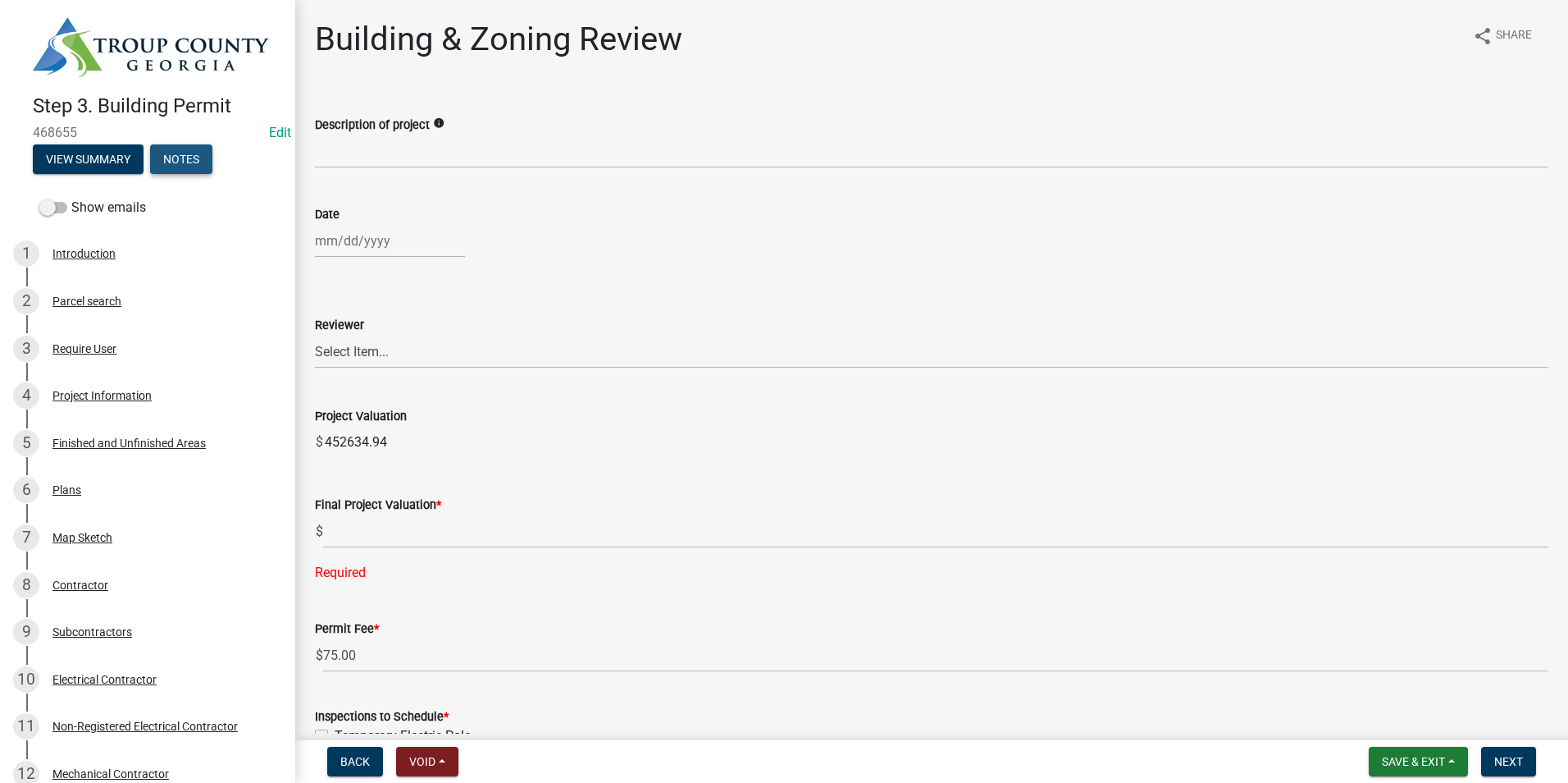
click at [161, 164] on button "Notes" at bounding box center [181, 159] width 63 height 30
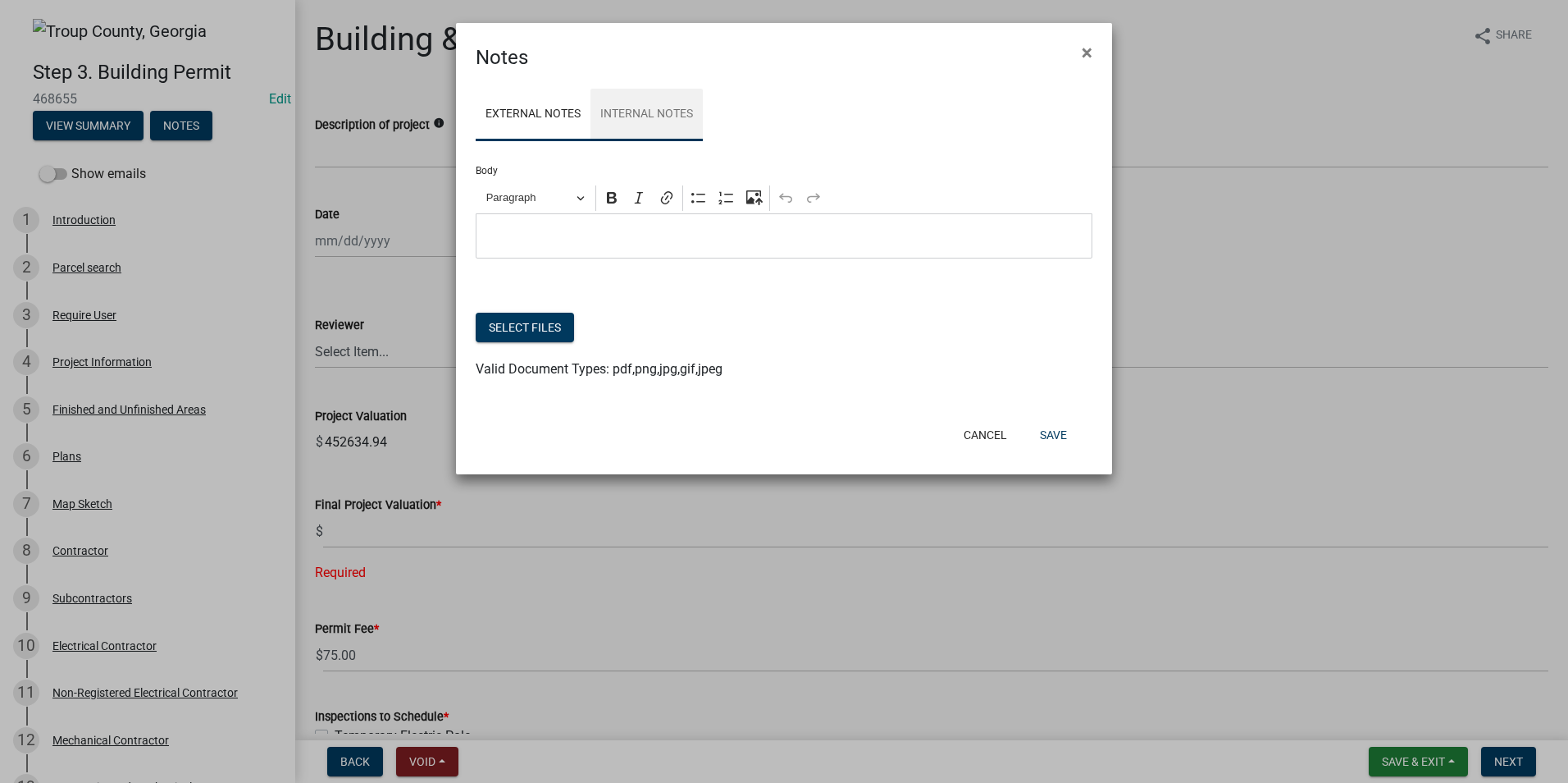
click at [632, 123] on link "Internal Notes" at bounding box center [646, 115] width 113 height 53
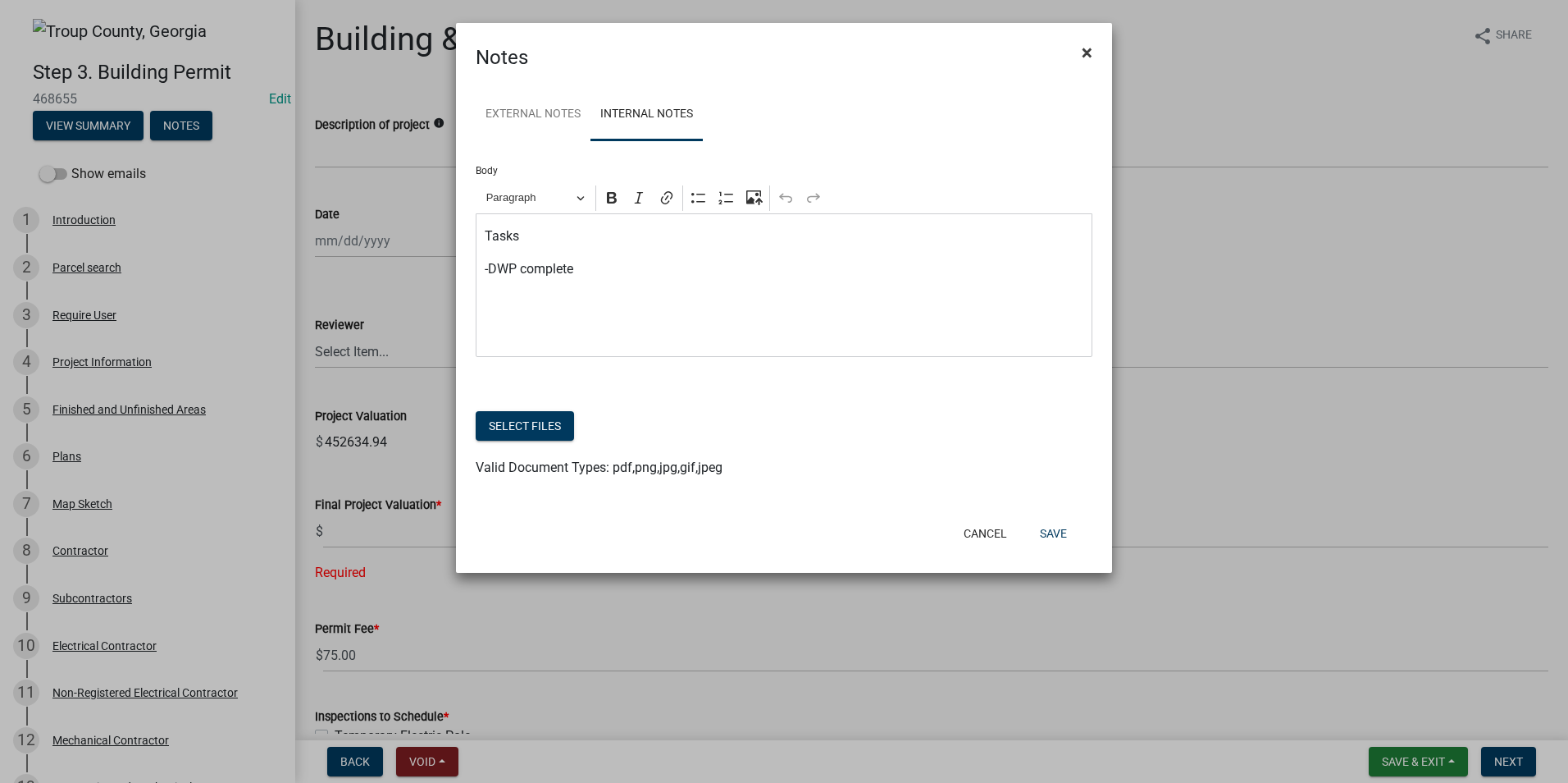
click at [1078, 55] on button "×" at bounding box center [1087, 53] width 37 height 46
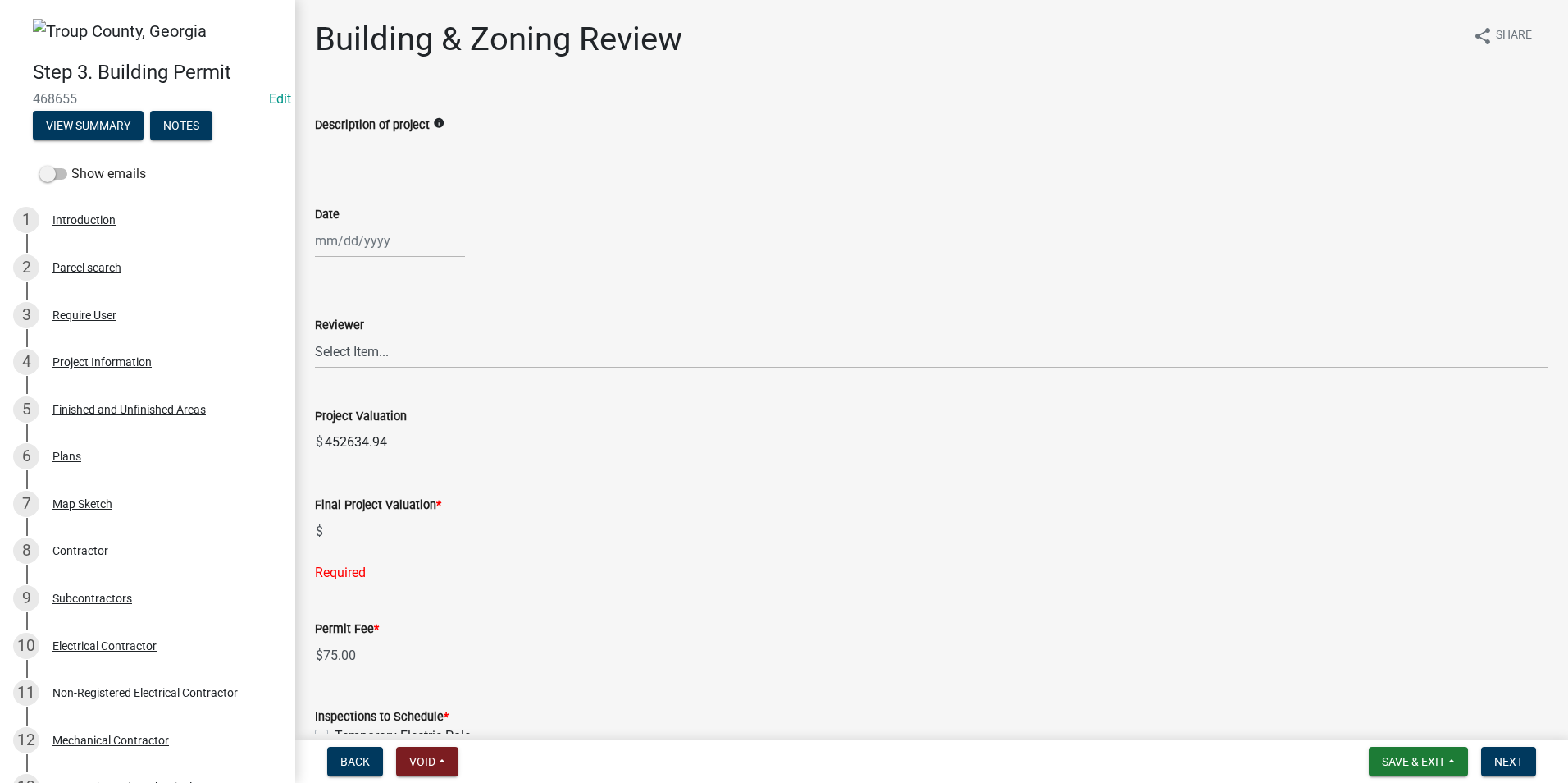
click at [94, 98] on span "468655" at bounding box center [147, 98] width 230 height 15
click at [78, 97] on span "468655" at bounding box center [147, 98] width 230 height 15
drag, startPoint x: 78, startPoint y: 97, endPoint x: 40, endPoint y: 95, distance: 38.1
click at [40, 95] on span "468655" at bounding box center [147, 98] width 230 height 15
click at [170, 277] on div "2 Parcel search" at bounding box center [141, 267] width 256 height 26
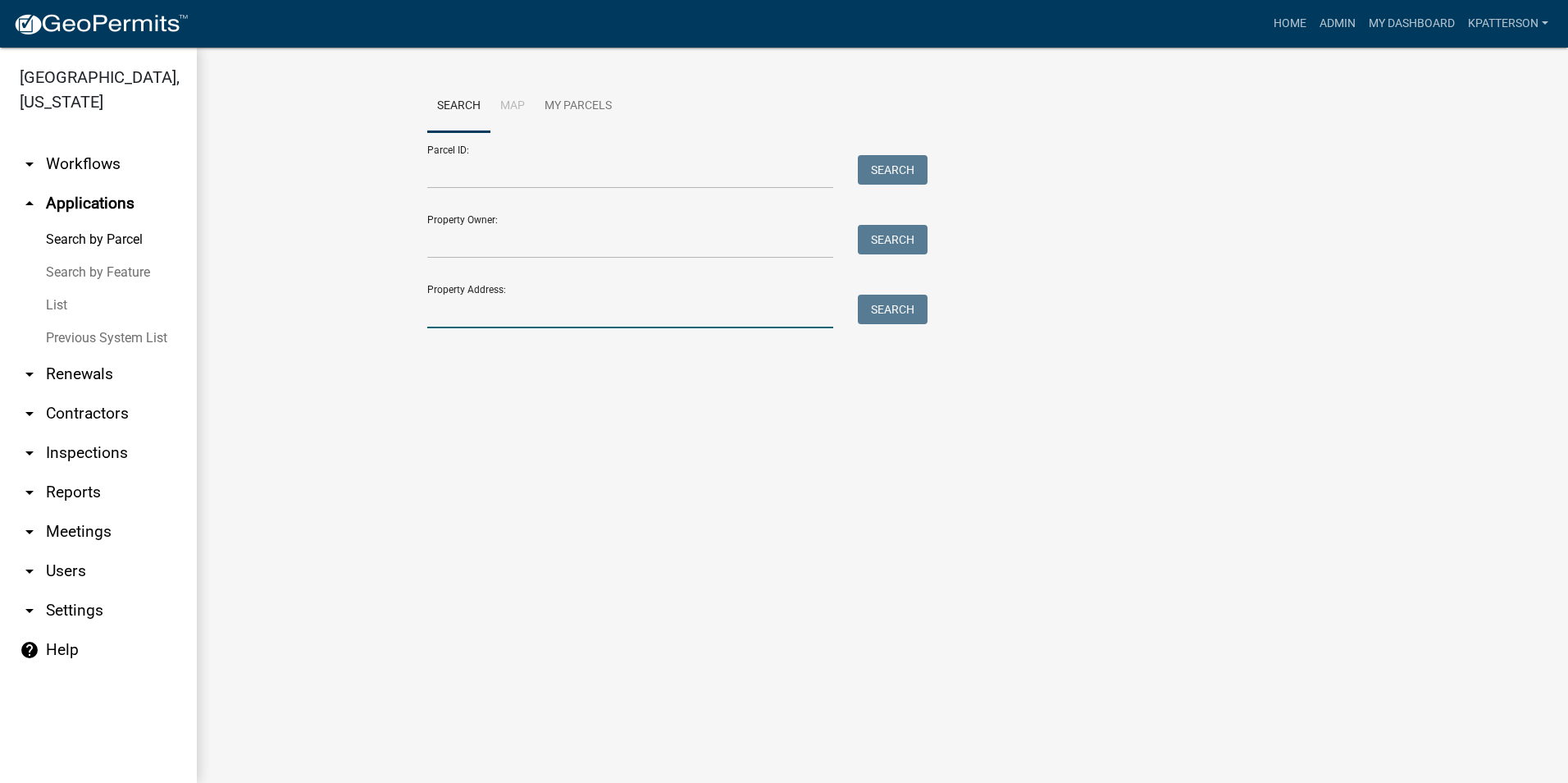
click at [468, 311] on input "Property Address:" at bounding box center [630, 311] width 406 height 34
type input "41"
